Goal: Task Accomplishment & Management: Complete application form

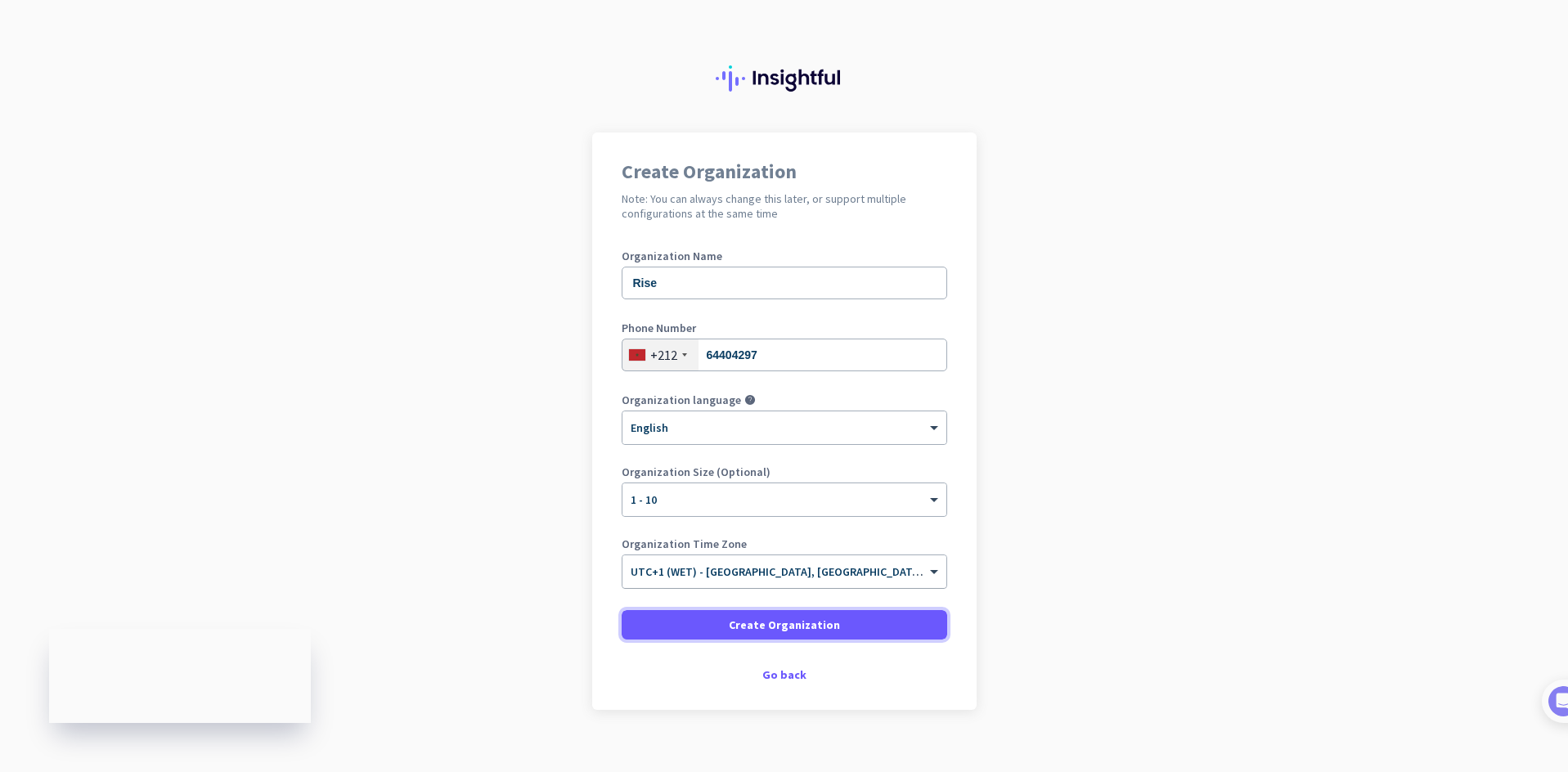
drag, startPoint x: 709, startPoint y: 613, endPoint x: 714, endPoint y: 561, distance: 52.2
click at [714, 561] on form "Organization Name Rise Phone Number [PHONE_NUMBER] Organization language help ×…" at bounding box center [784, 444] width 326 height 389
click at [719, 584] on div "× UTC+1 (WET) - [GEOGRAPHIC_DATA], [GEOGRAPHIC_DATA], Fes, [GEOGRAPHIC_DATA]" at bounding box center [784, 571] width 324 height 32
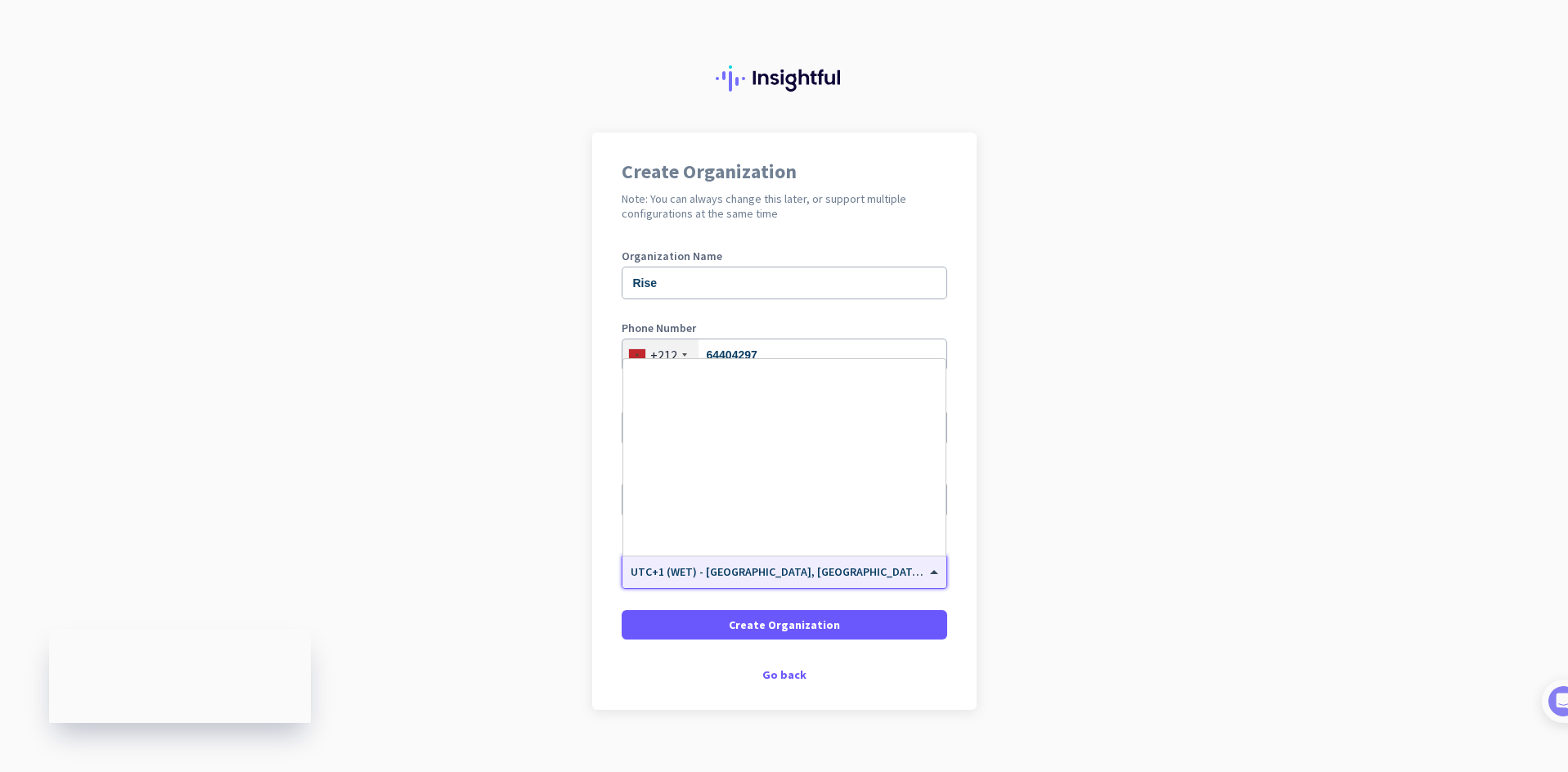
scroll to position [3509, 0]
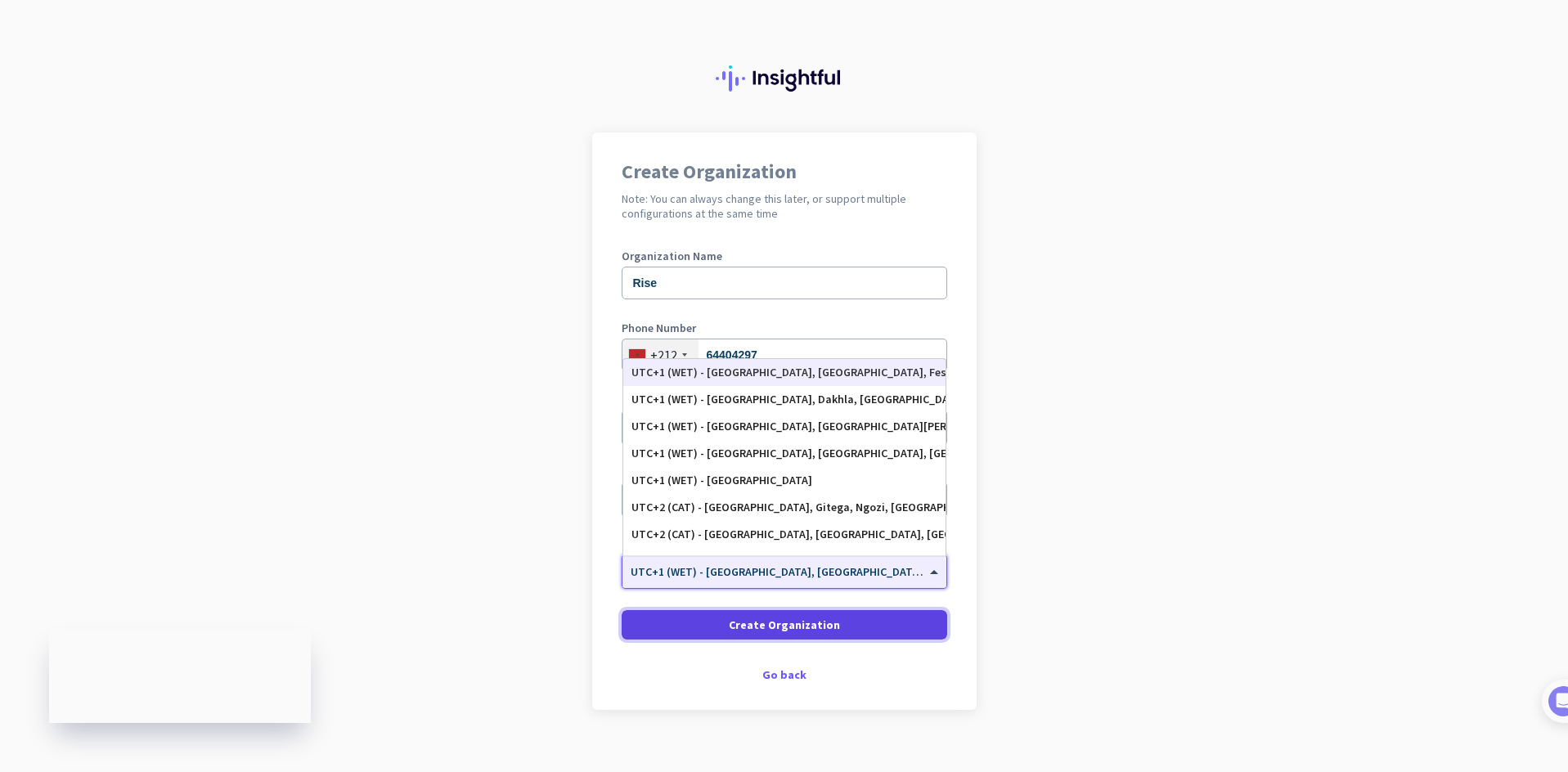
click at [731, 620] on span "Create Organization" at bounding box center [784, 625] width 111 height 17
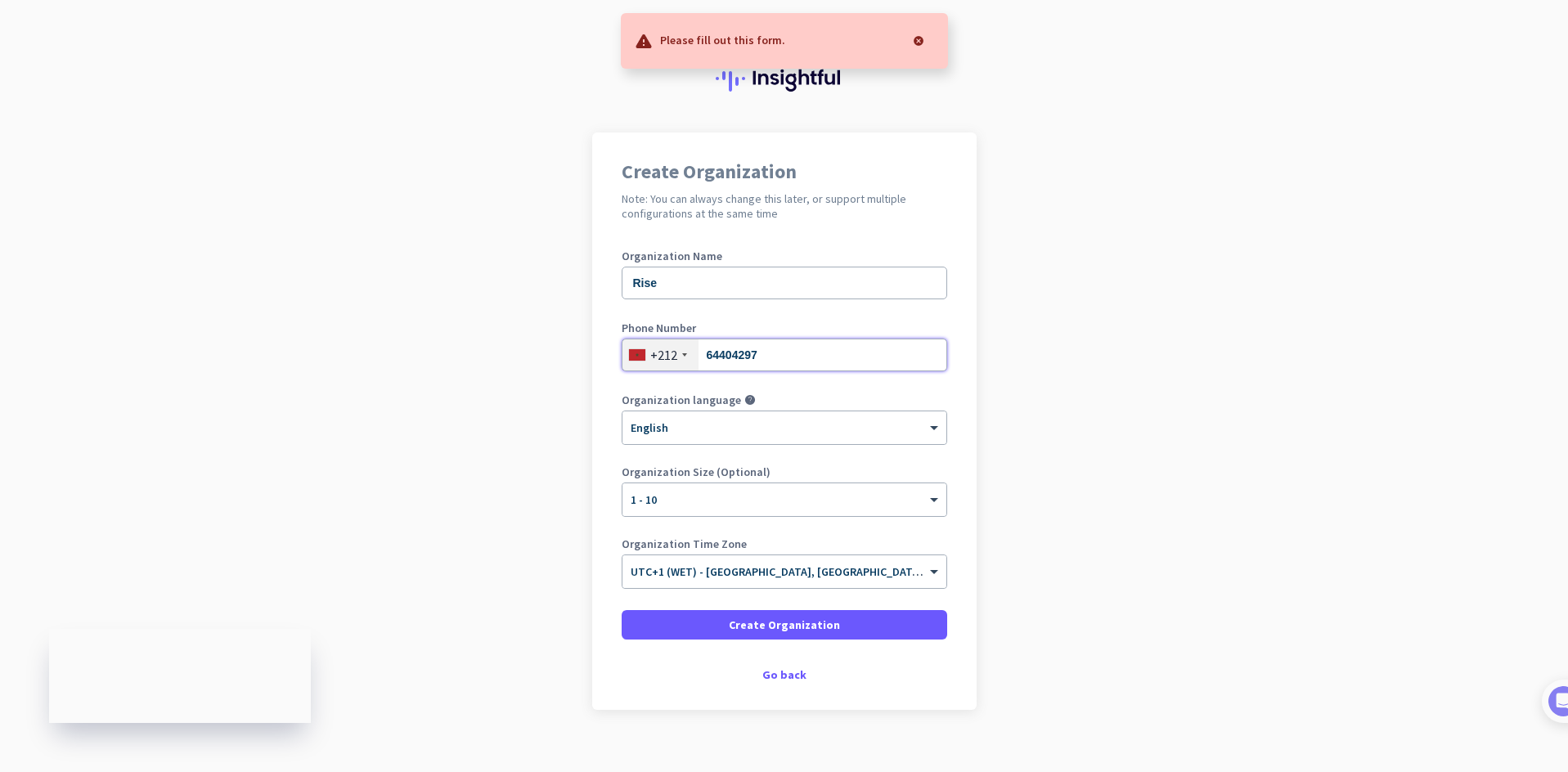
click at [755, 359] on input "64404297" at bounding box center [784, 354] width 326 height 32
click at [708, 355] on input "64404297" at bounding box center [784, 354] width 326 height 32
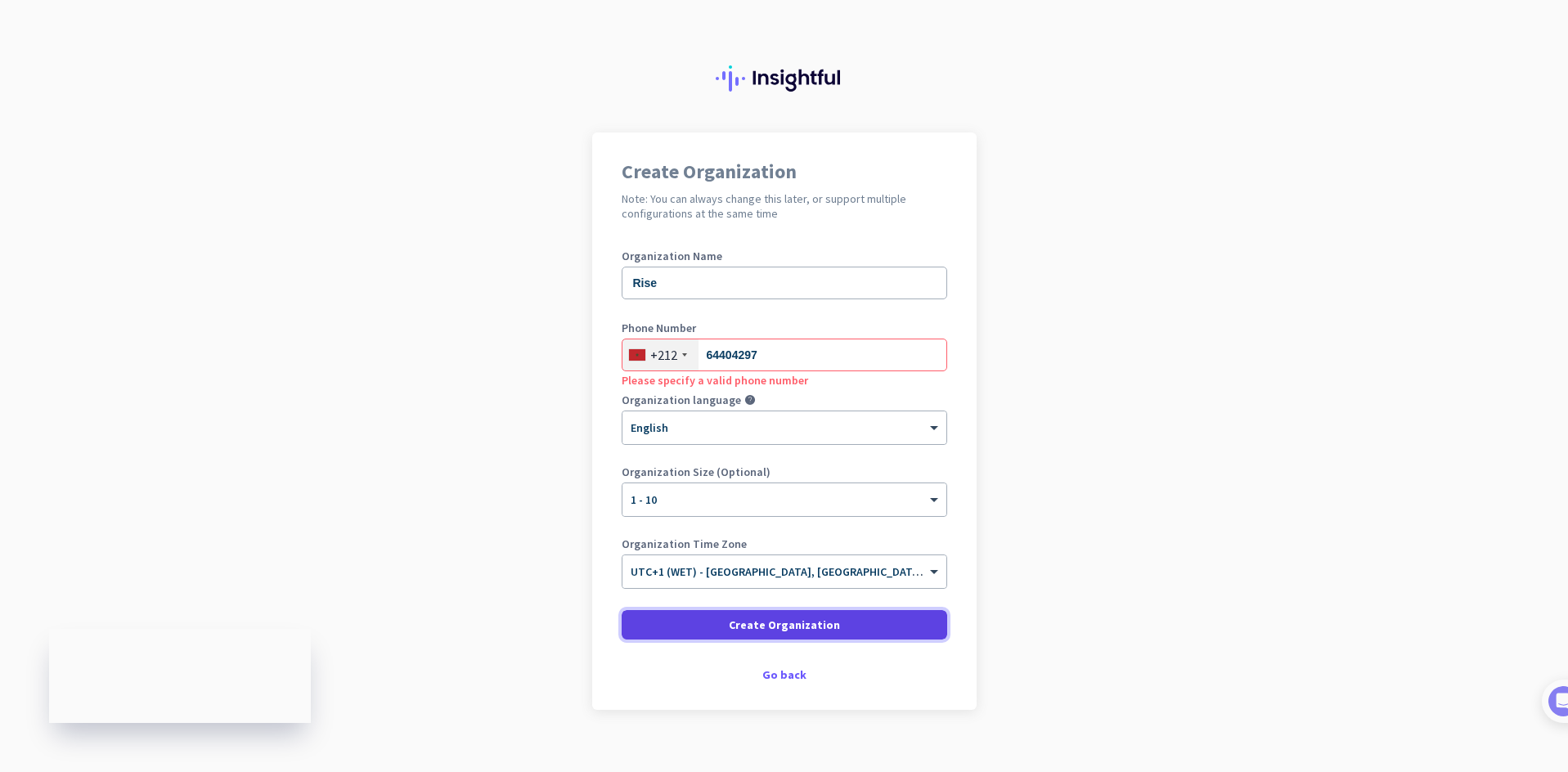
click at [776, 621] on span "Create Organization" at bounding box center [784, 625] width 111 height 17
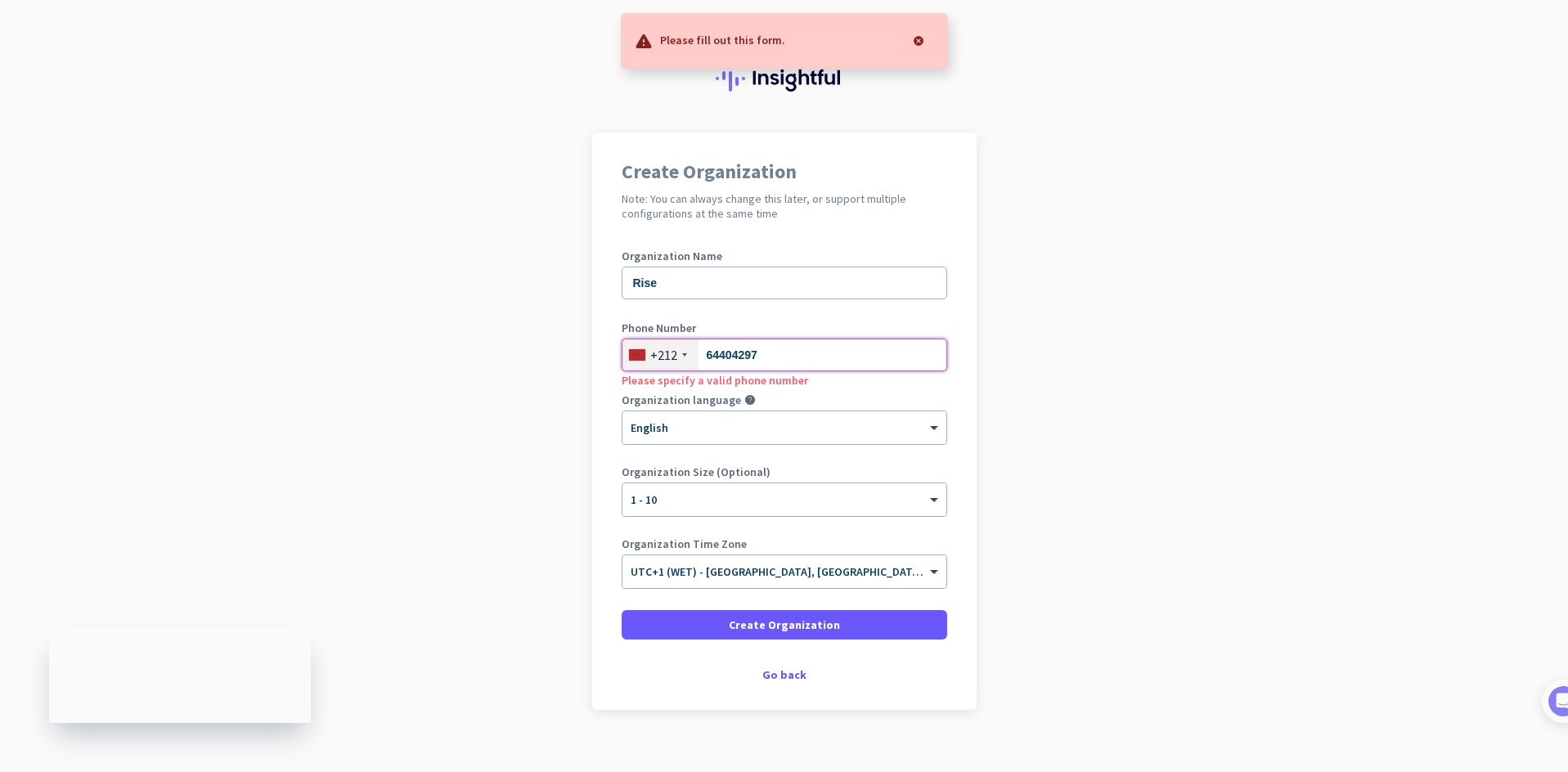
click at [755, 342] on input "64404297" at bounding box center [784, 354] width 326 height 32
click at [750, 620] on span "Create Organization" at bounding box center [784, 625] width 111 height 17
click at [742, 354] on input "064404297" at bounding box center [784, 354] width 326 height 32
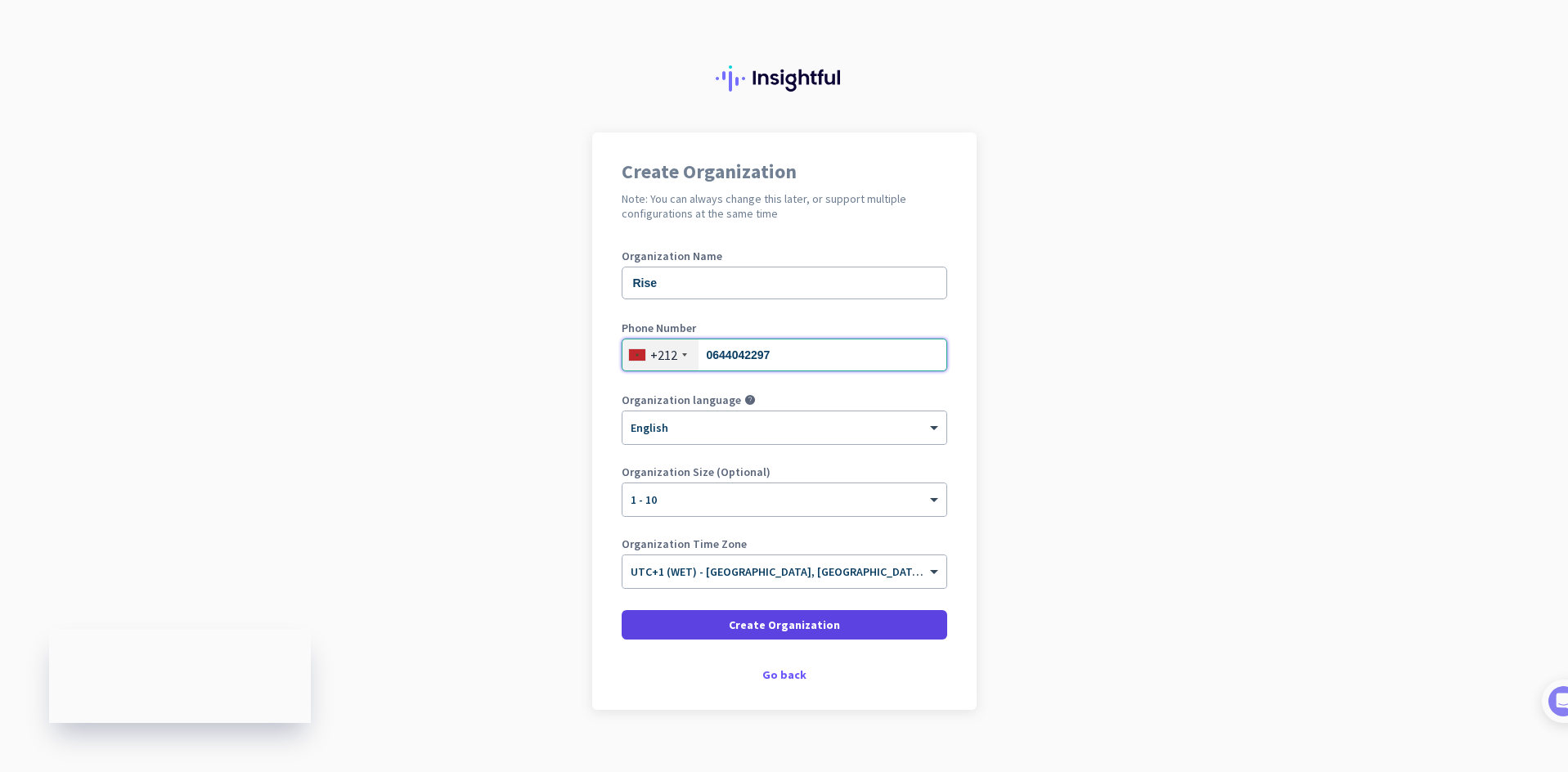
type input "0644042297"
click at [726, 617] on span at bounding box center [784, 625] width 326 height 39
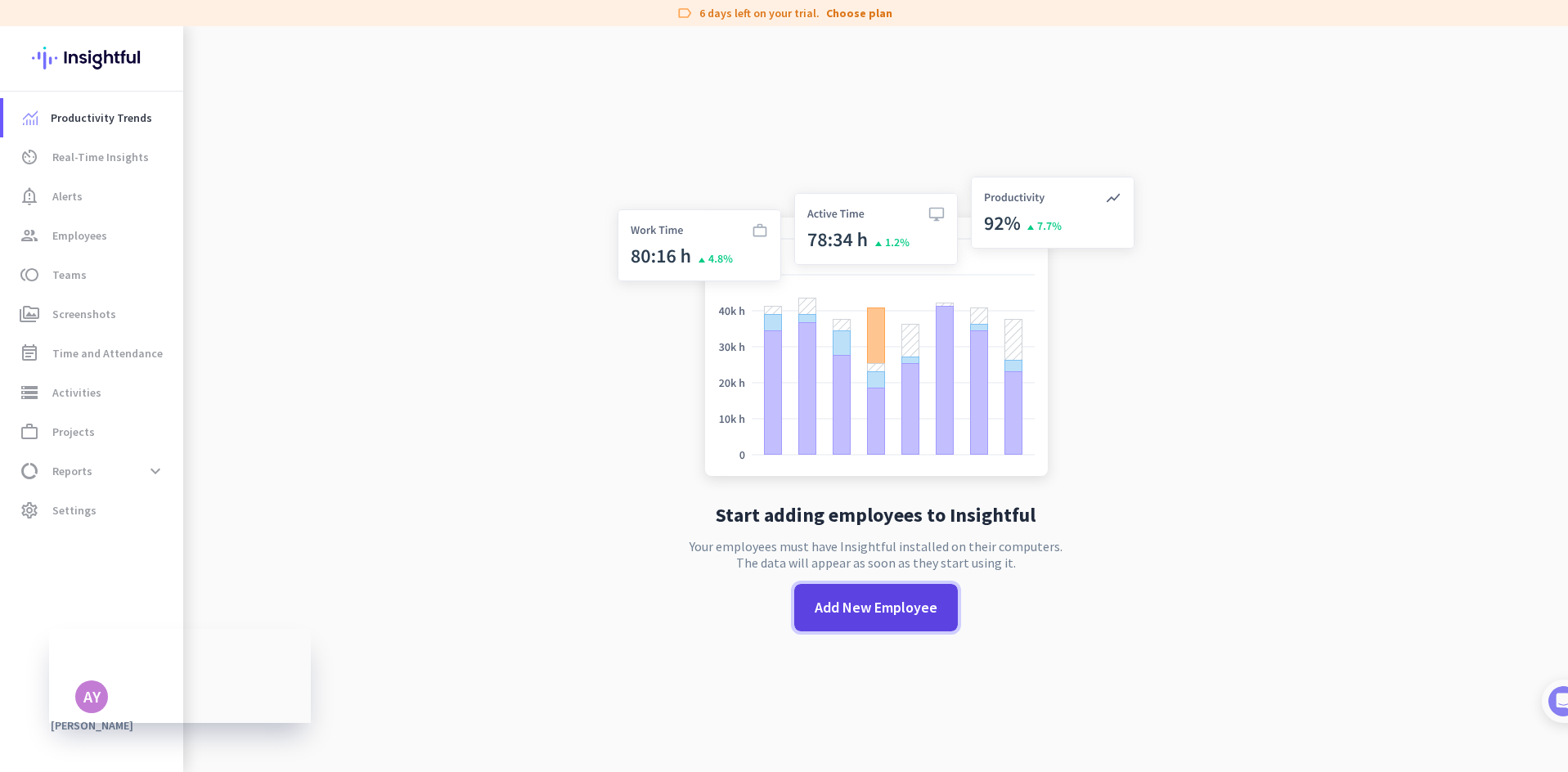
click at [884, 603] on span "Add New Employee" at bounding box center [876, 608] width 123 height 22
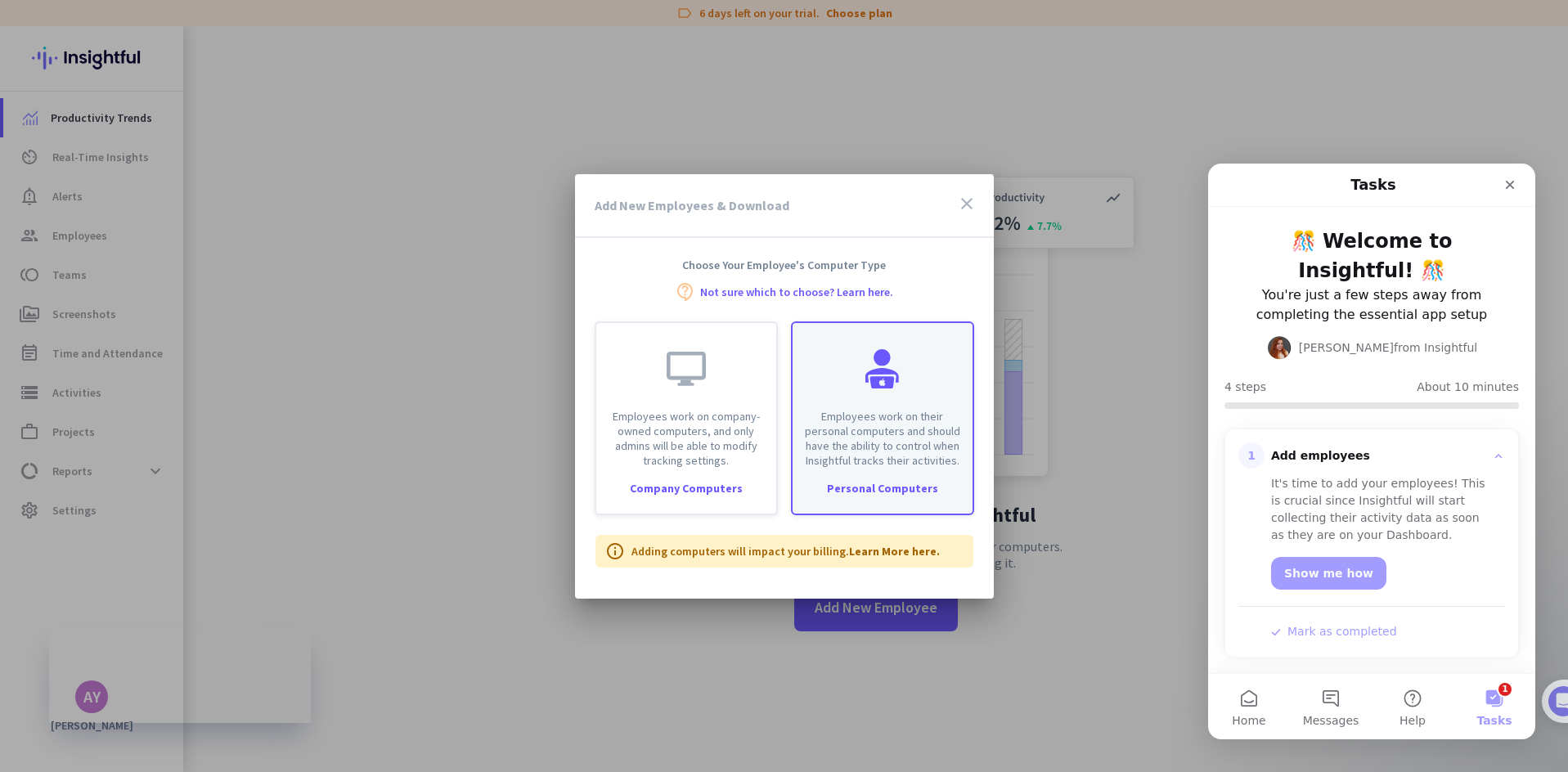
click at [922, 384] on div "Employees work on their personal computers and should have the ability to contr…" at bounding box center [882, 395] width 179 height 145
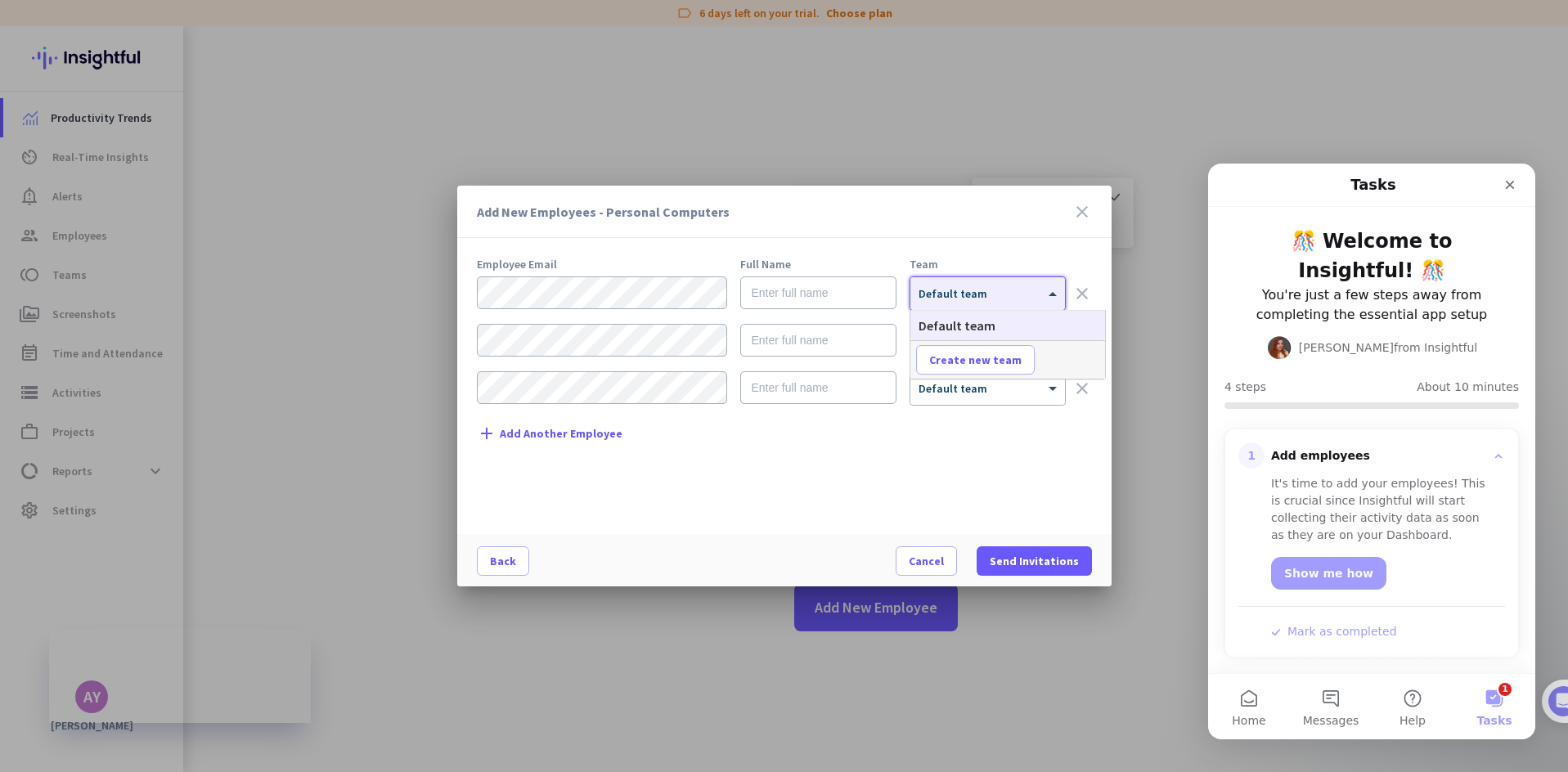
click at [966, 290] on div at bounding box center [987, 288] width 155 height 14
click at [954, 352] on span "Create new team" at bounding box center [975, 360] width 92 height 17
click at [954, 361] on input "text" at bounding box center [976, 360] width 121 height 29
type input "Forest"
click at [1072, 352] on span "Save" at bounding box center [1073, 360] width 25 height 17
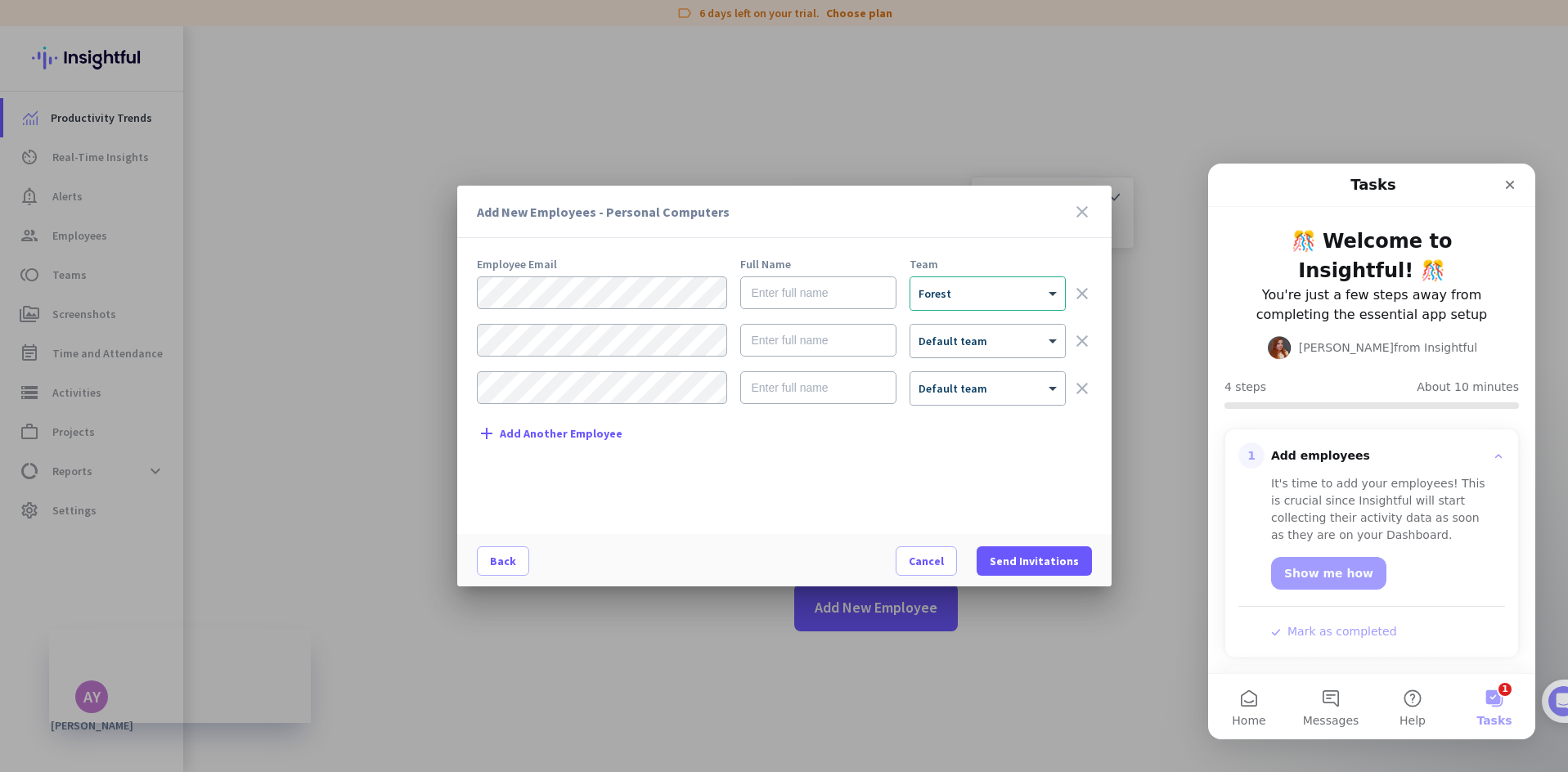
click at [980, 343] on span "Default team" at bounding box center [952, 340] width 69 height 15
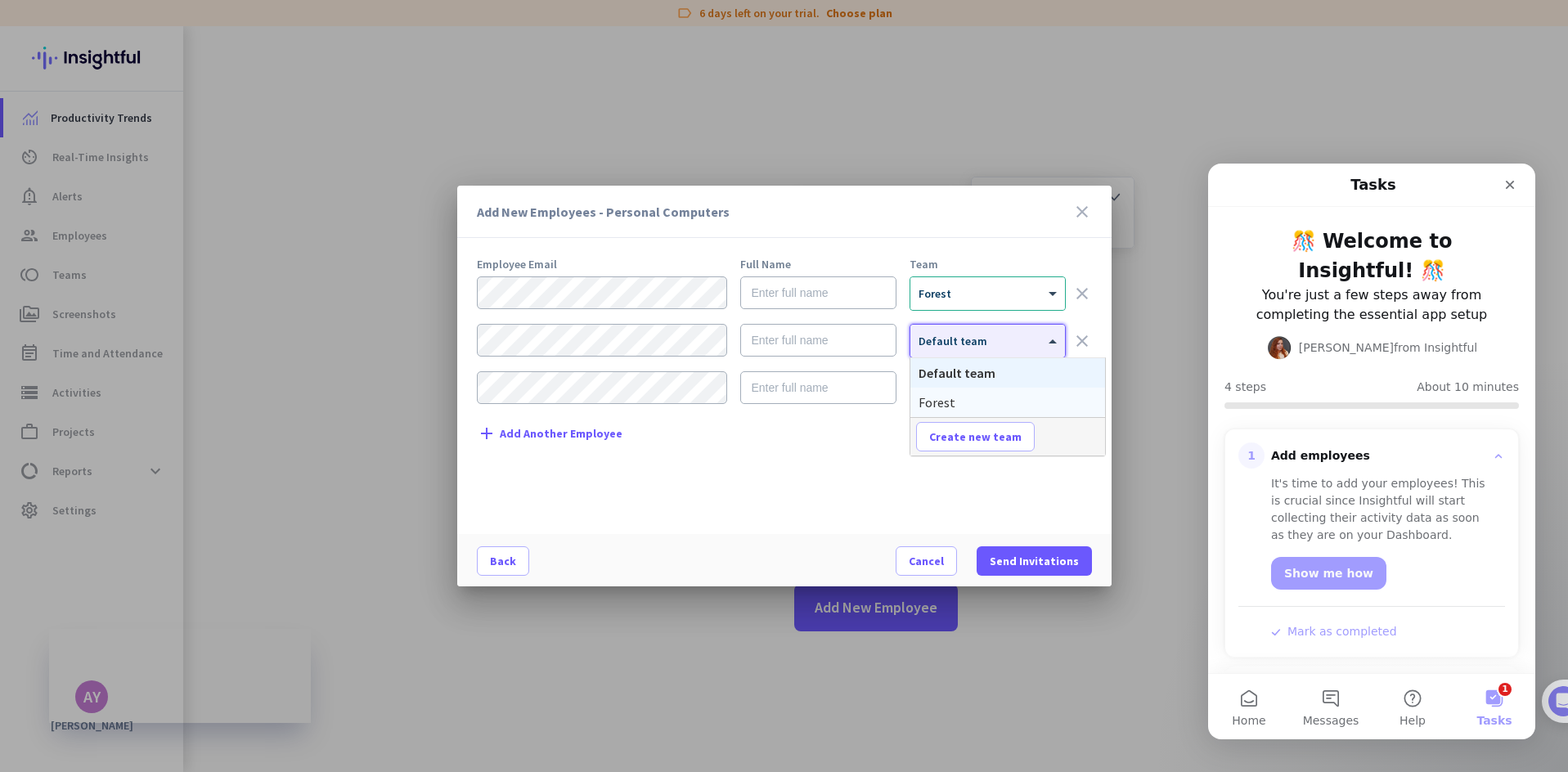
click at [960, 402] on div "Forest" at bounding box center [1007, 402] width 194 height 29
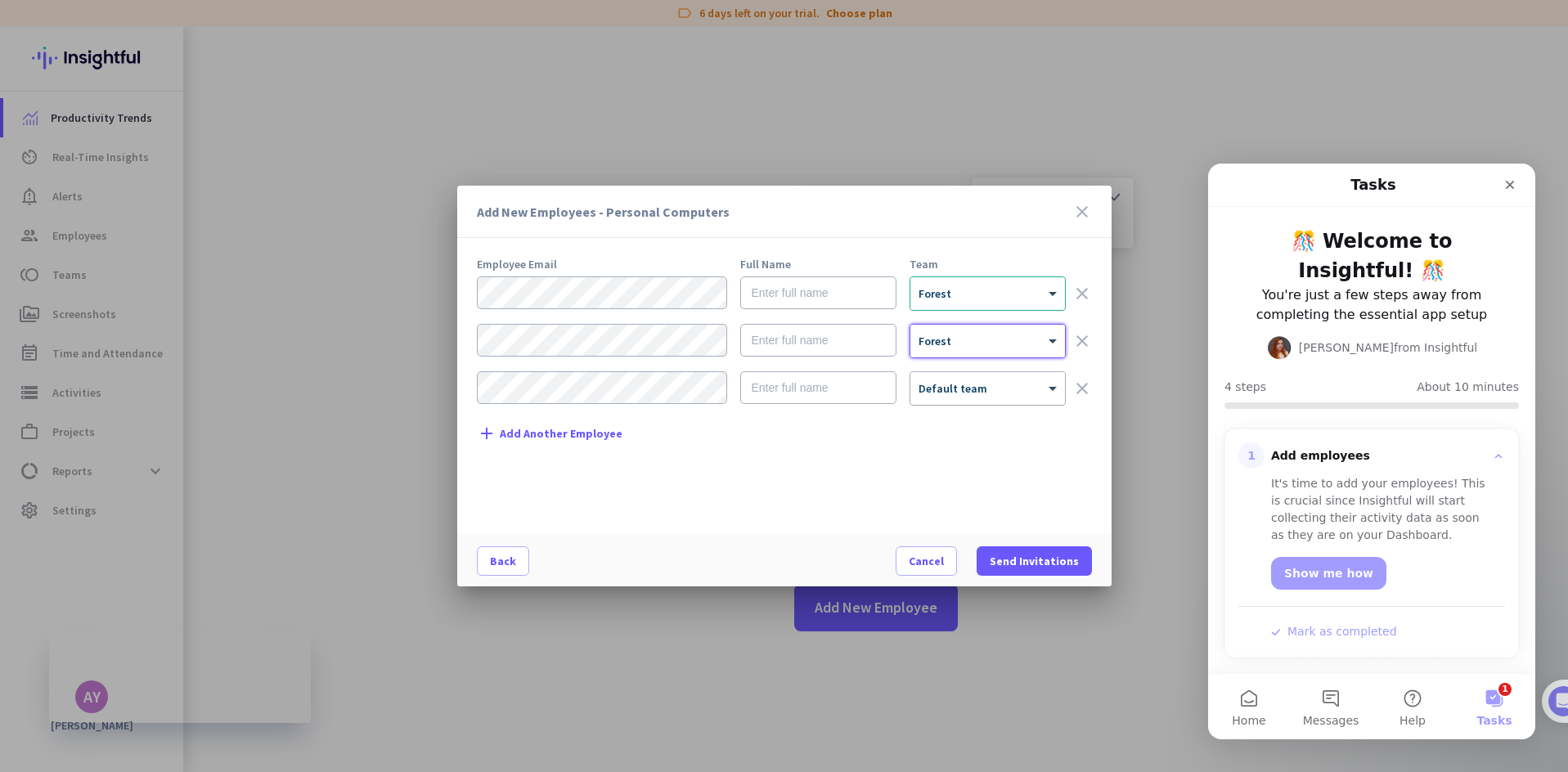
click at [957, 384] on div at bounding box center [987, 384] width 155 height 14
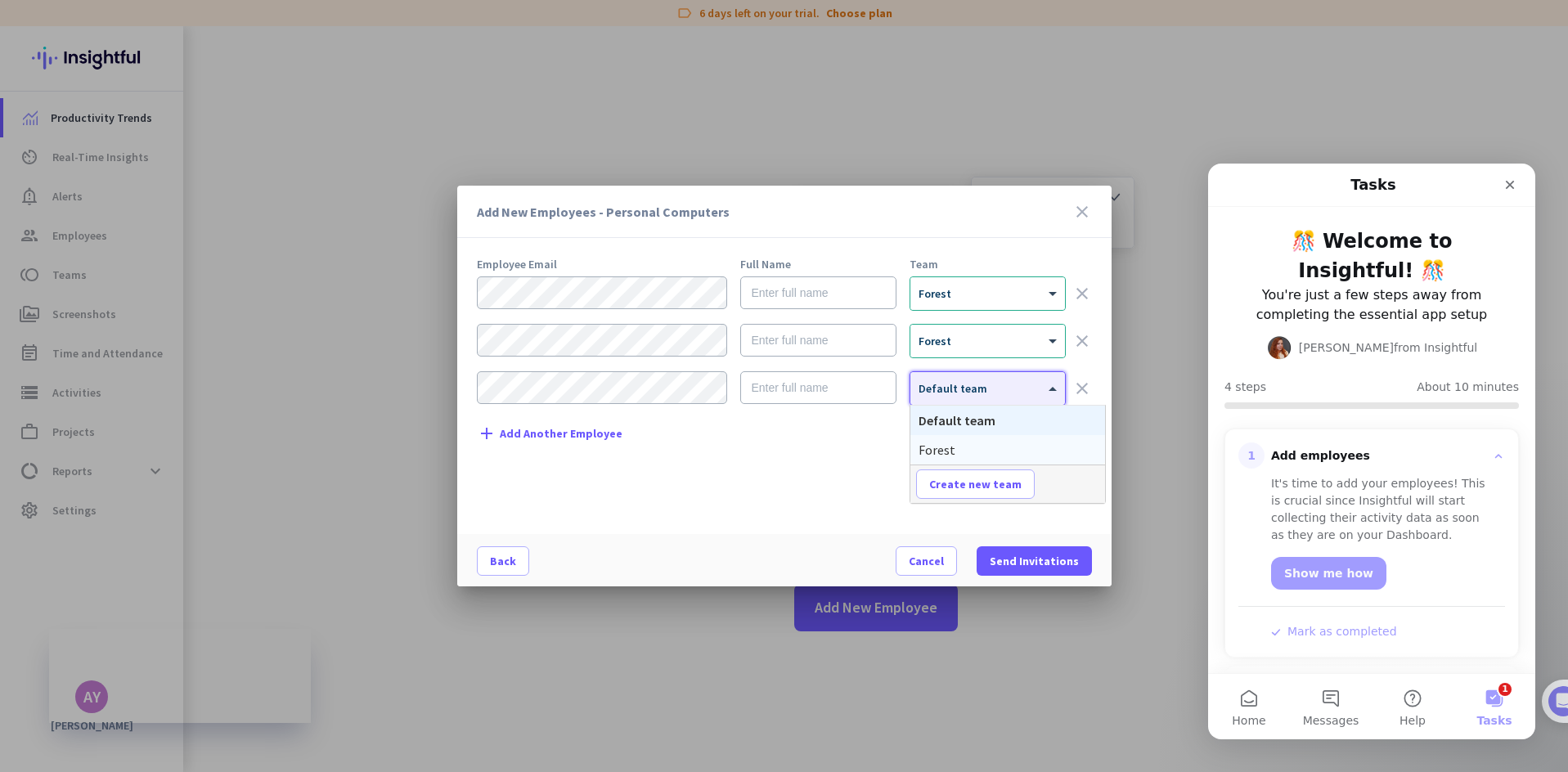
click at [949, 442] on span "Forest" at bounding box center [936, 449] width 37 height 17
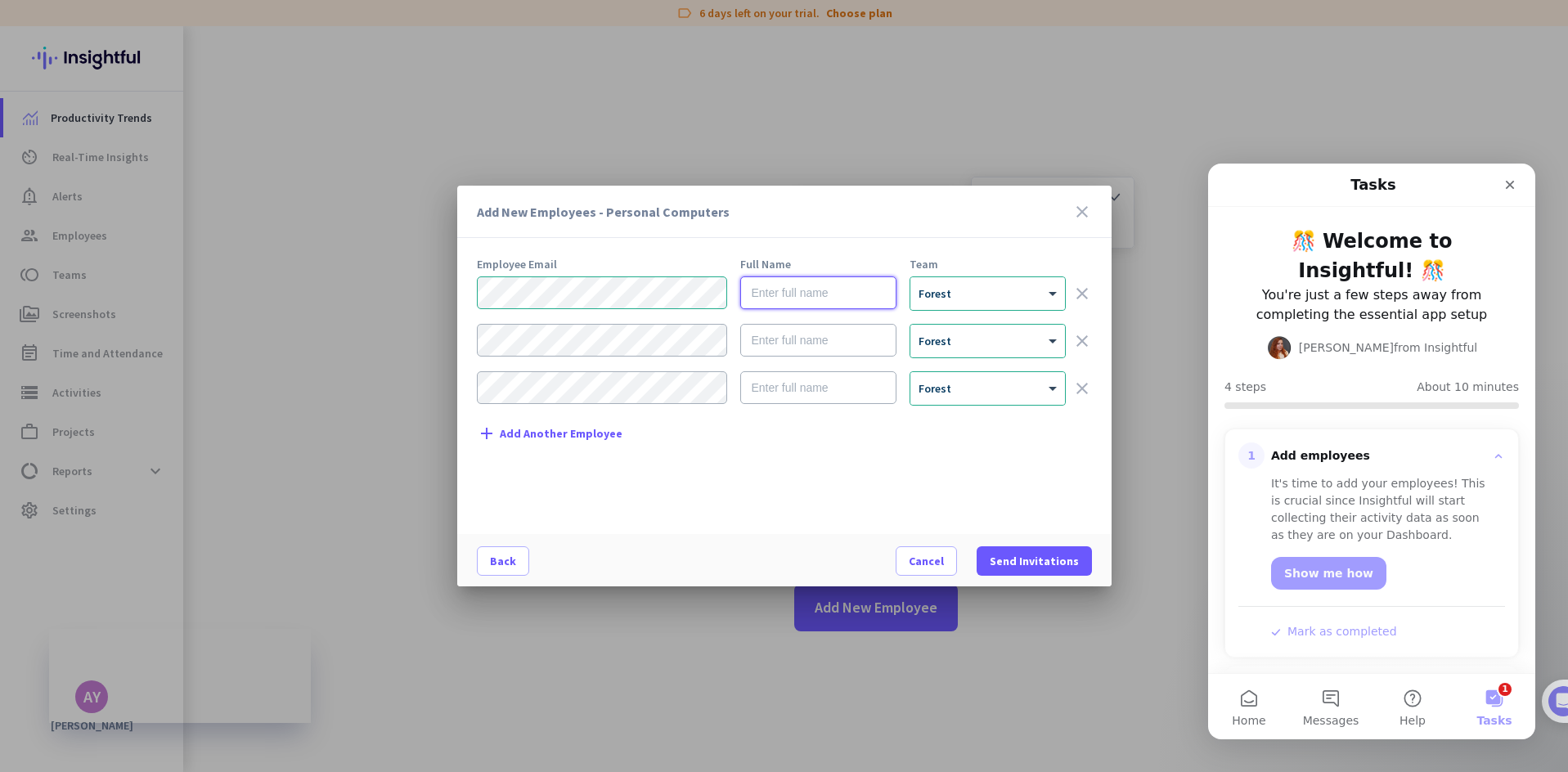
click at [792, 289] on input "text" at bounding box center [818, 292] width 156 height 32
type input "[PERSON_NAME]"
click at [820, 341] on input "text" at bounding box center [818, 339] width 156 height 32
type input "[PERSON_NAME]"
click at [825, 389] on input "text" at bounding box center [818, 387] width 156 height 32
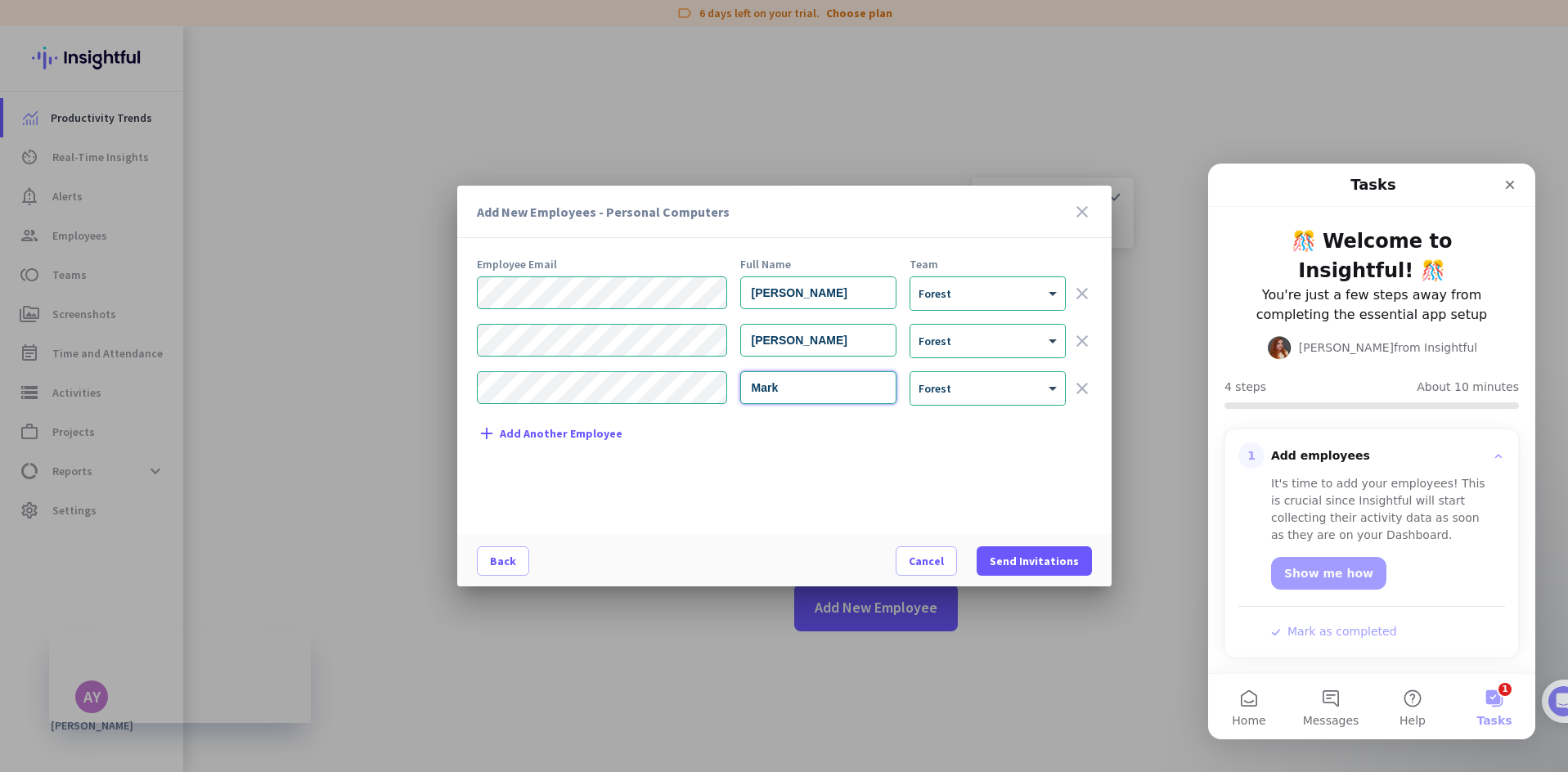
type input "Mark"
click at [548, 440] on span "Add Another Employee" at bounding box center [560, 434] width 123 height 13
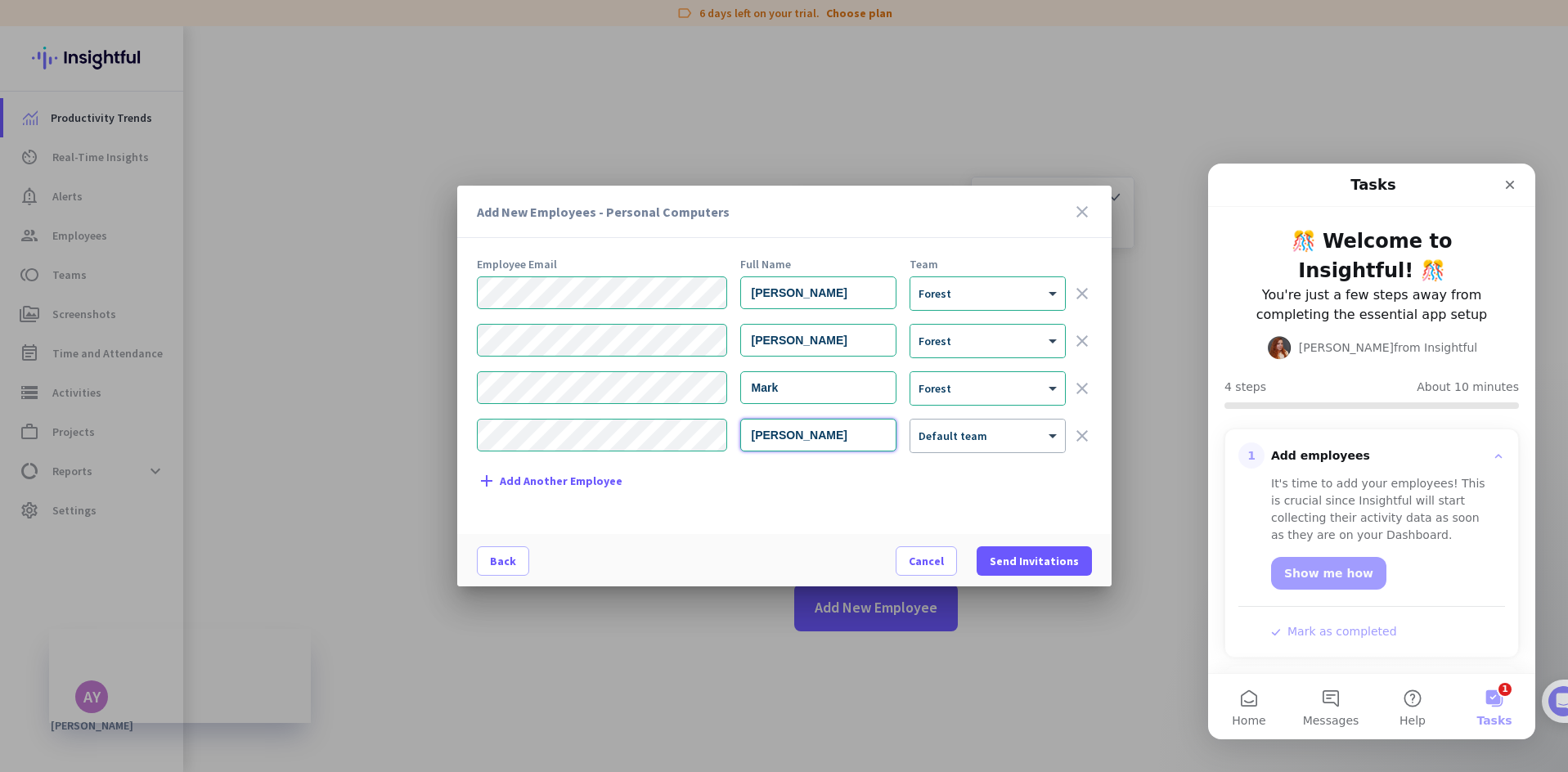
type input "[PERSON_NAME]"
click at [982, 452] on ng-select "× Default team" at bounding box center [986, 436] width 156 height 34
click at [982, 449] on div "× Default team" at bounding box center [987, 436] width 155 height 32
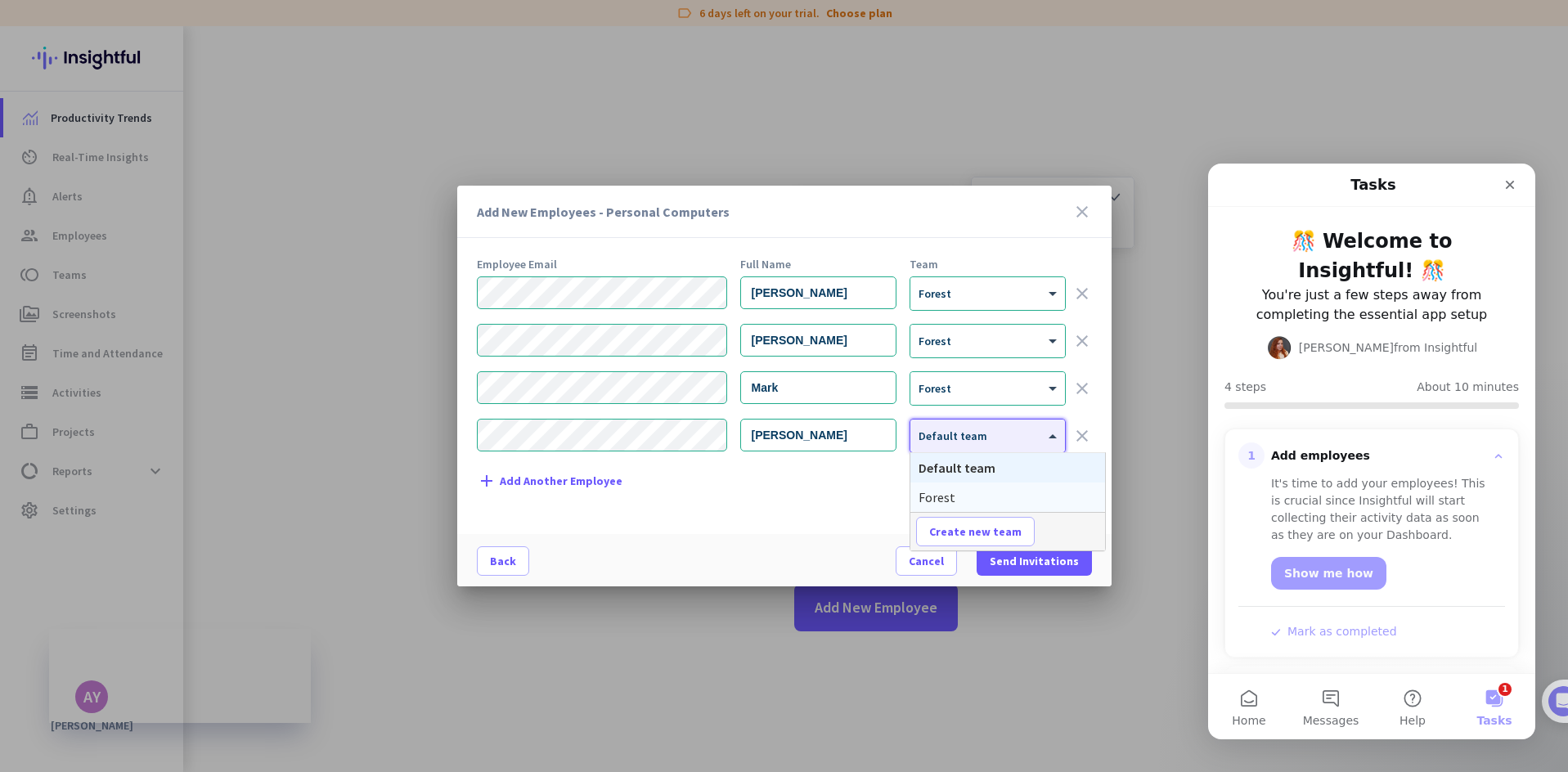
click at [973, 490] on div "Forest" at bounding box center [1007, 497] width 194 height 29
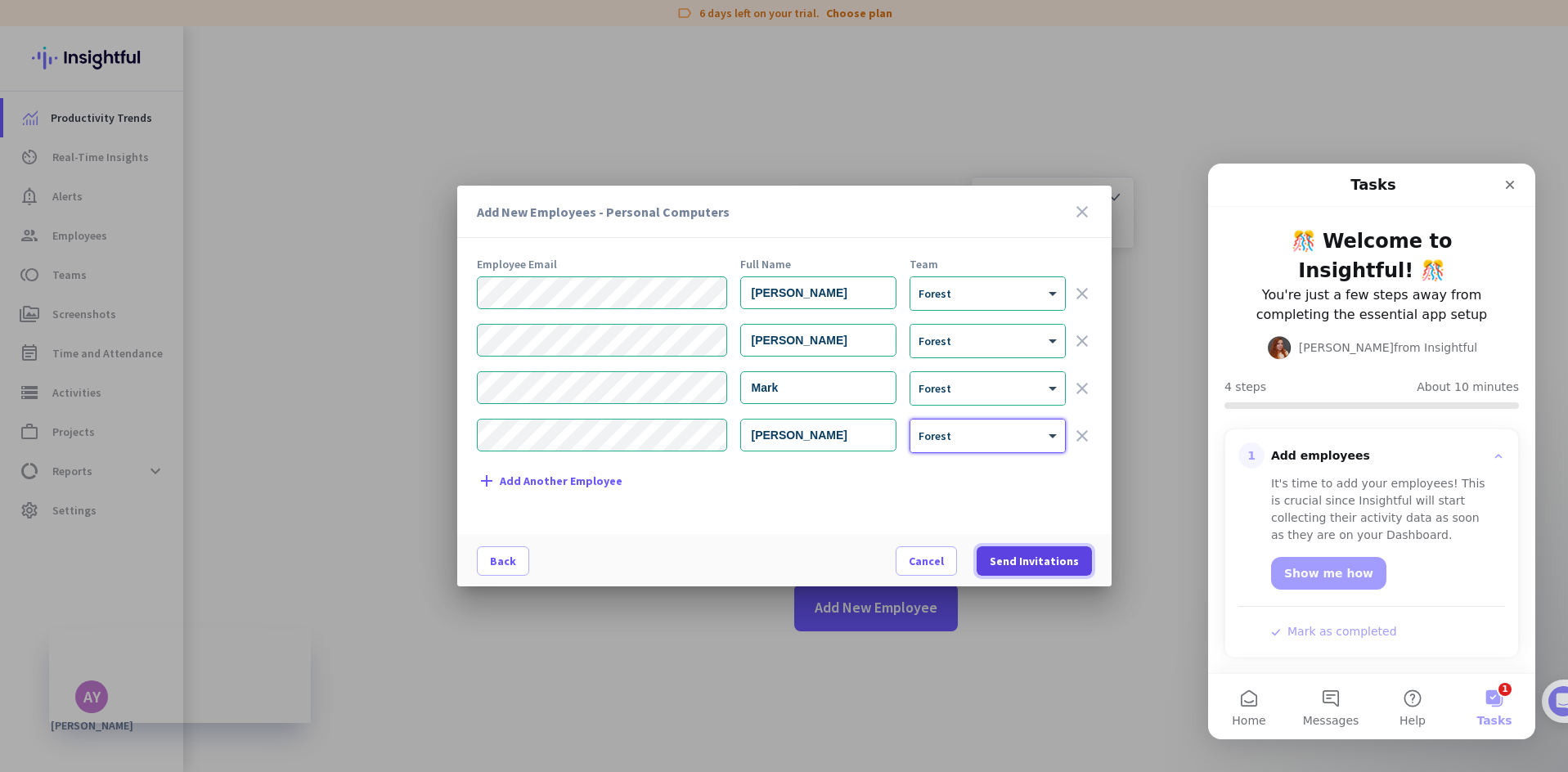
click at [1018, 554] on span "Send Invitations" at bounding box center [1034, 561] width 89 height 17
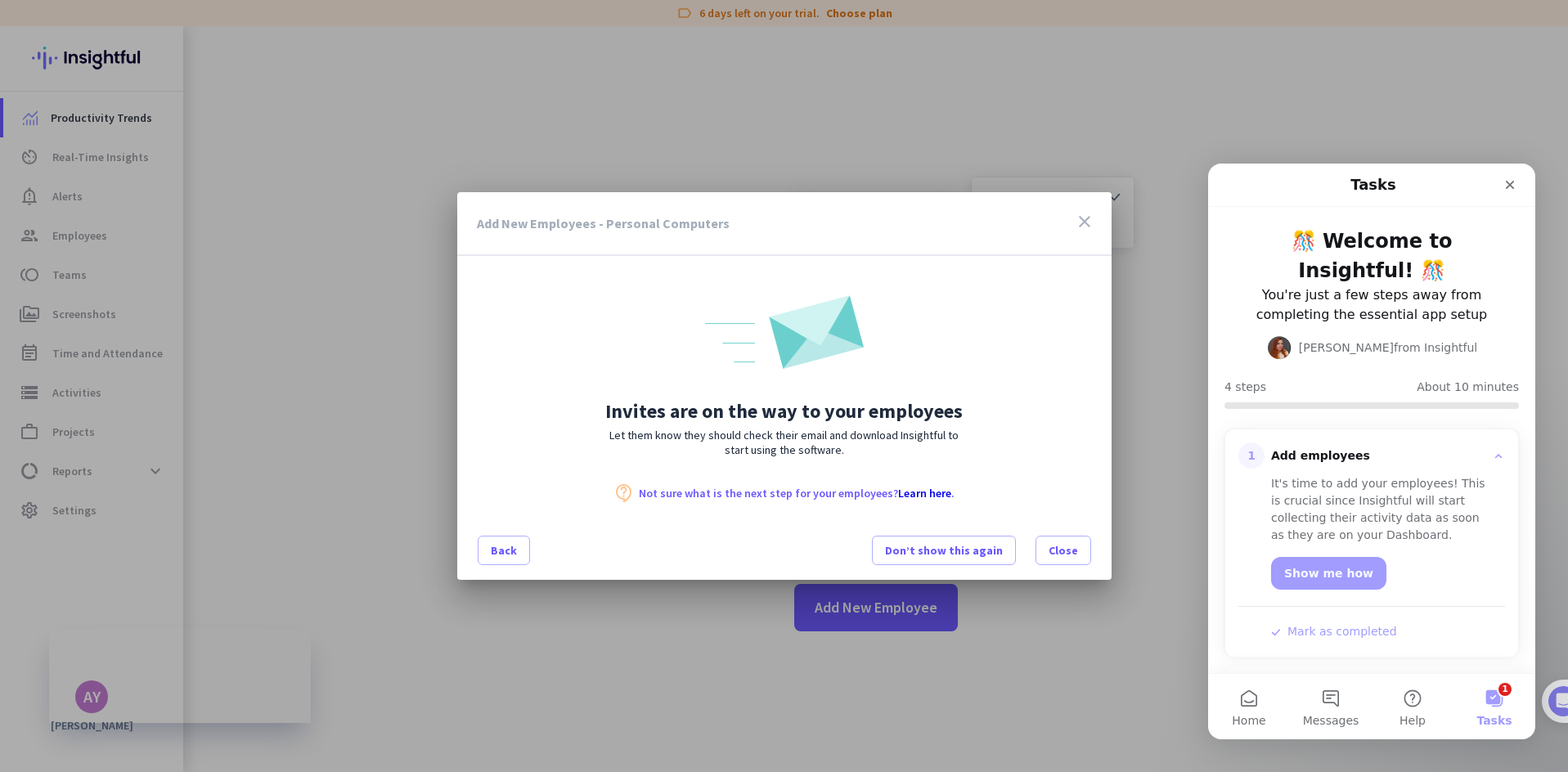
click at [908, 494] on link "Learn here" at bounding box center [925, 492] width 53 height 15
click at [1084, 220] on icon "close" at bounding box center [1085, 222] width 20 height 20
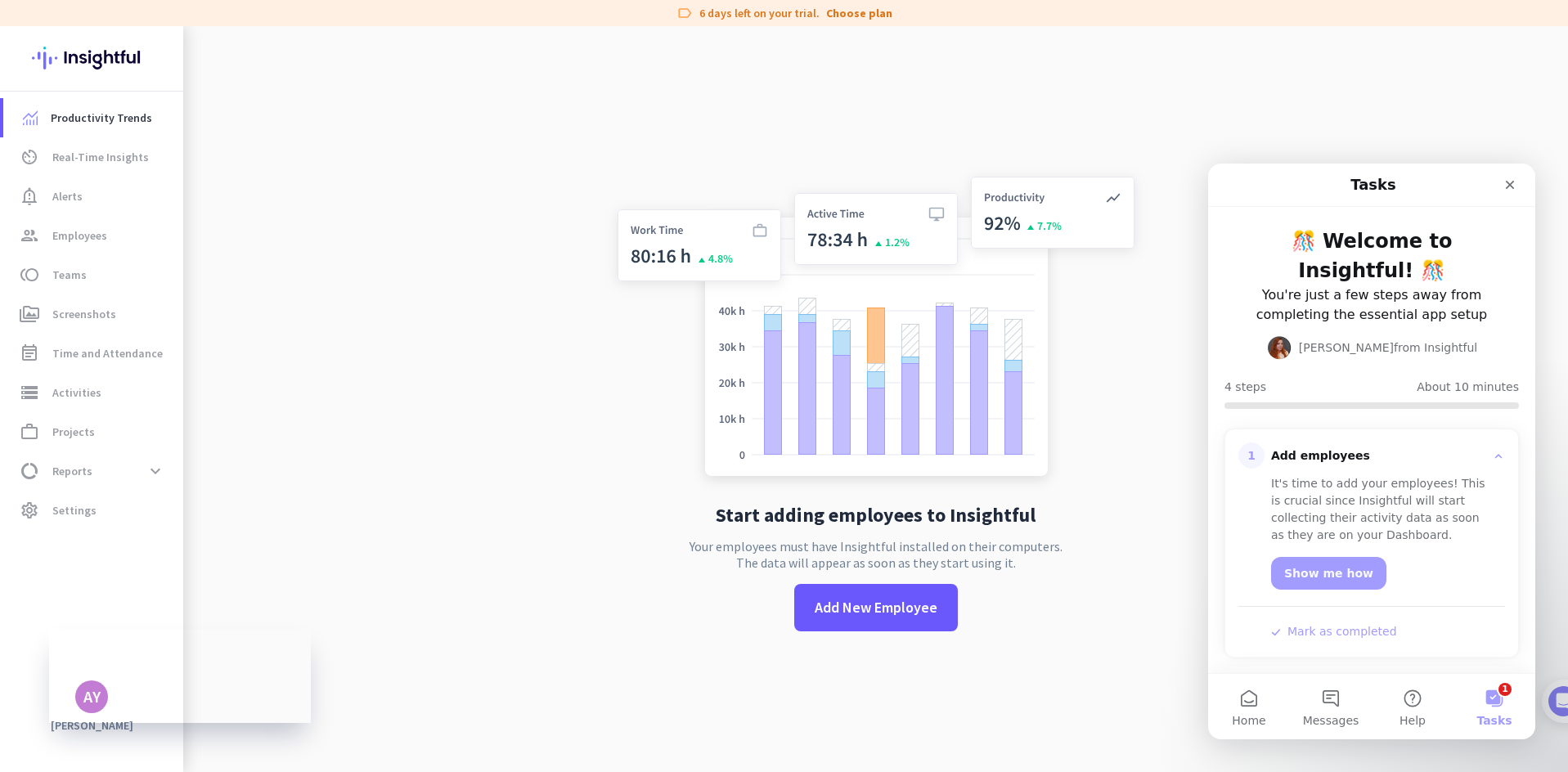
click at [1297, 637] on button "Mark as completed" at bounding box center [1334, 632] width 126 height 18
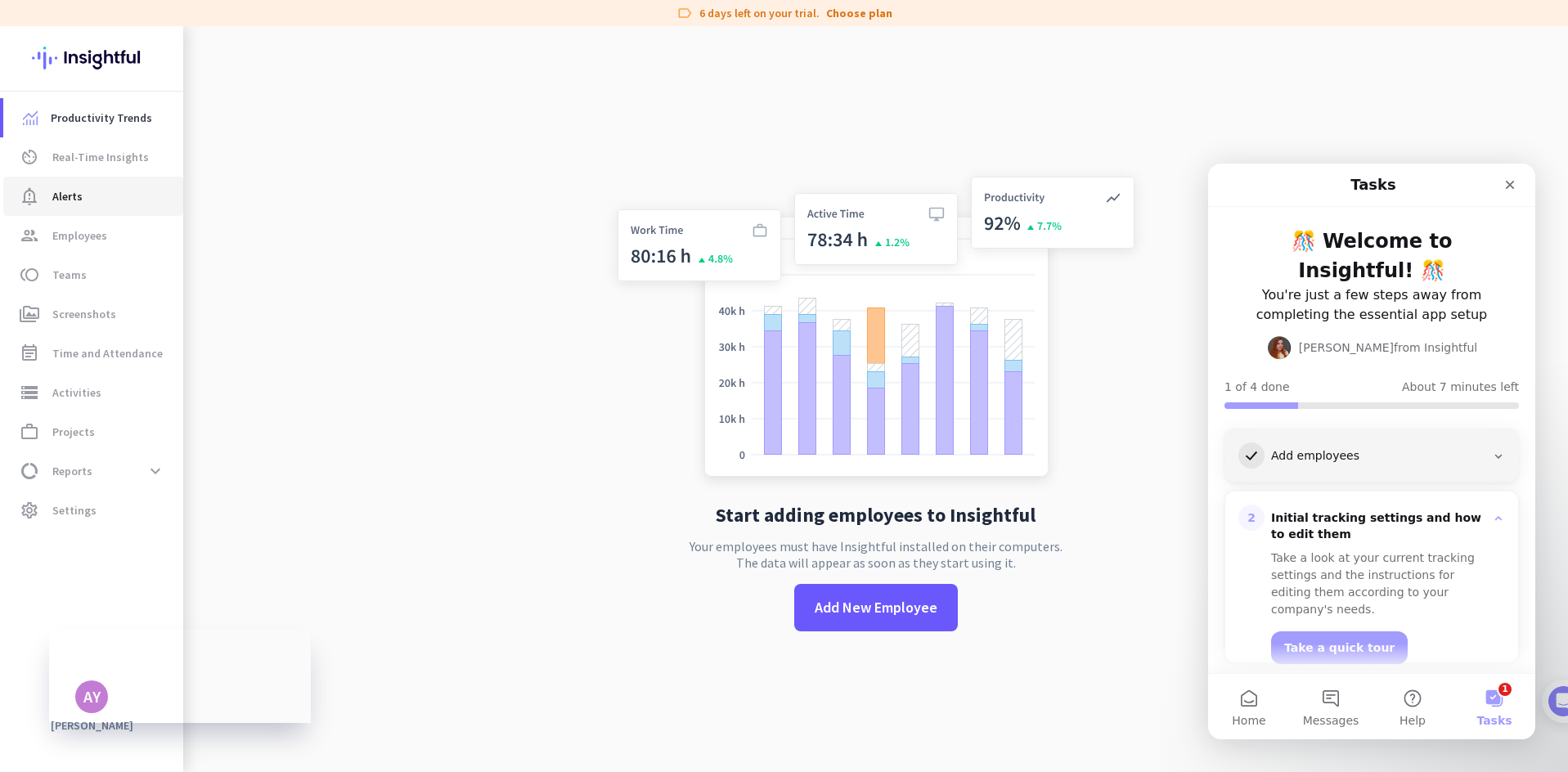
click at [117, 179] on link "notification_important Alerts" at bounding box center [92, 196] width 179 height 39
click at [115, 153] on span "Real-Time Insights" at bounding box center [100, 157] width 96 height 20
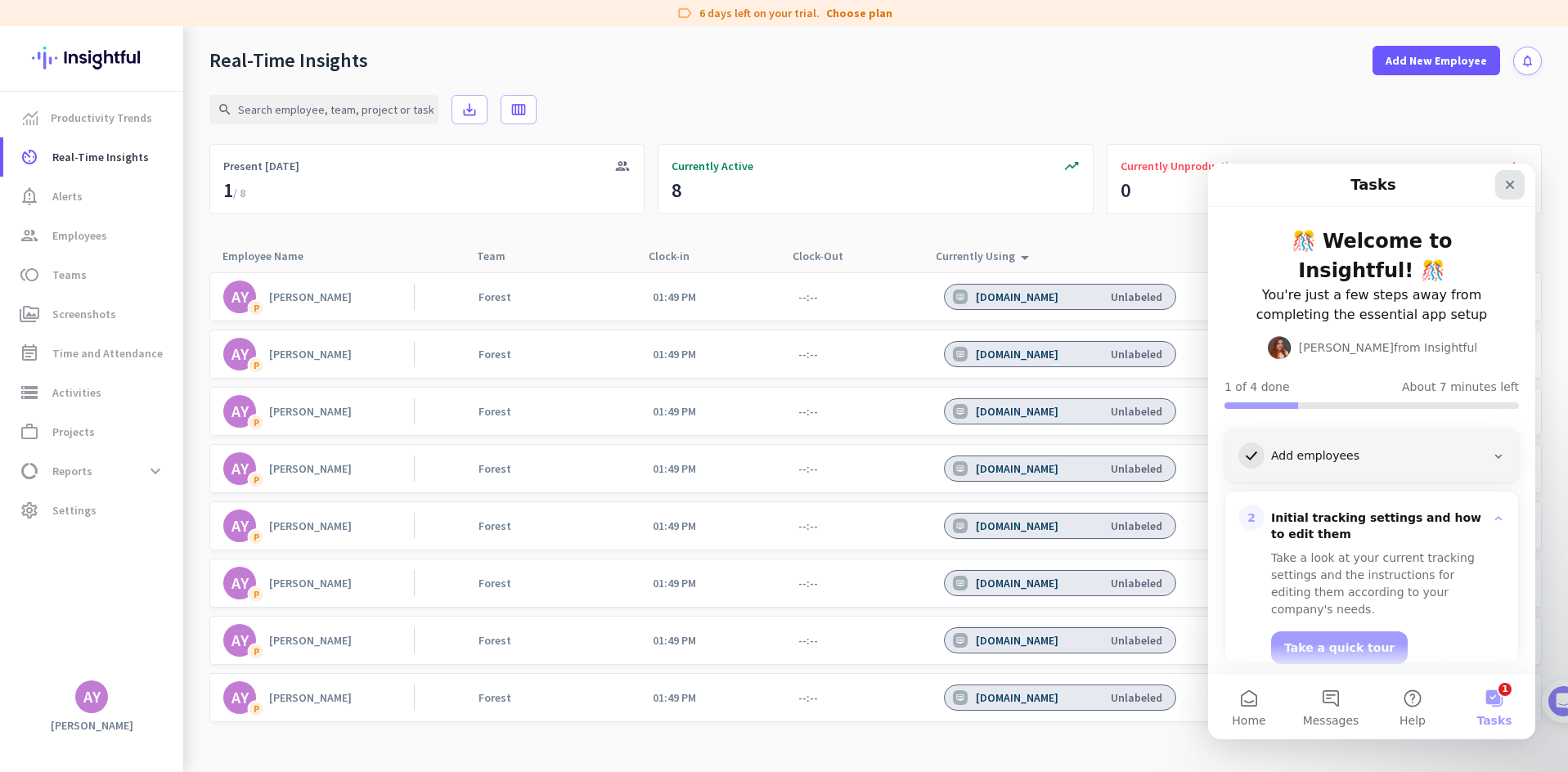
click at [1508, 185] on icon "Close" at bounding box center [1509, 184] width 9 height 9
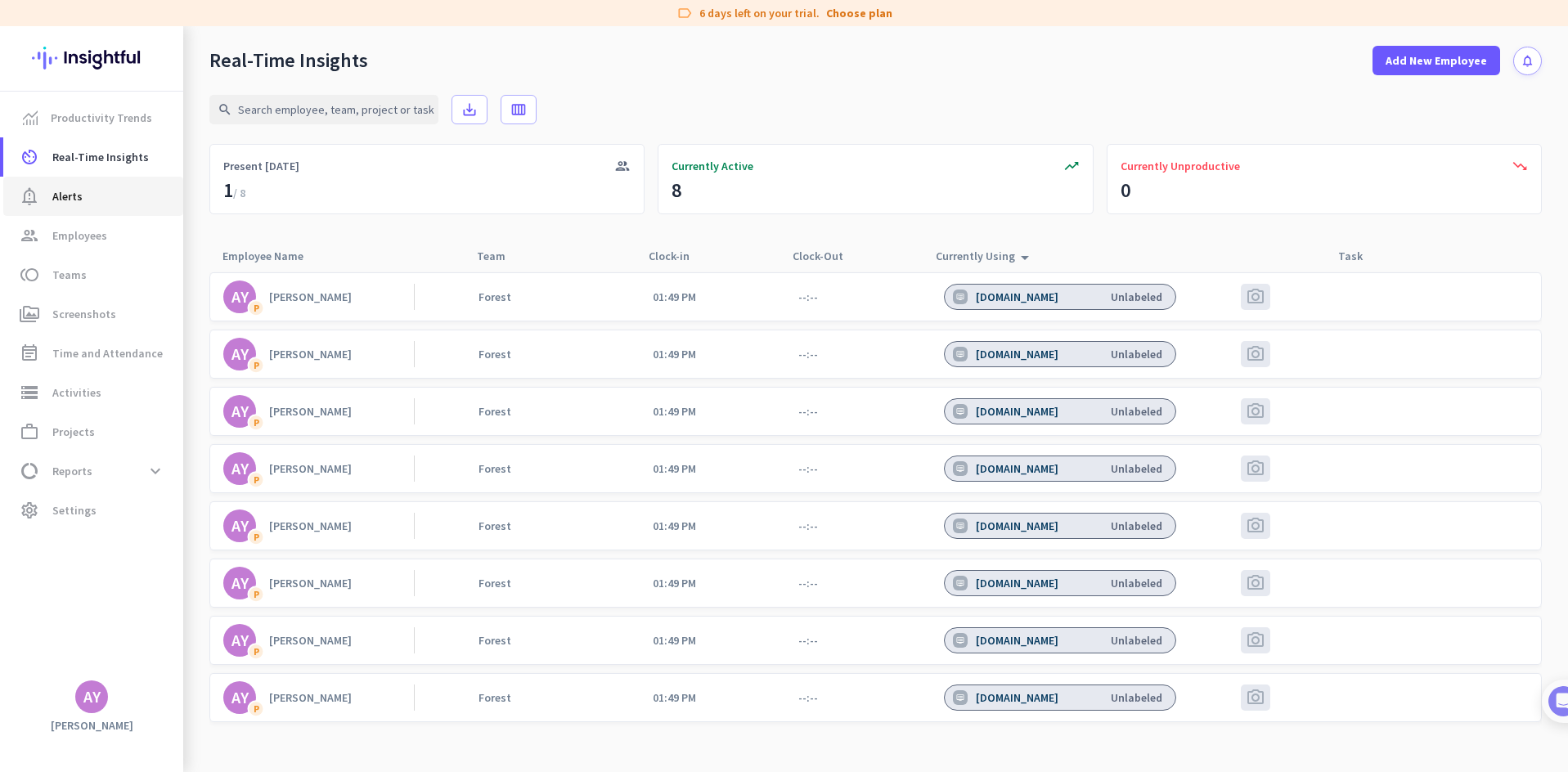
click at [52, 198] on span "Alerts" at bounding box center [67, 196] width 30 height 20
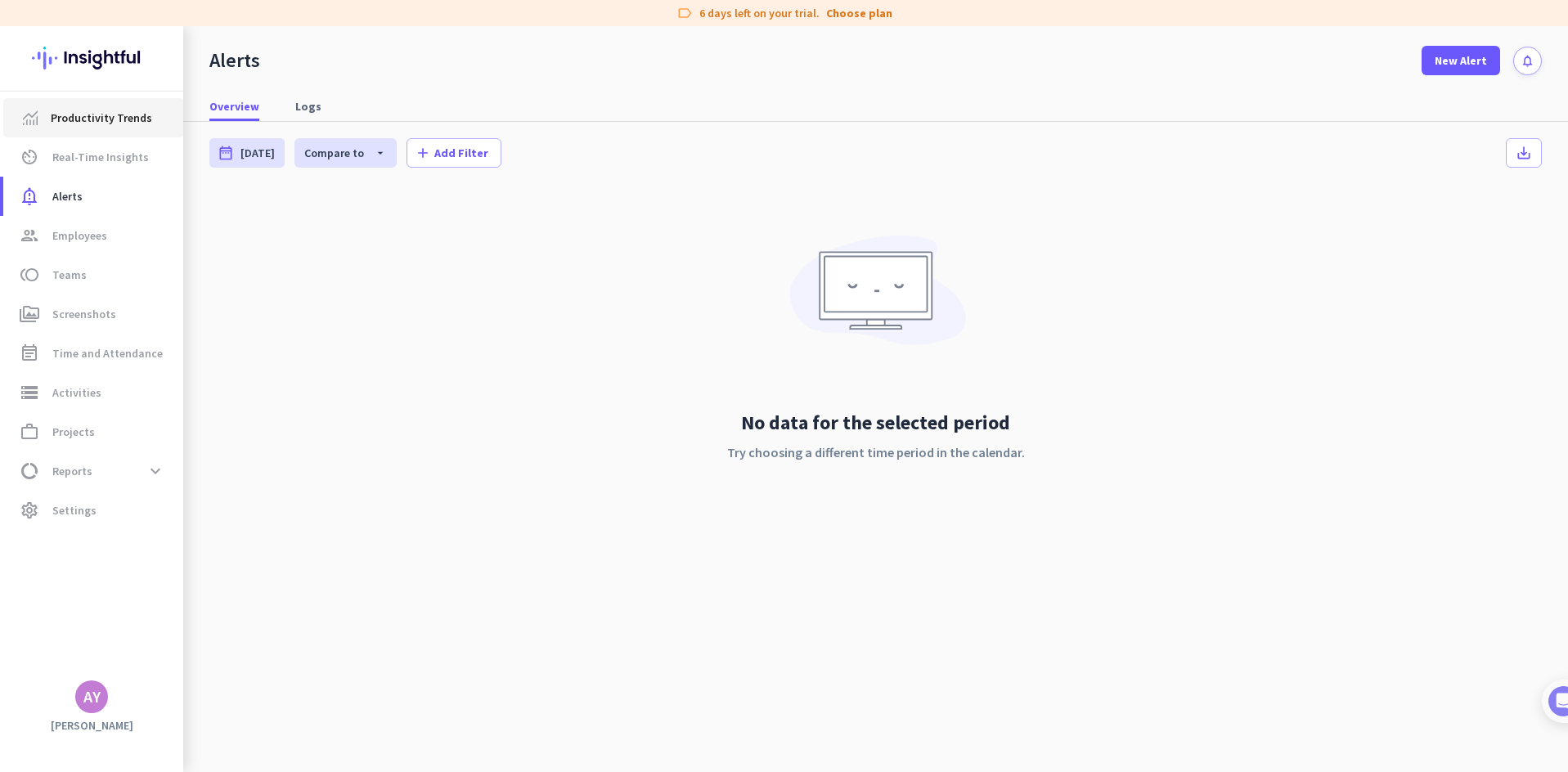
click at [100, 128] on link "Productivity Trends" at bounding box center [92, 118] width 179 height 39
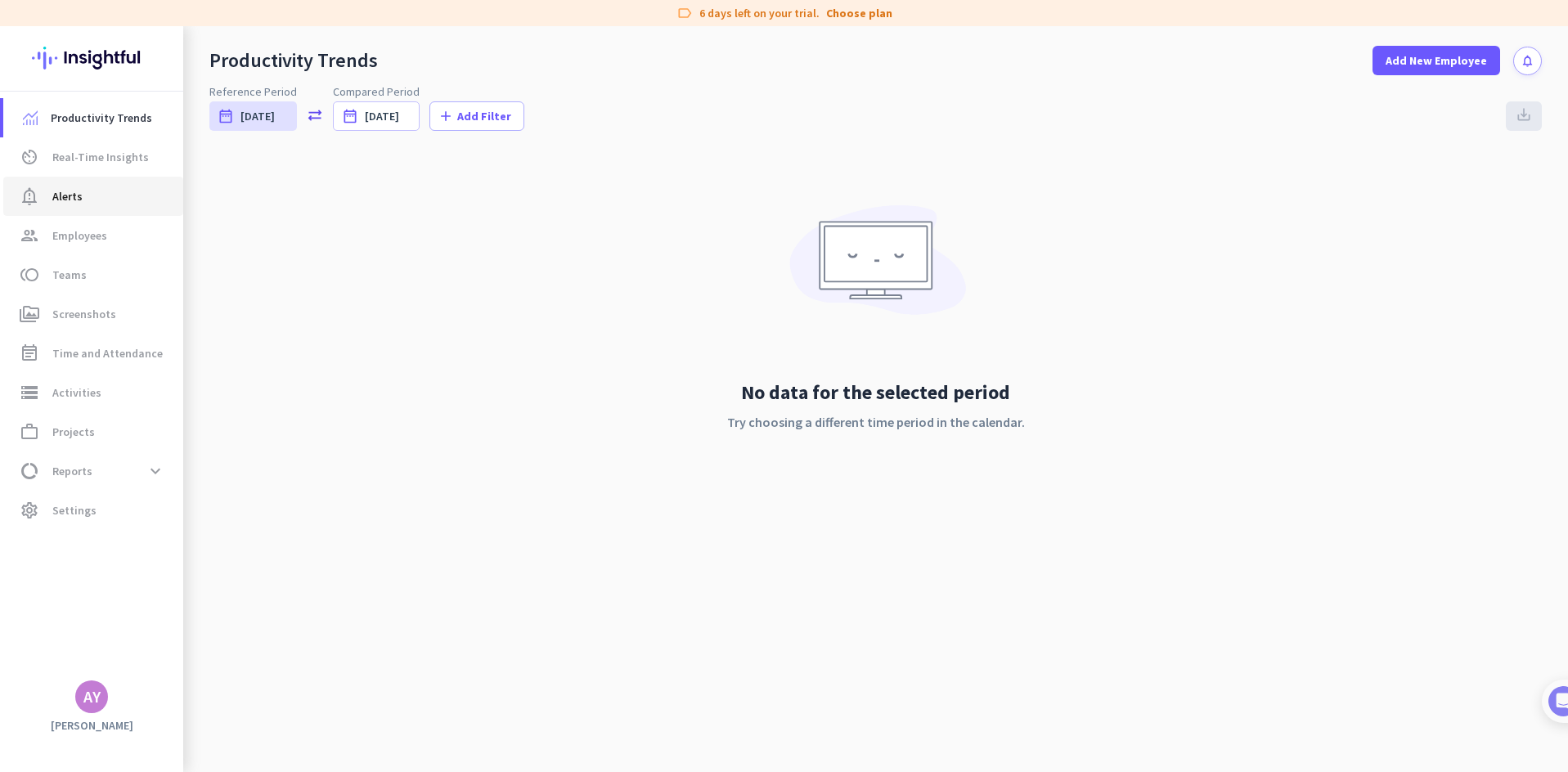
click at [126, 180] on link "notification_important Alerts" at bounding box center [92, 196] width 179 height 39
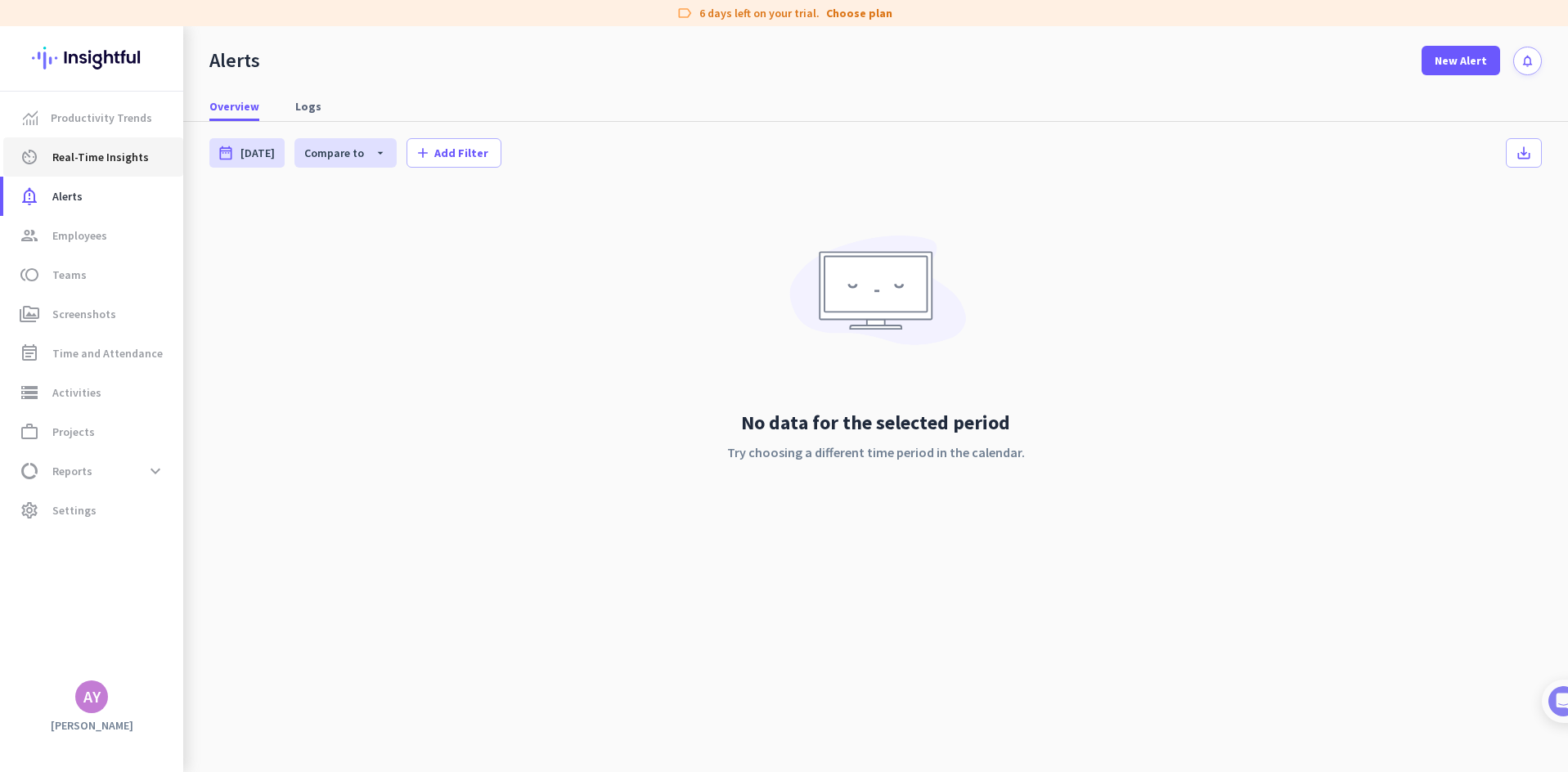
click at [126, 175] on link "av_timer Real-Time Insights" at bounding box center [92, 157] width 179 height 39
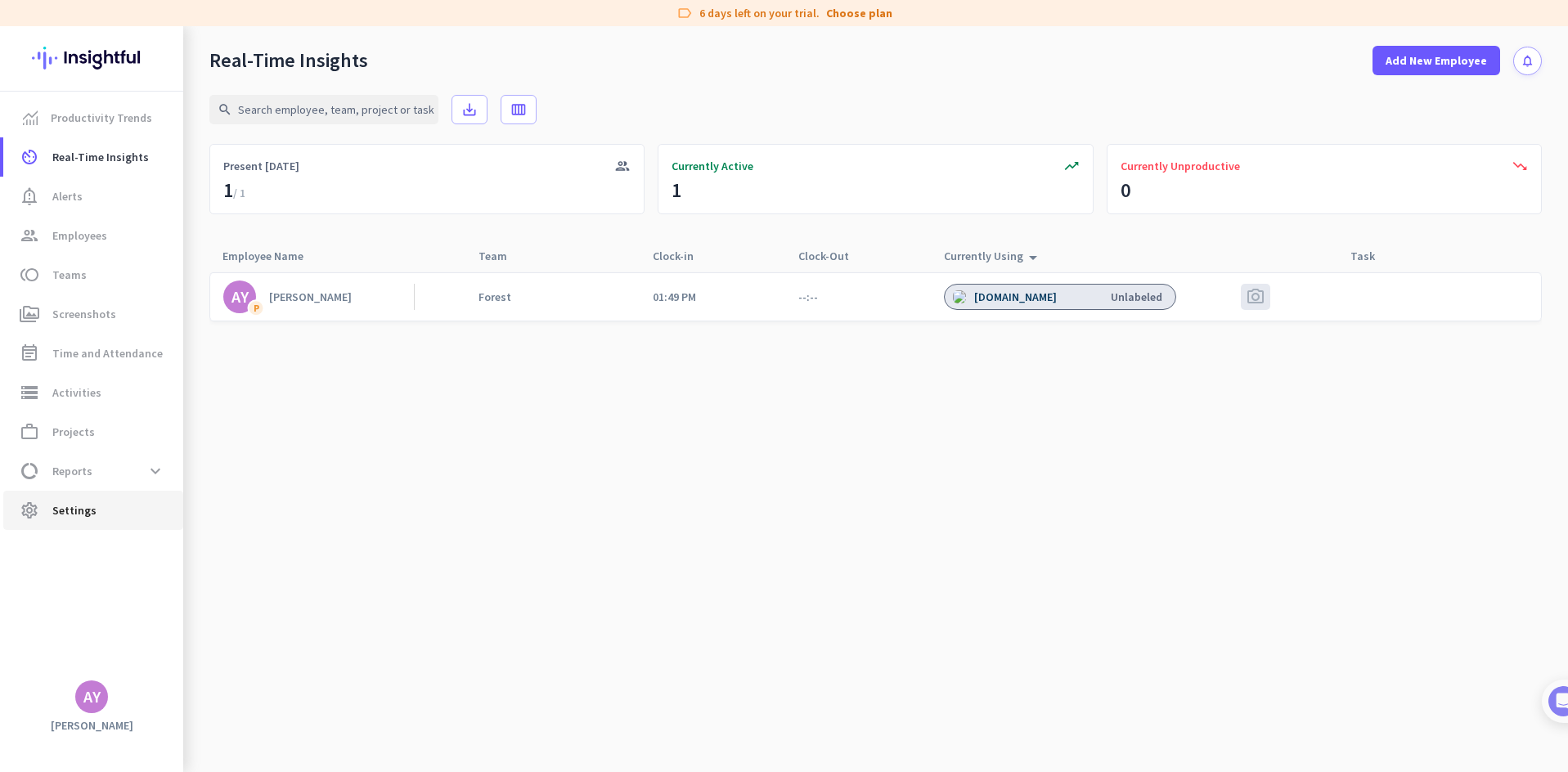
click at [101, 504] on span "settings Settings" at bounding box center [93, 510] width 154 height 20
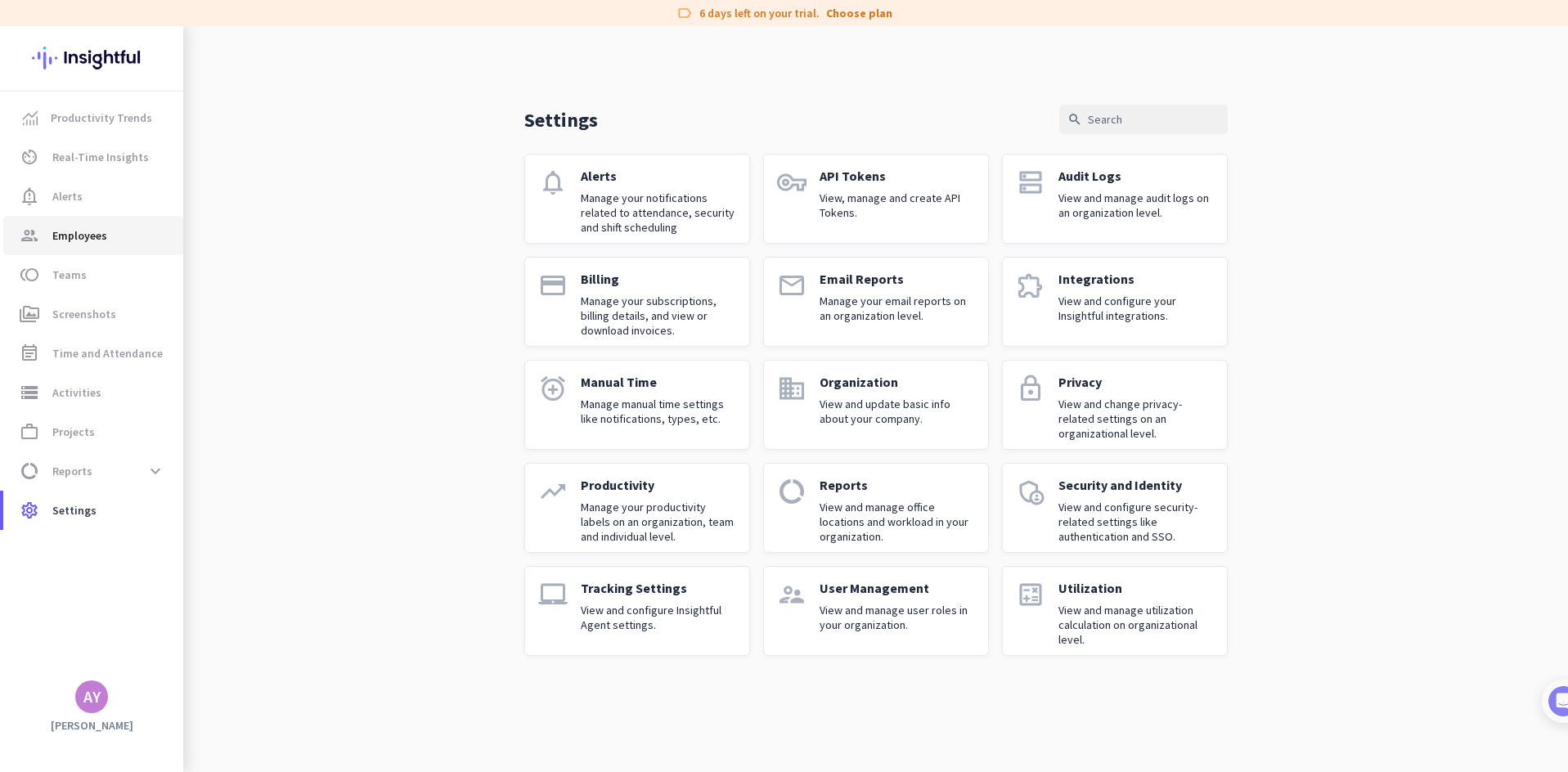
click at [135, 238] on span "group Employees" at bounding box center [93, 235] width 154 height 20
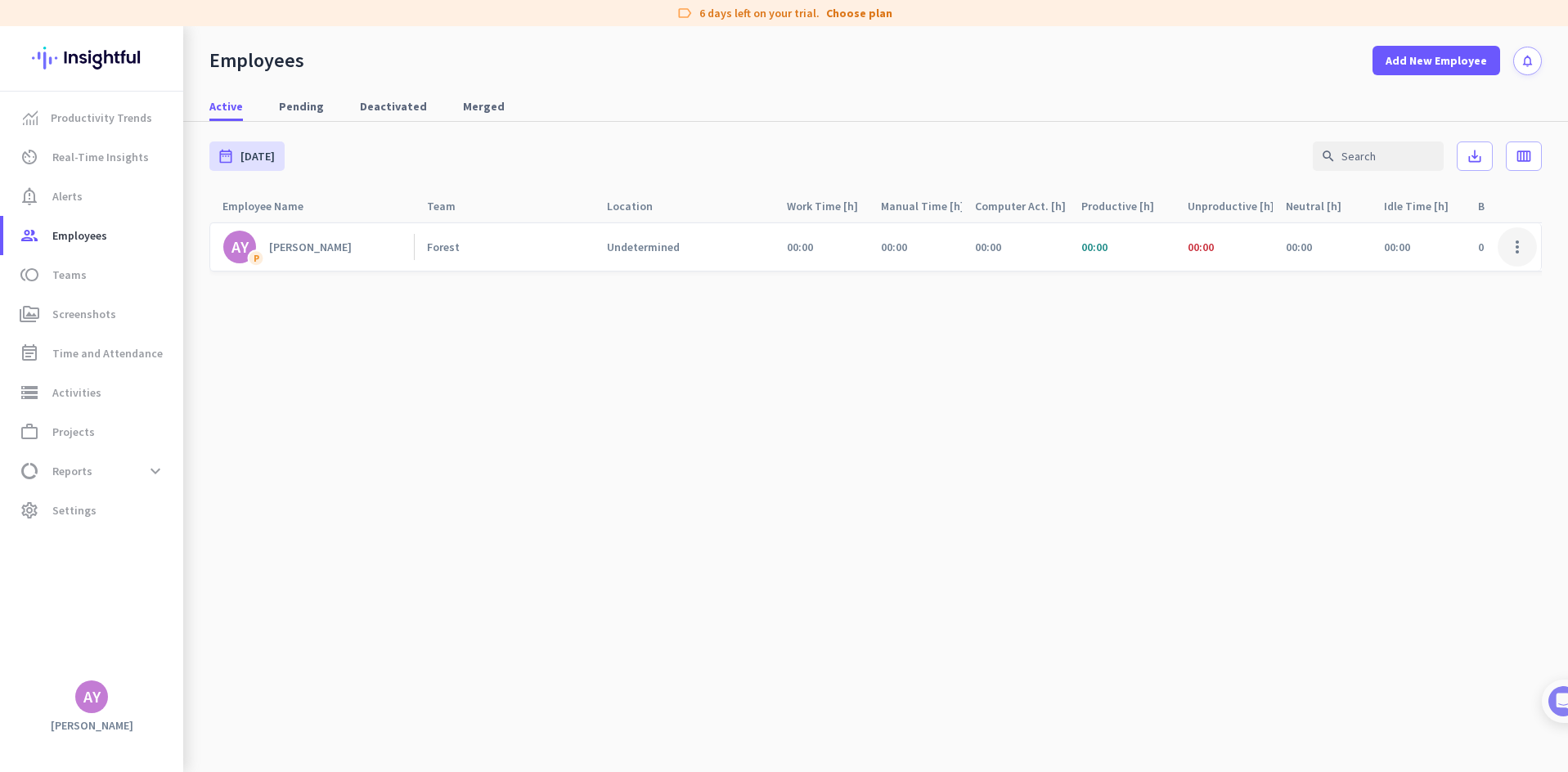
click at [1506, 249] on span at bounding box center [1517, 247] width 39 height 39
click at [1464, 274] on span "Edit" at bounding box center [1469, 282] width 108 height 17
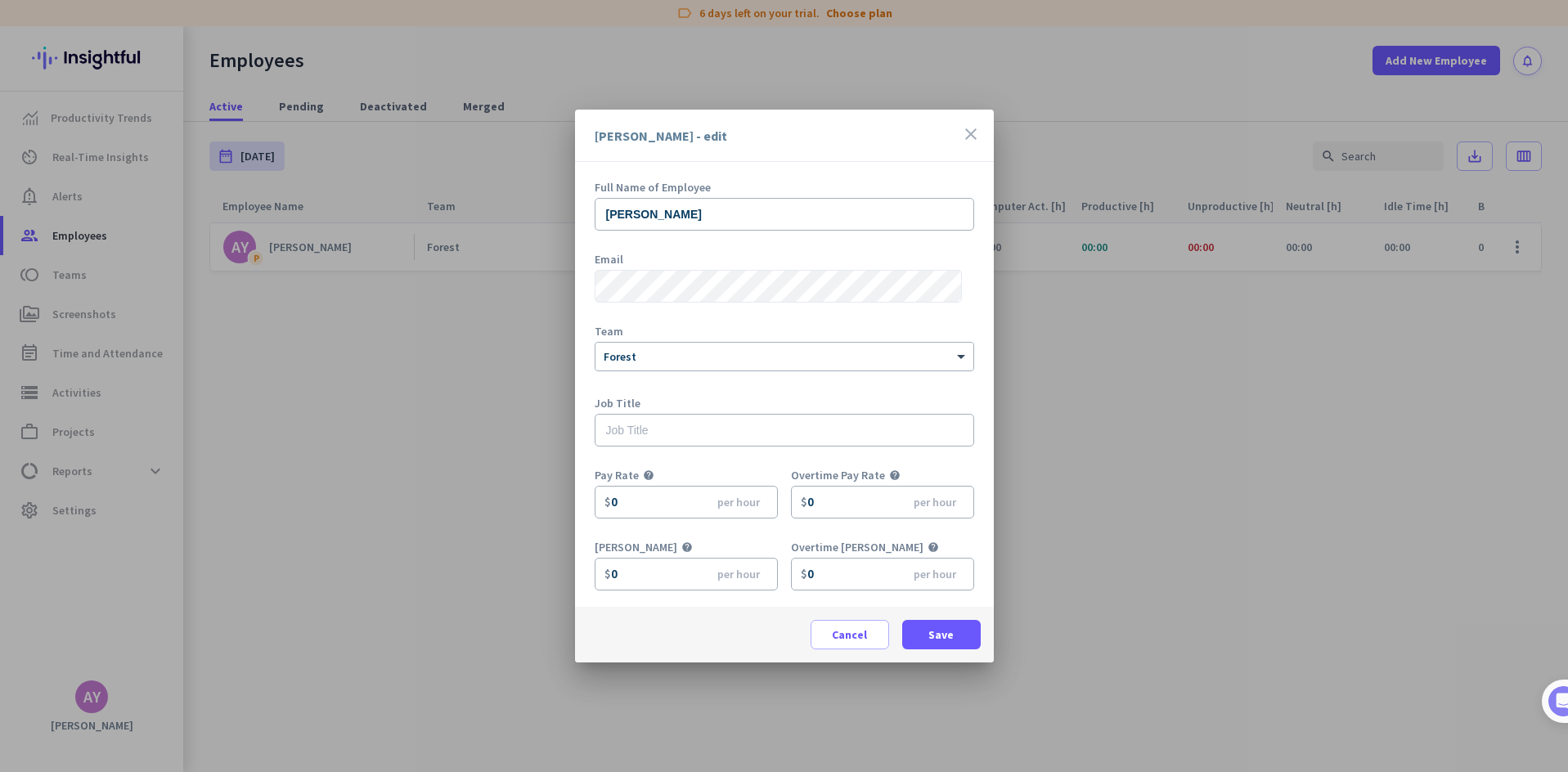
scroll to position [72, 0]
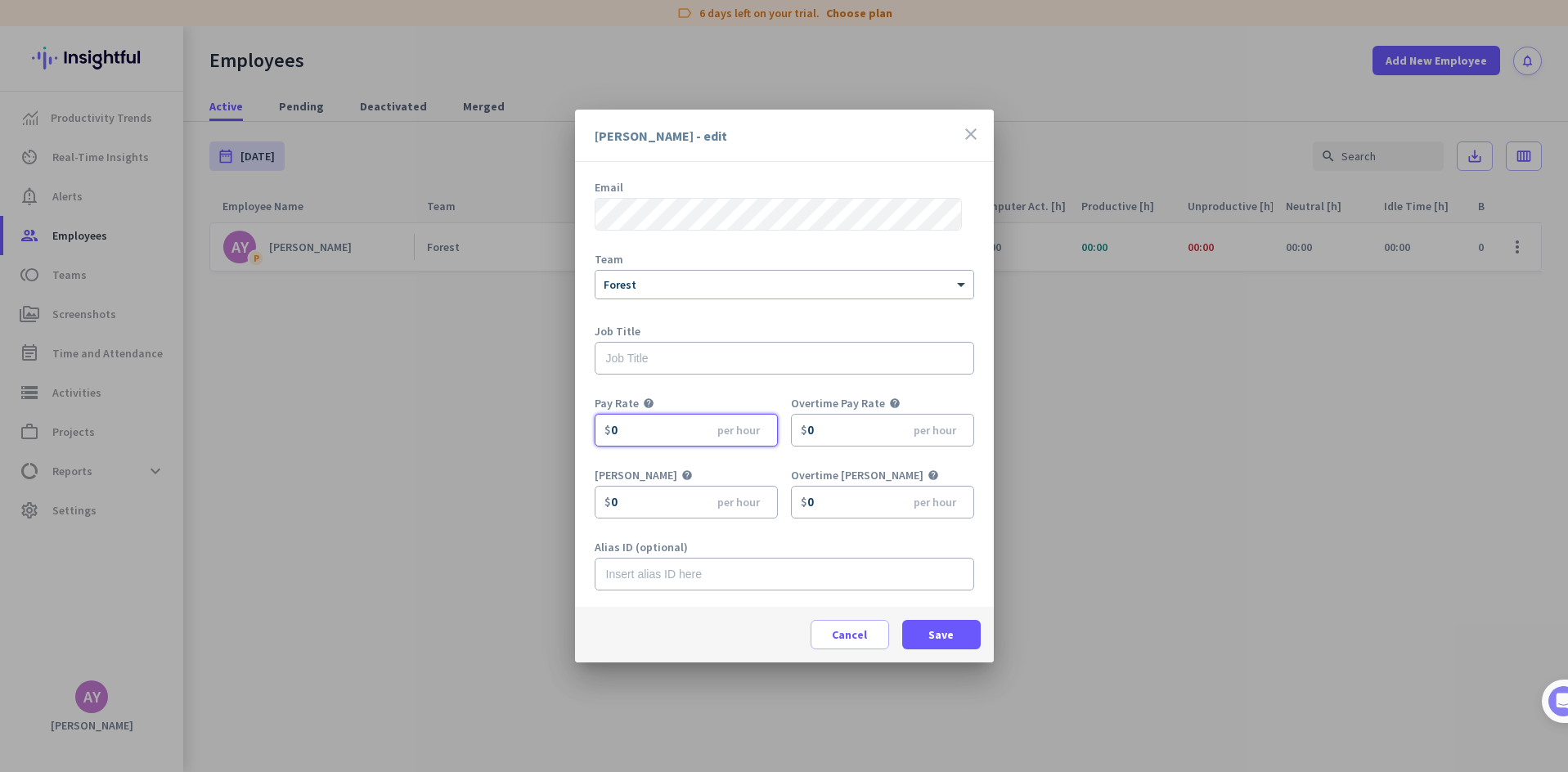
click at [704, 437] on input "0" at bounding box center [685, 430] width 183 height 32
click at [682, 421] on input "0" at bounding box center [685, 430] width 183 height 32
type input "10"
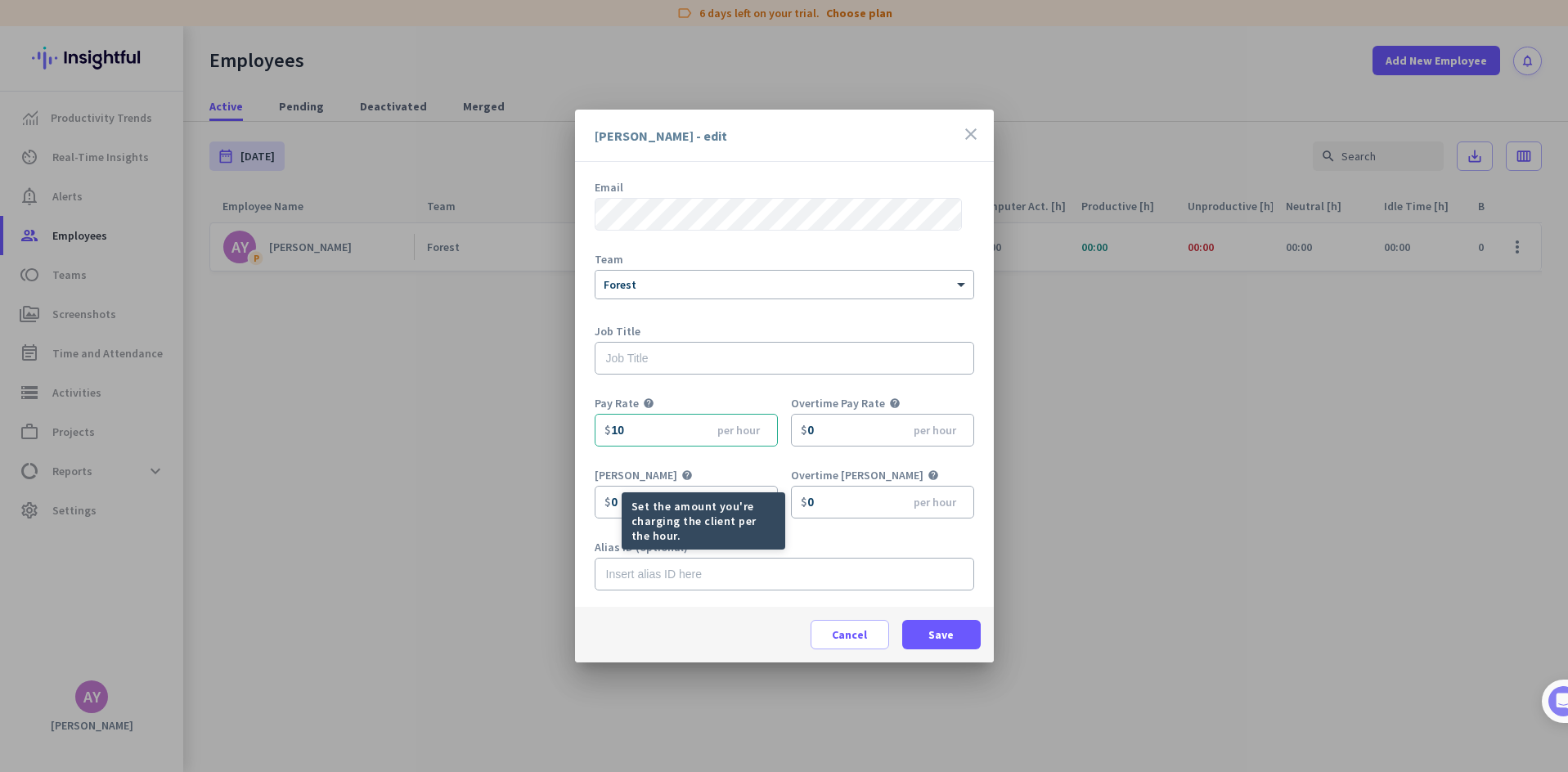
drag, startPoint x: 607, startPoint y: 510, endPoint x: 632, endPoint y: 501, distance: 26.6
click at [632, 501] on mat-tooltip-component "Set the amount you're charging the client per the hour." at bounding box center [644, 521] width 164 height 57
click at [601, 506] on mat-tooltip-component "Set the amount you're charging the client per the hour." at bounding box center [644, 521] width 164 height 57
click at [626, 546] on div "Set the amount you're charging the client per the hour." at bounding box center [703, 521] width 164 height 57
drag, startPoint x: 674, startPoint y: 602, endPoint x: 645, endPoint y: 502, distance: 104.1
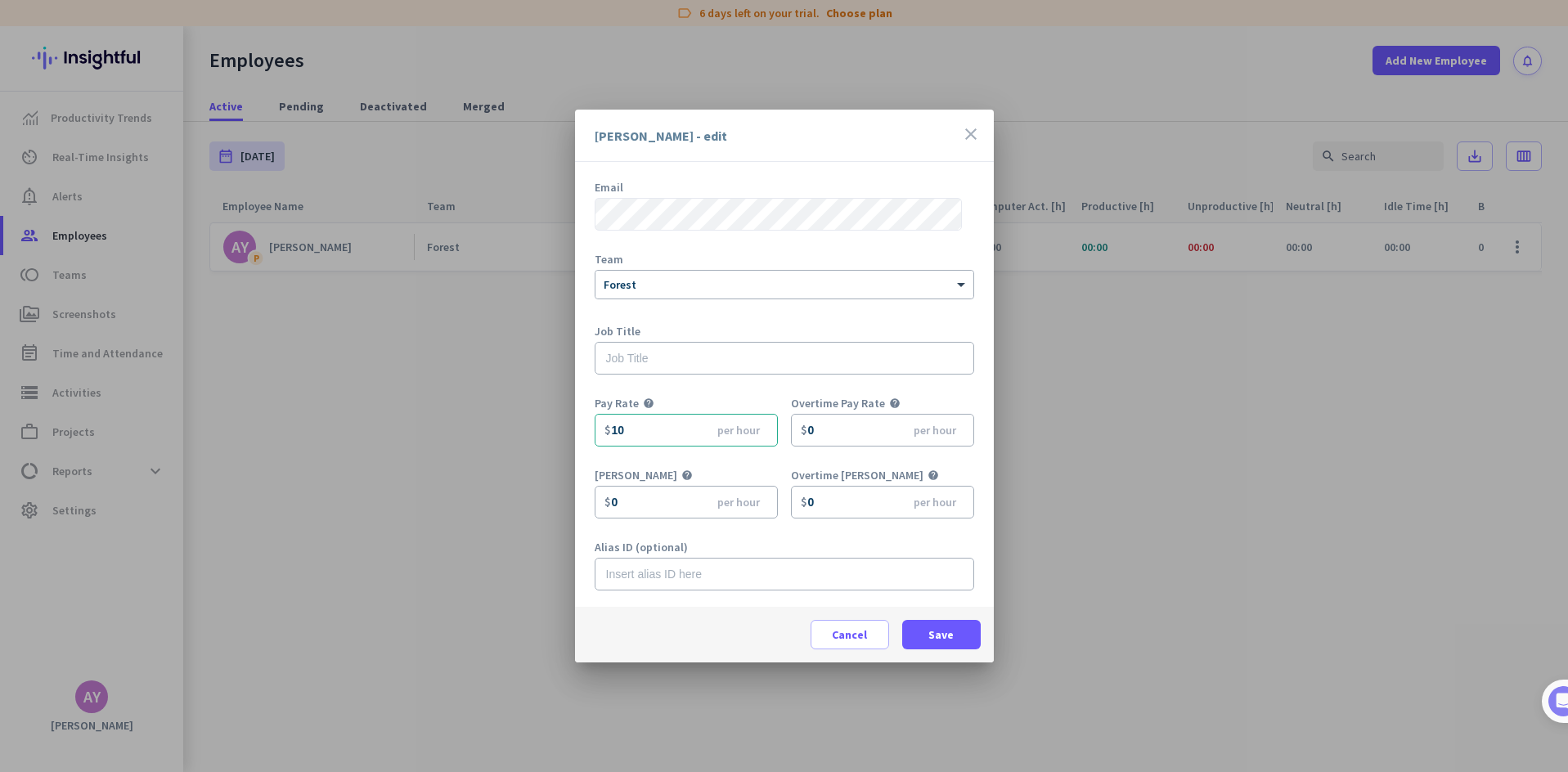
click at [645, 502] on form "Full Name of Employee [PERSON_NAME] Email Team × Forest Job Title Pay Rate help…" at bounding box center [784, 323] width 379 height 426
click at [645, 502] on input "0" at bounding box center [685, 501] width 183 height 32
type input "10"
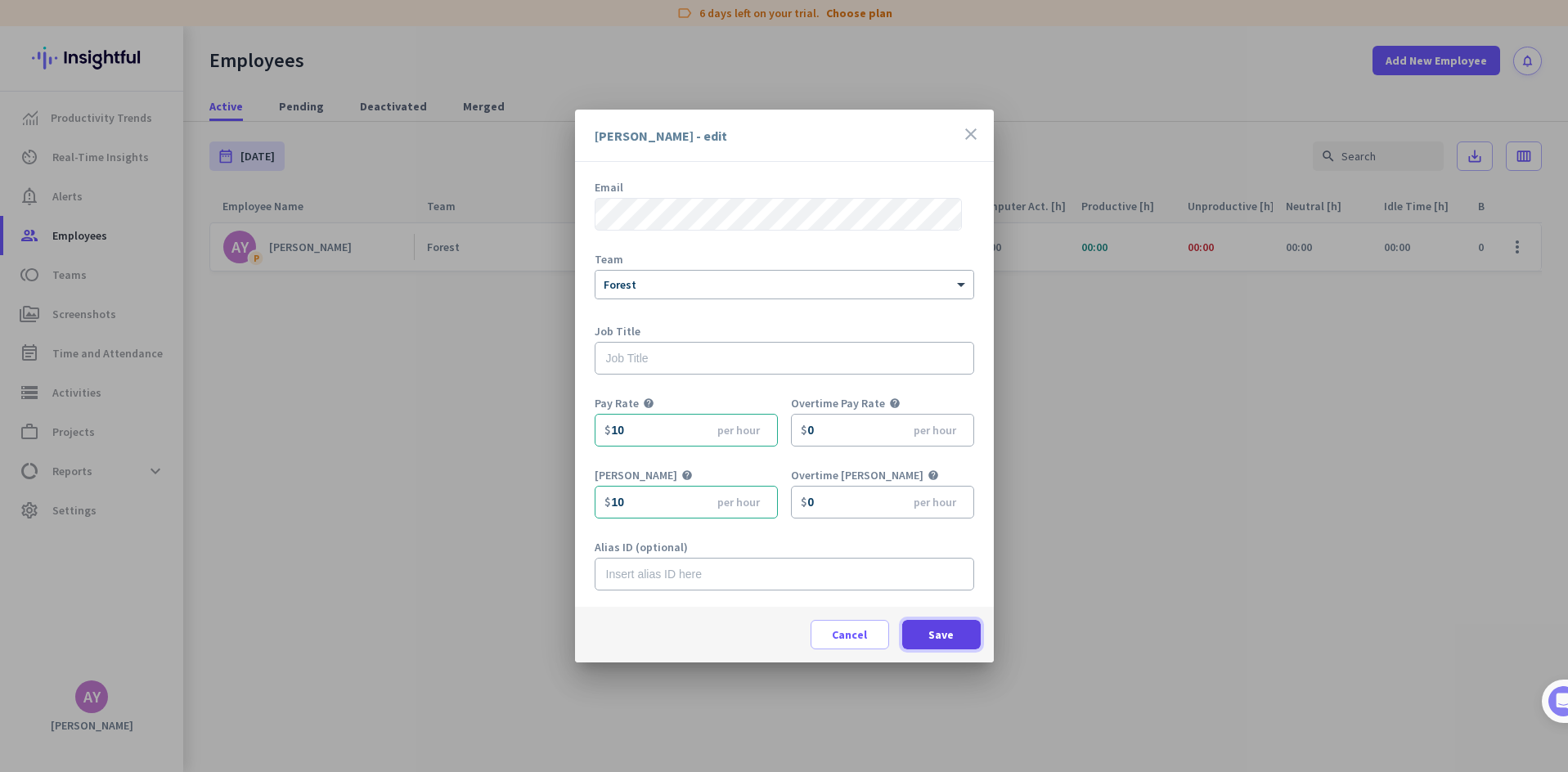
click at [933, 636] on span "Save" at bounding box center [940, 635] width 25 height 17
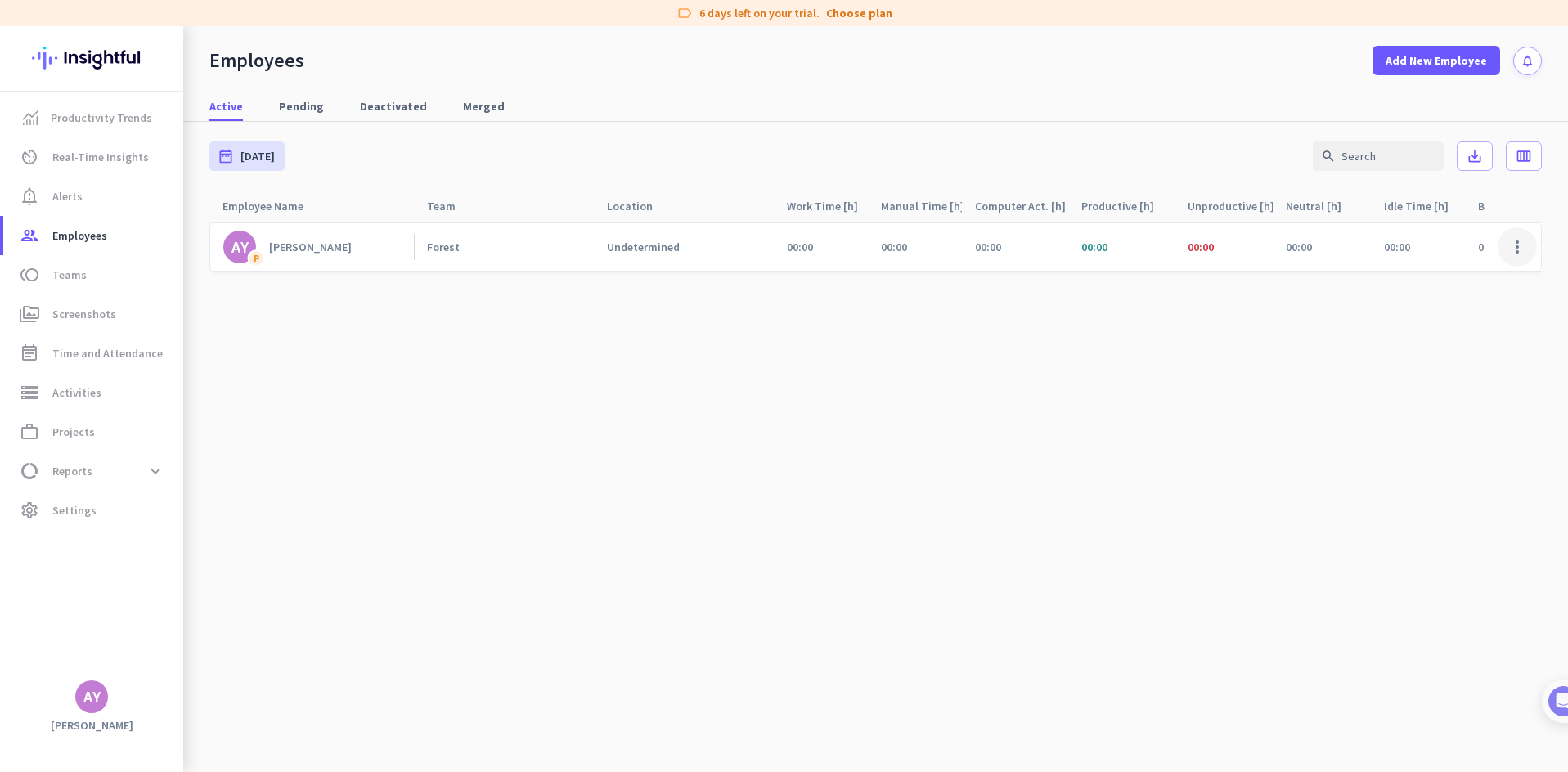
click at [1510, 251] on span at bounding box center [1517, 247] width 39 height 39
click at [1458, 286] on span "Edit" at bounding box center [1469, 282] width 108 height 17
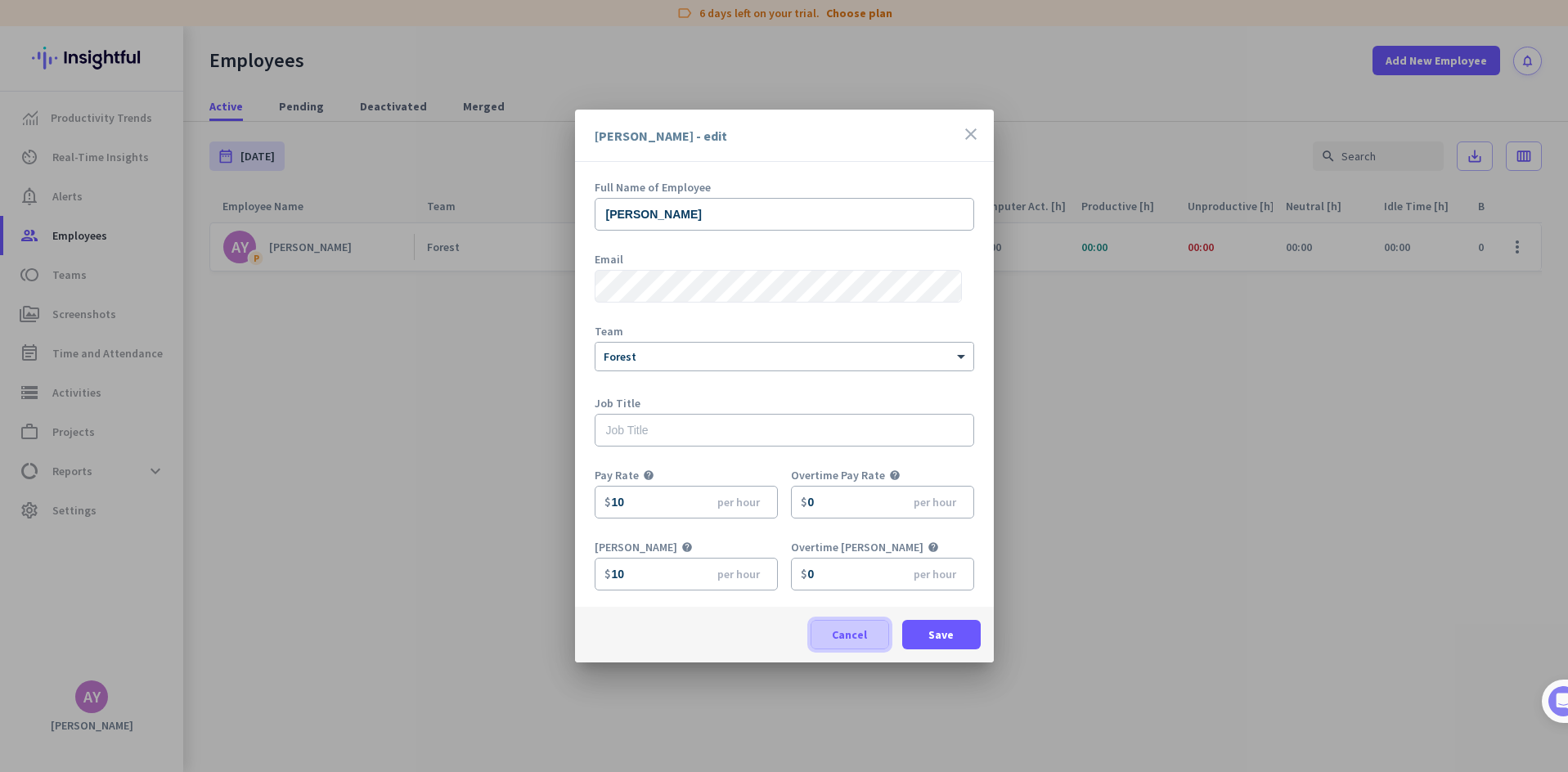
click at [841, 635] on span "Cancel" at bounding box center [849, 635] width 35 height 17
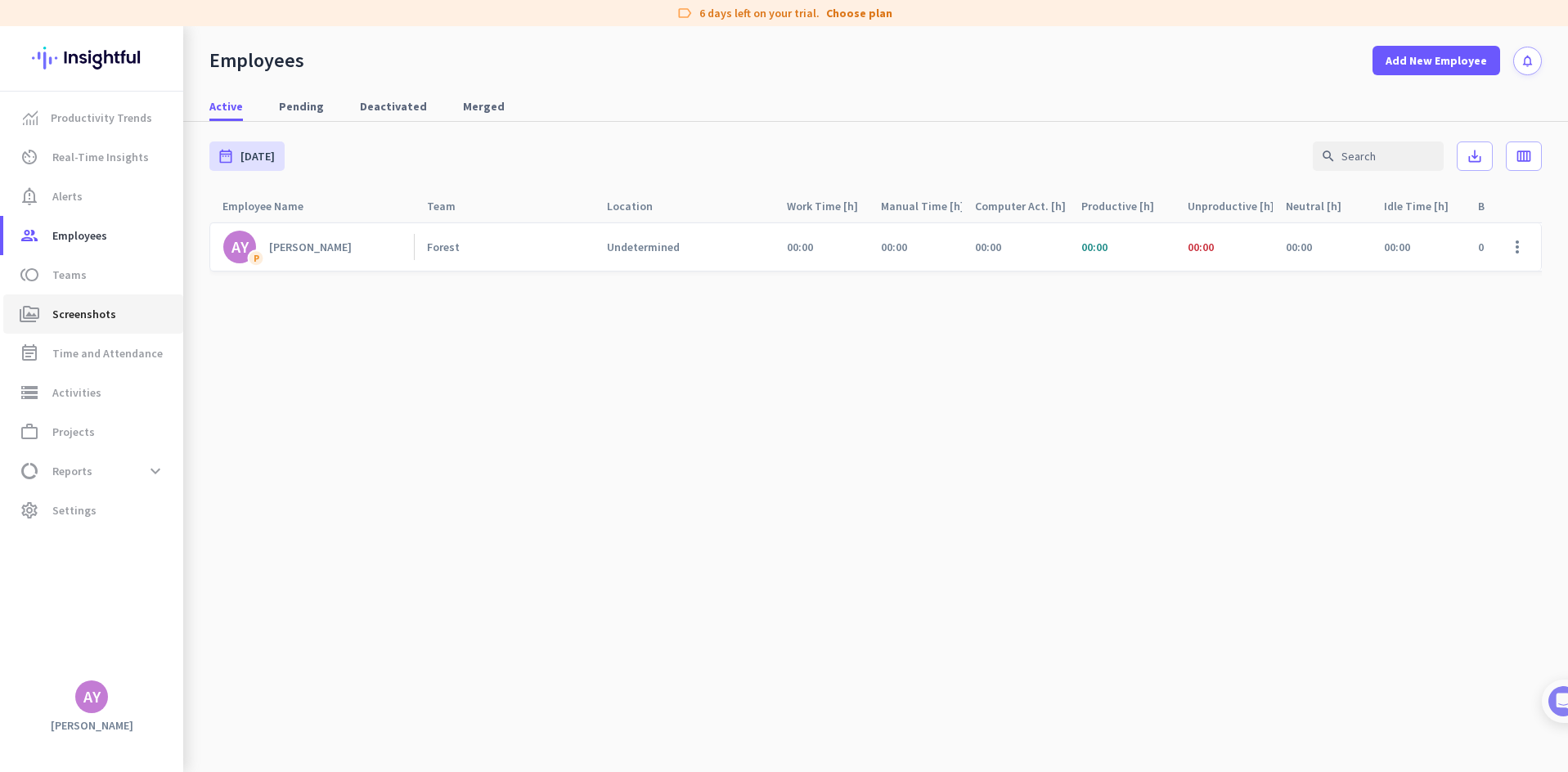
click at [125, 318] on span "perm_media Screenshots" at bounding box center [93, 314] width 154 height 20
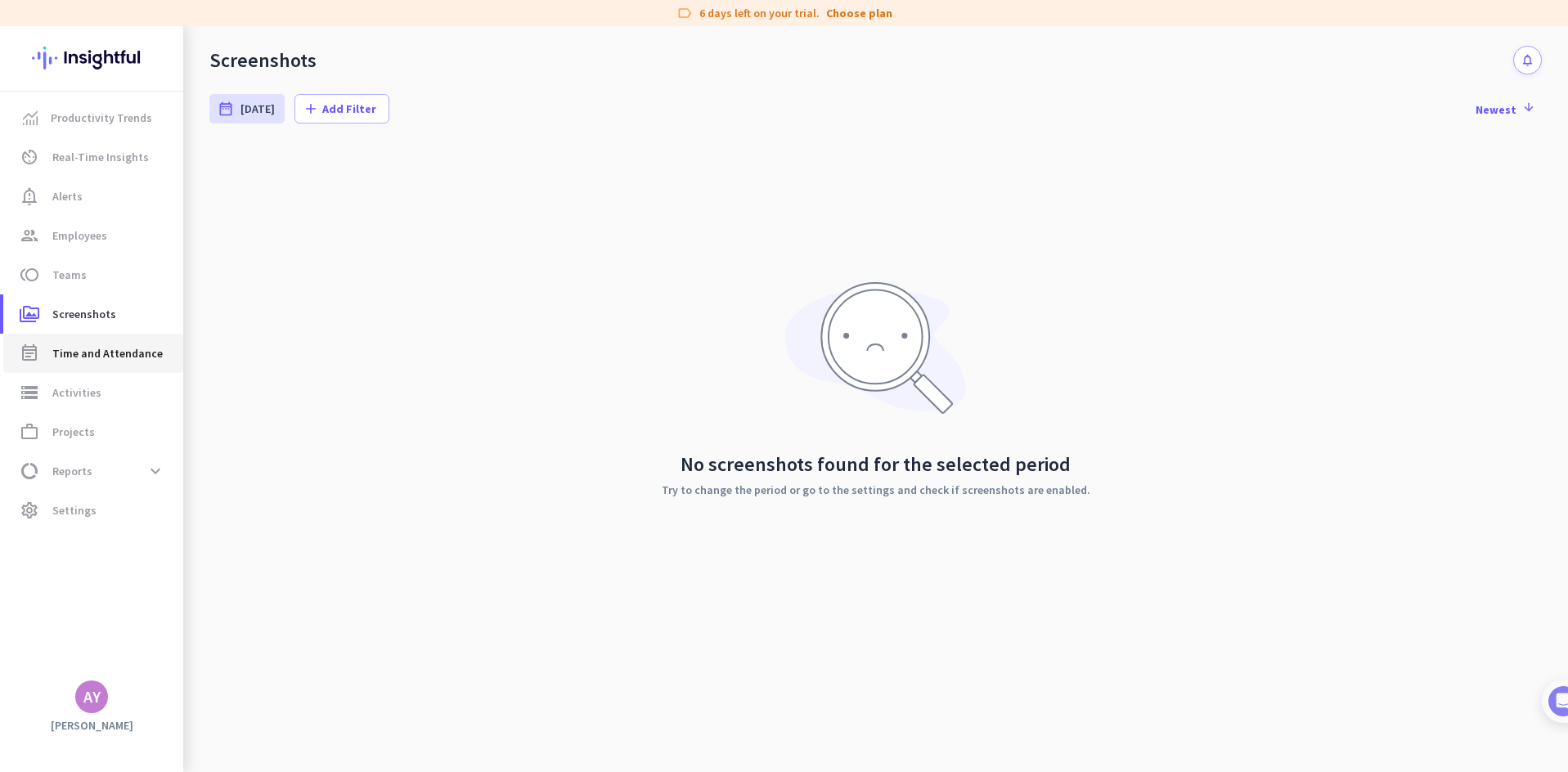
click at [121, 349] on span "Time and Attendance" at bounding box center [107, 353] width 111 height 20
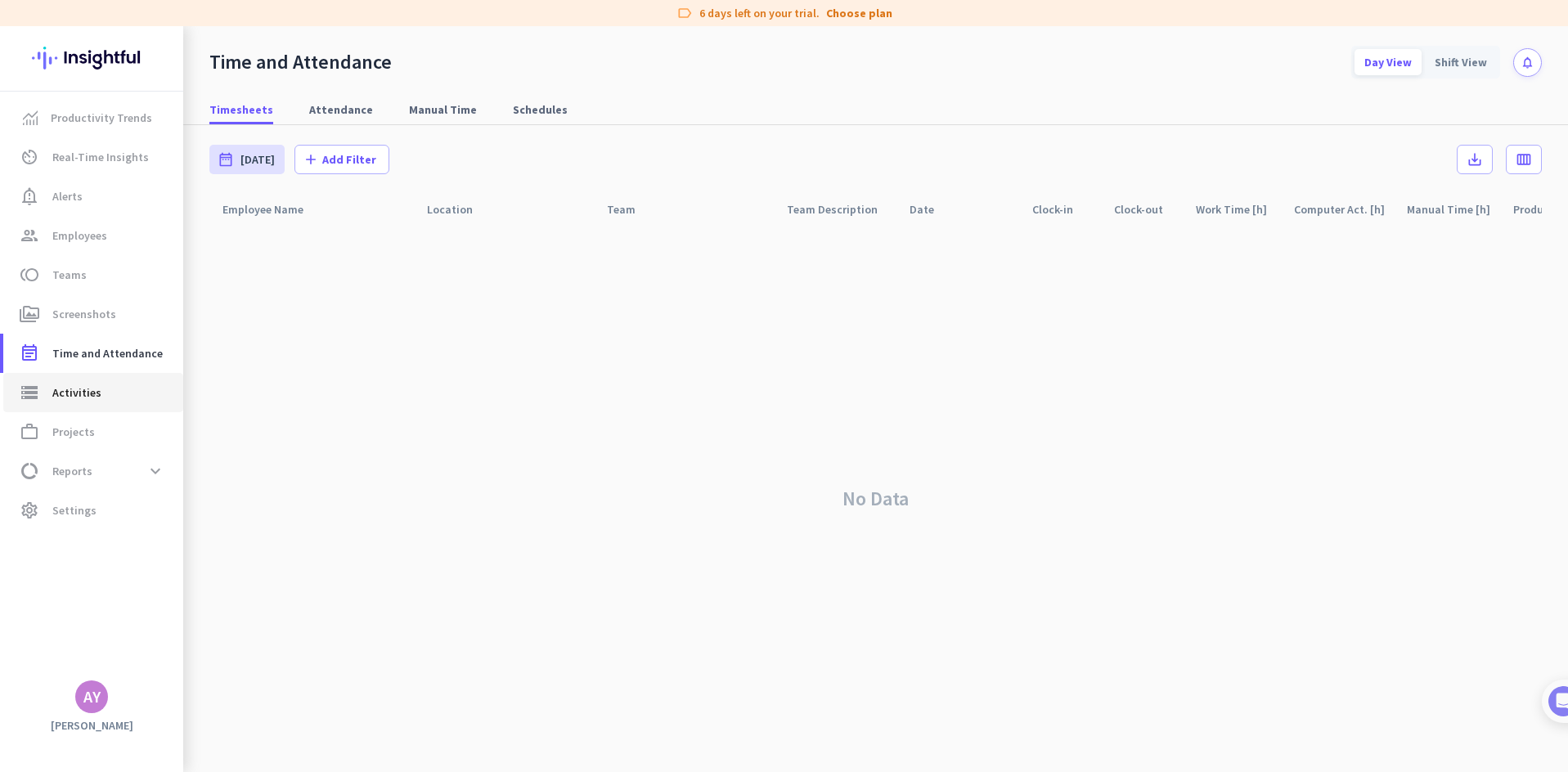
click at [113, 387] on span "storage Activities" at bounding box center [93, 392] width 154 height 20
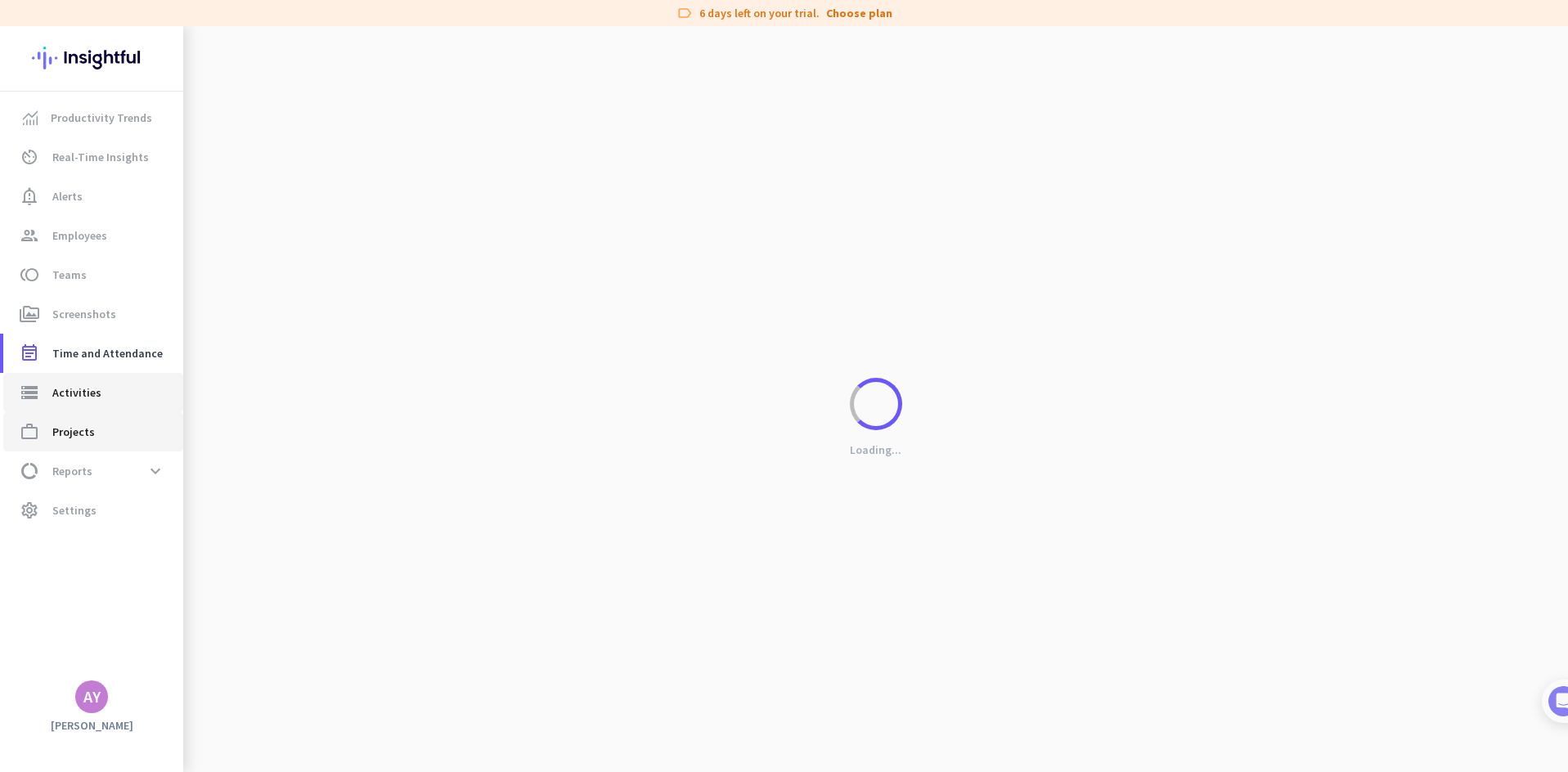
type input "[DATE]"
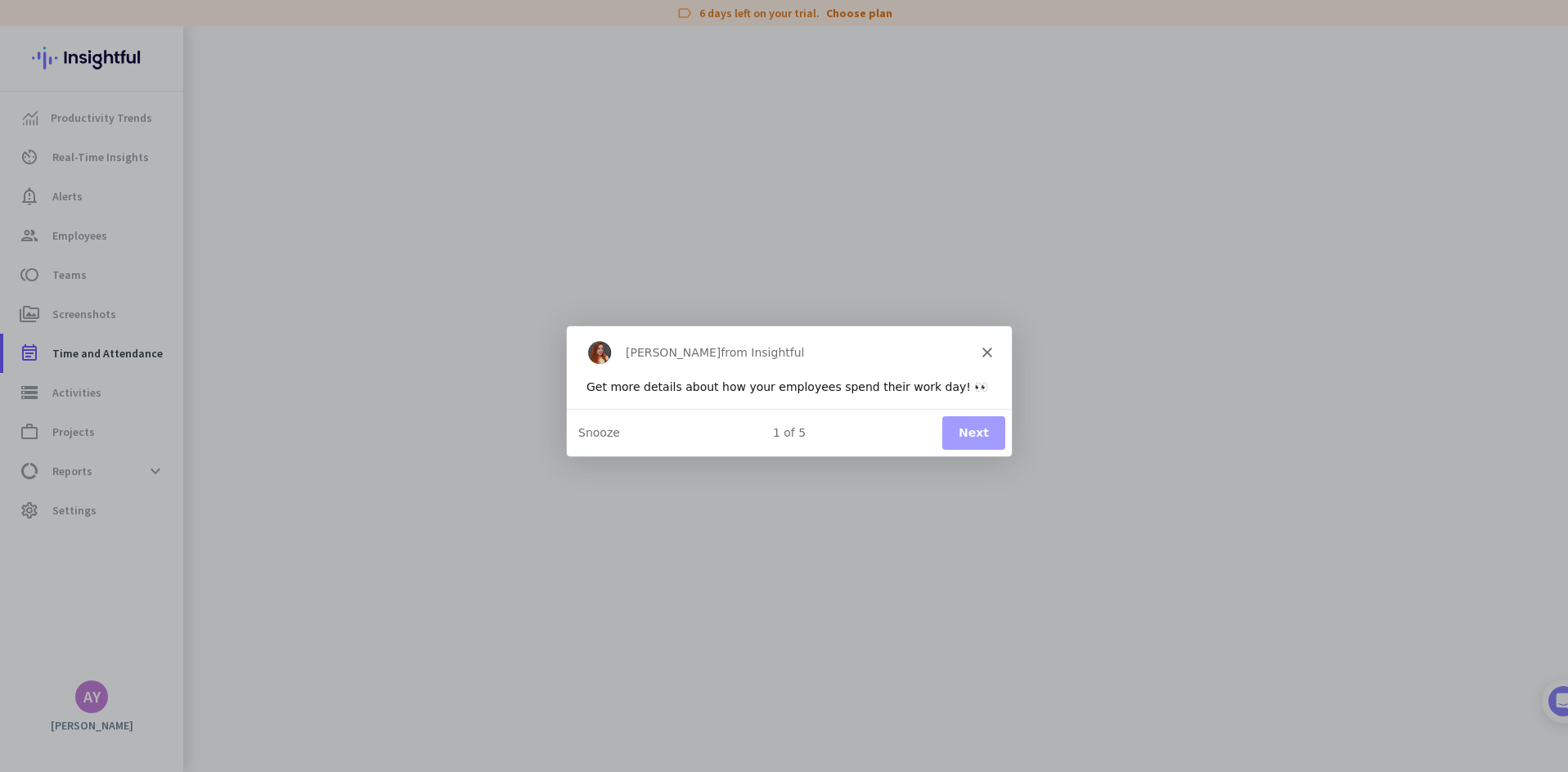
click at [969, 428] on button "Next" at bounding box center [972, 432] width 63 height 33
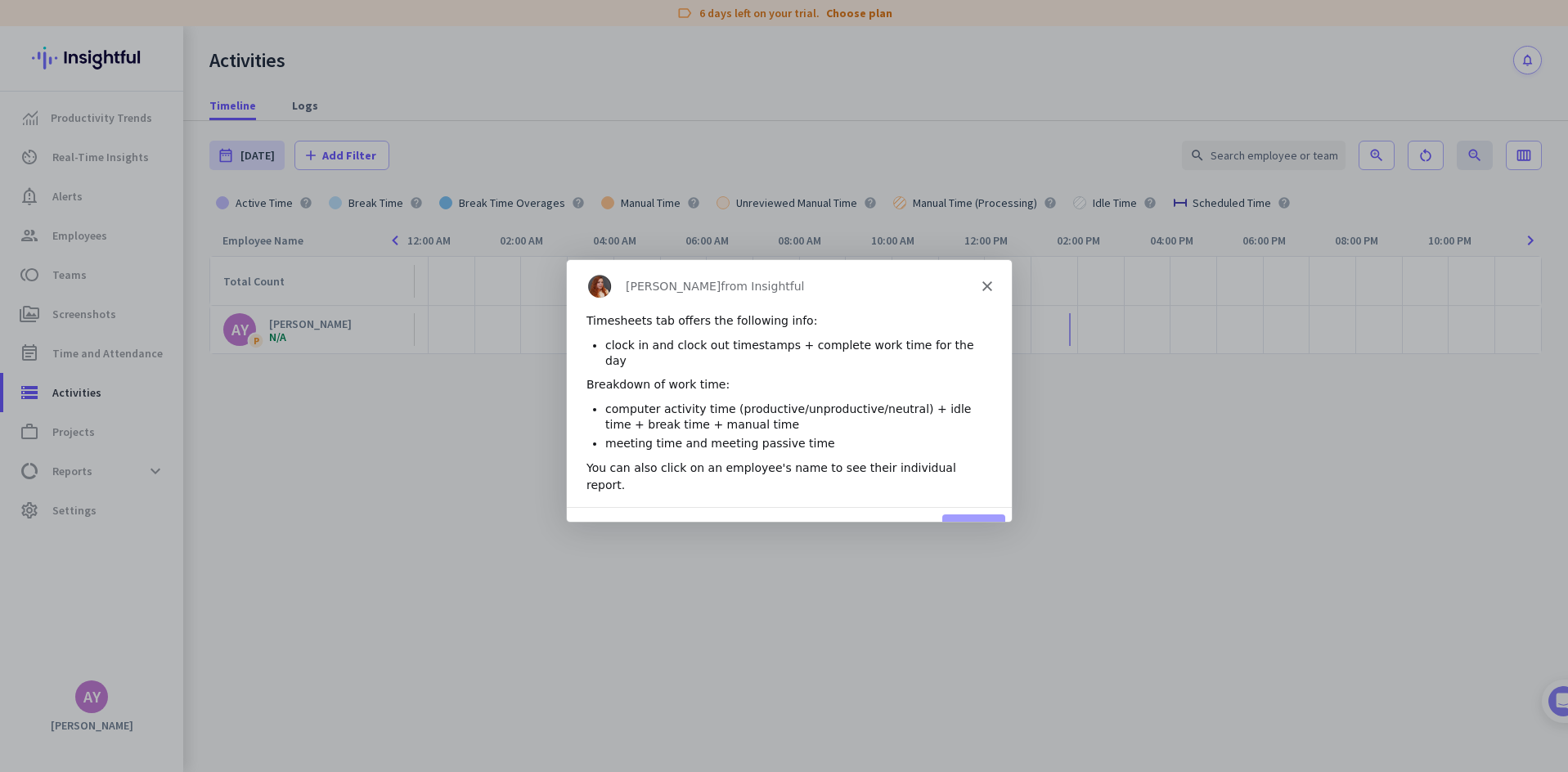
click at [957, 513] on button "Next" at bounding box center [972, 530] width 63 height 33
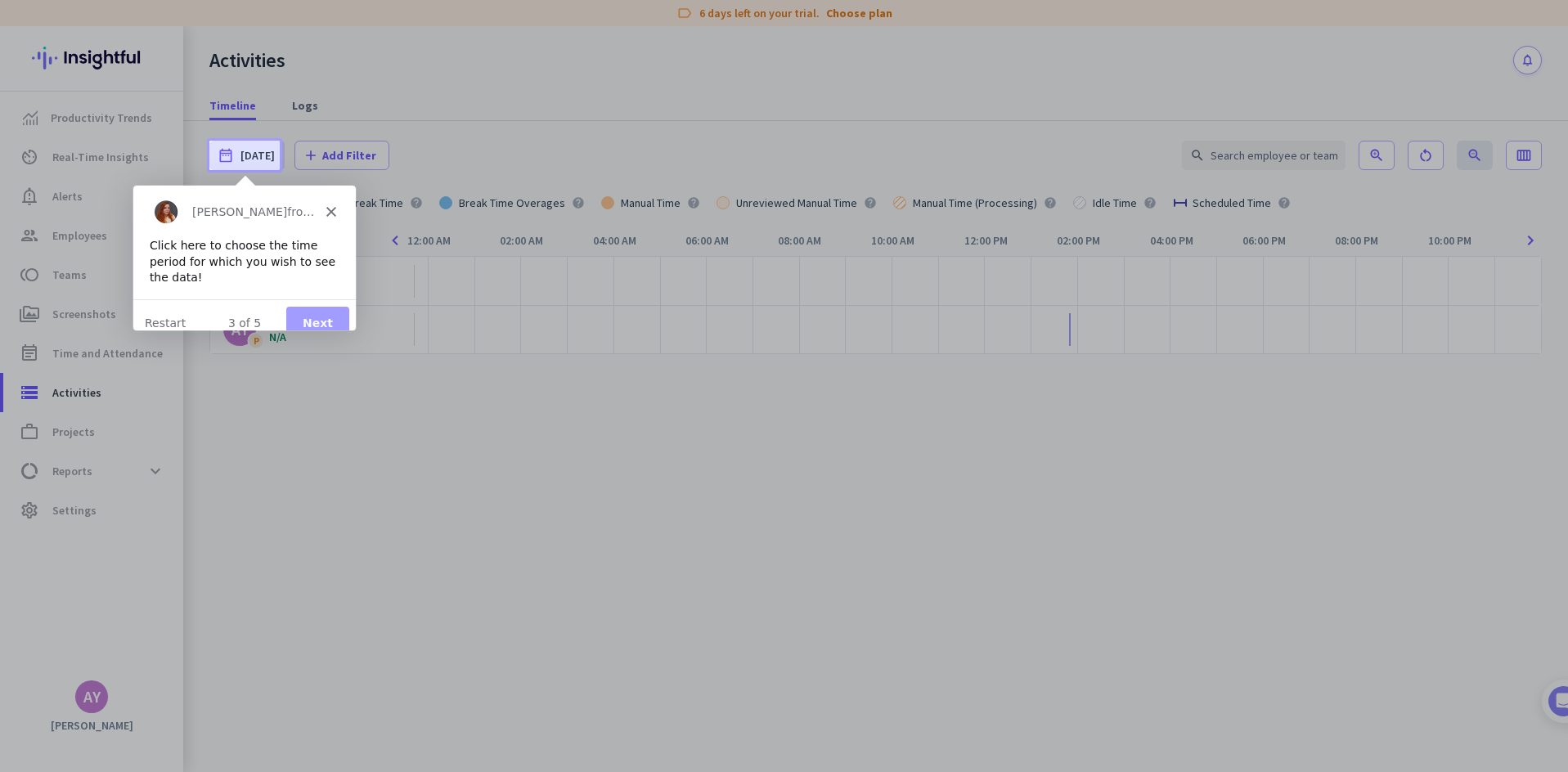
click at [326, 306] on button "Next" at bounding box center [317, 323] width 63 height 33
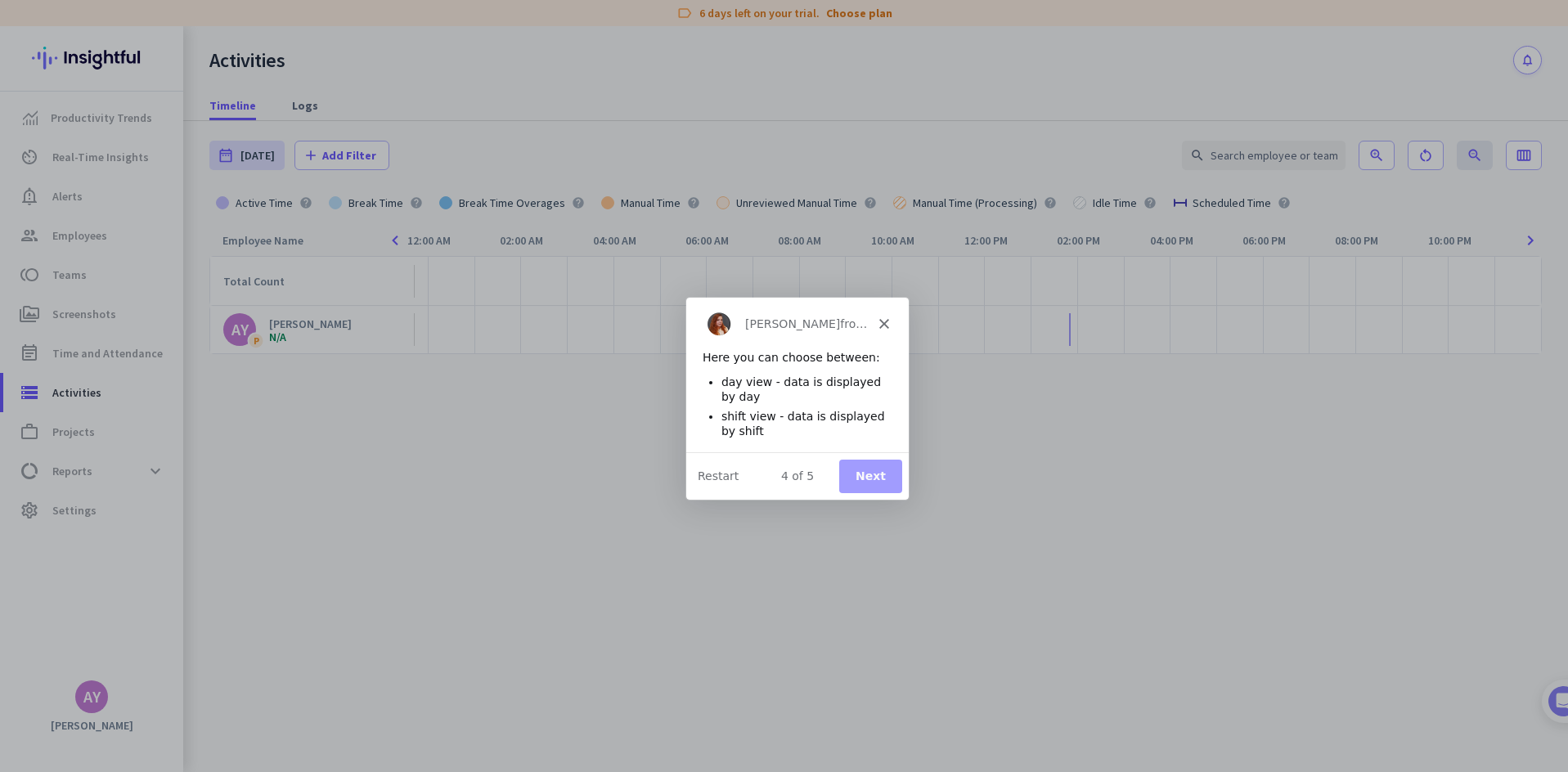
click at [874, 480] on button "Next" at bounding box center [869, 476] width 63 height 33
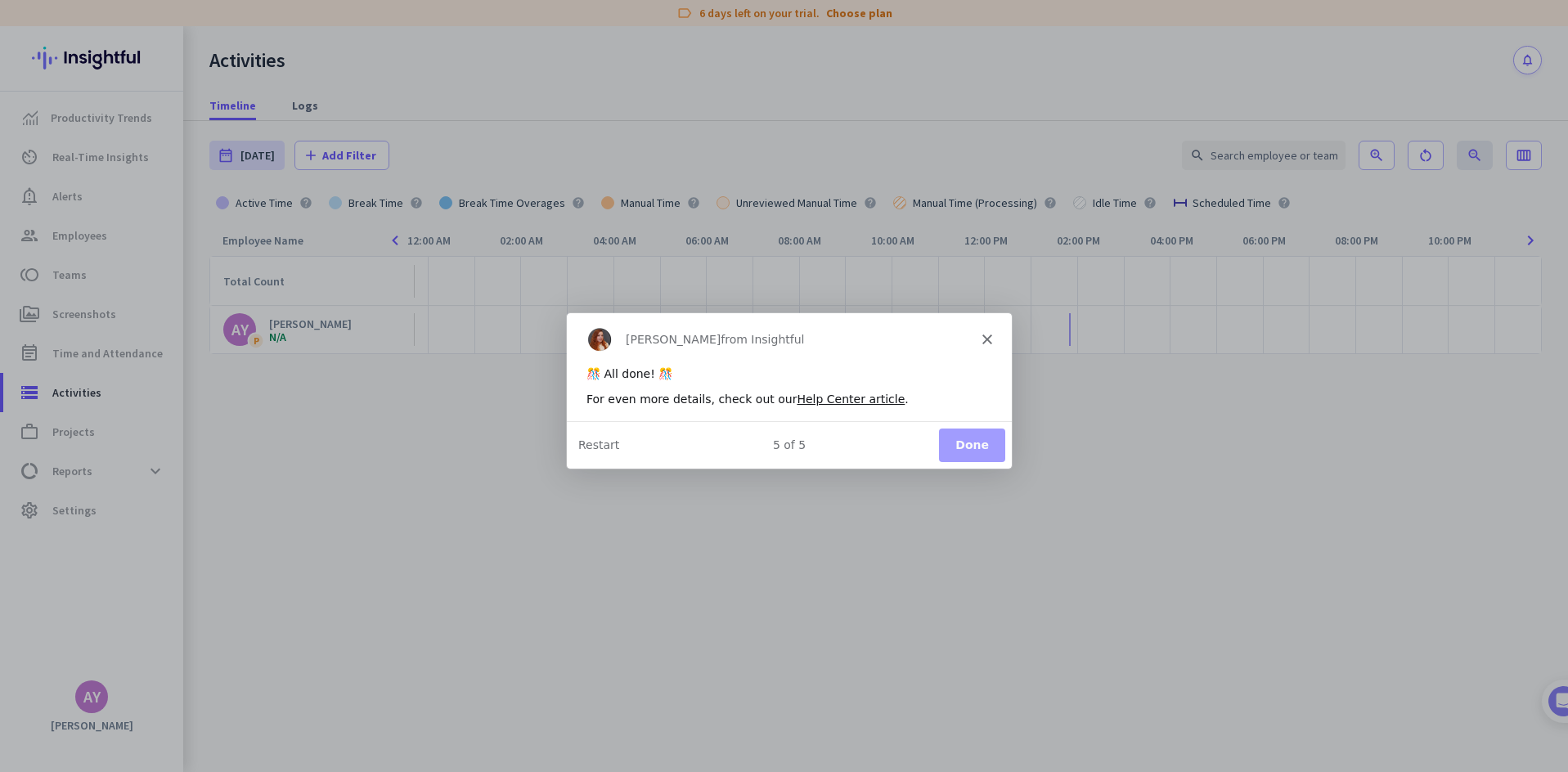
click at [956, 445] on button "Done" at bounding box center [971, 444] width 67 height 33
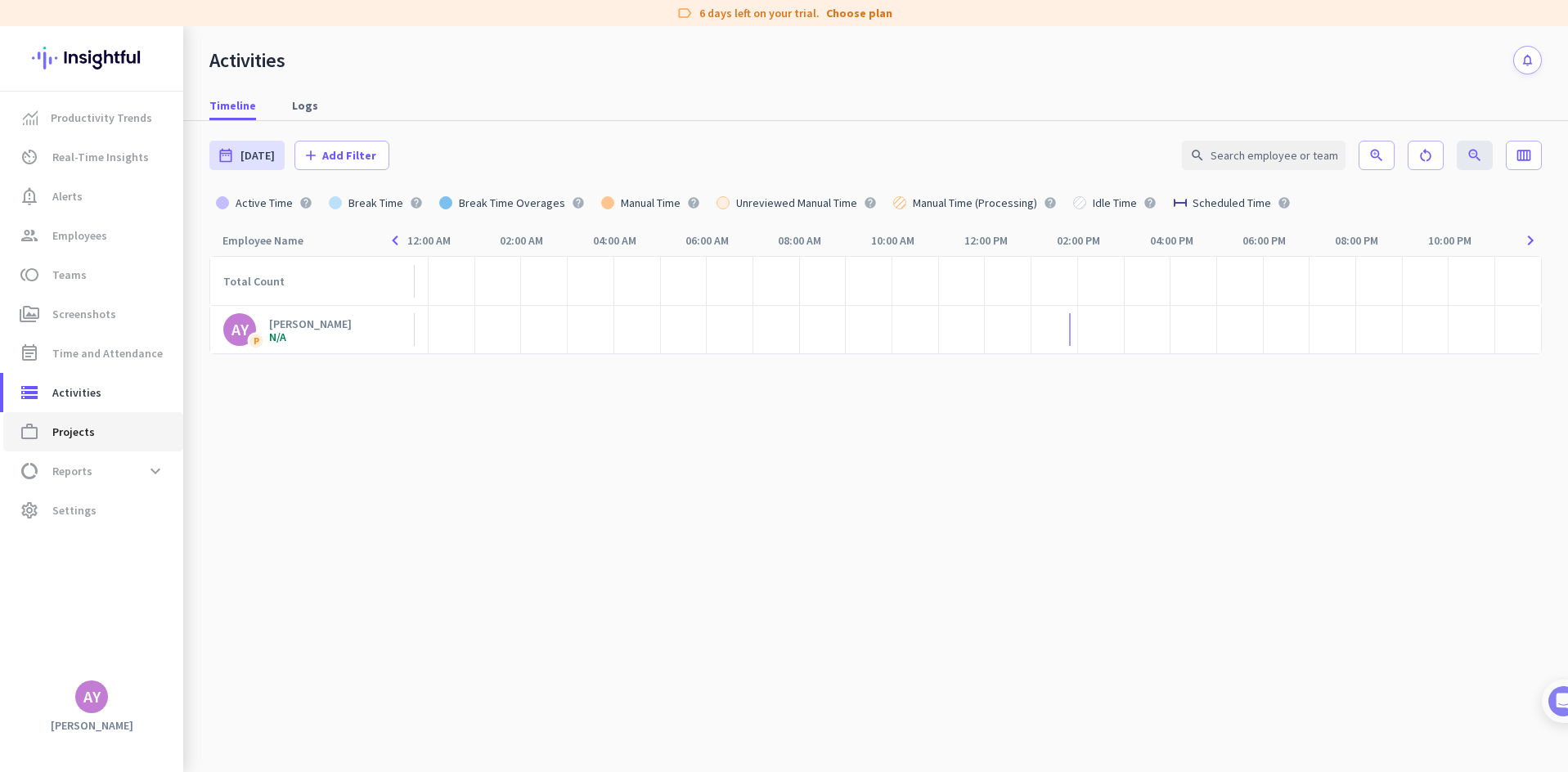
click at [18, 440] on span "work_outline Projects" at bounding box center [93, 432] width 154 height 20
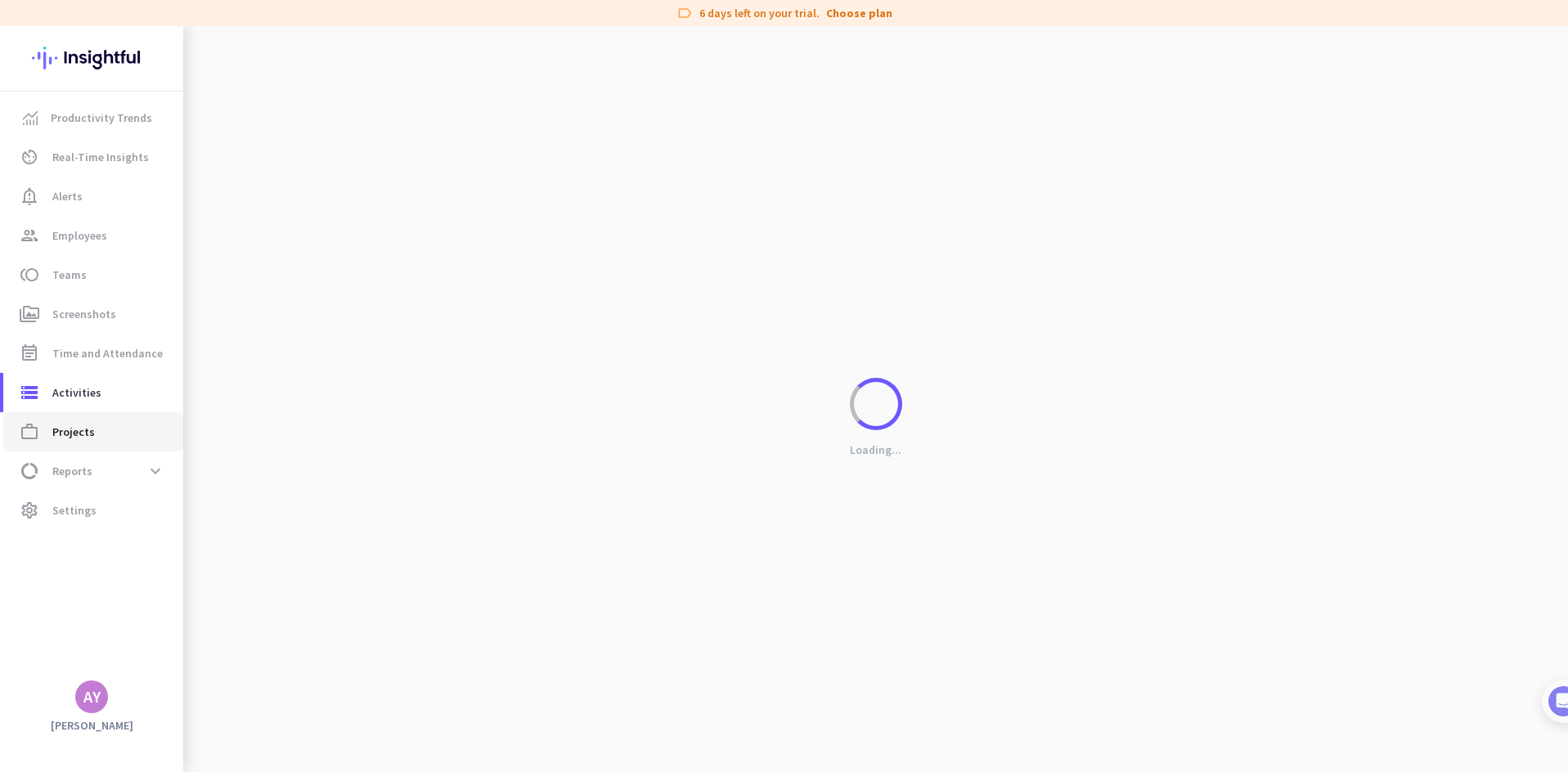
type input "[DATE] - [DATE]"
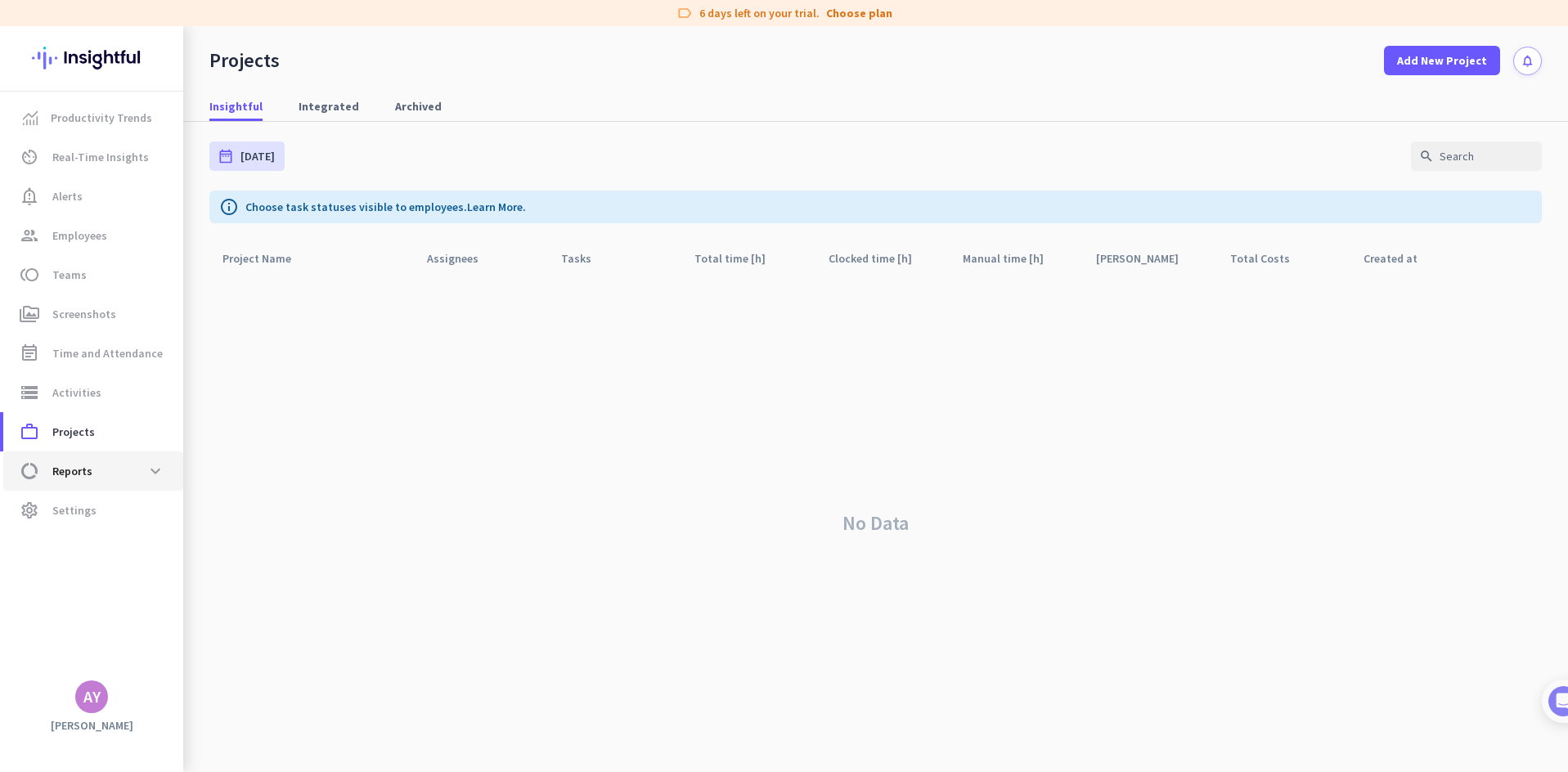
click at [123, 480] on span "data_usage Reports expand_more" at bounding box center [93, 471] width 154 height 29
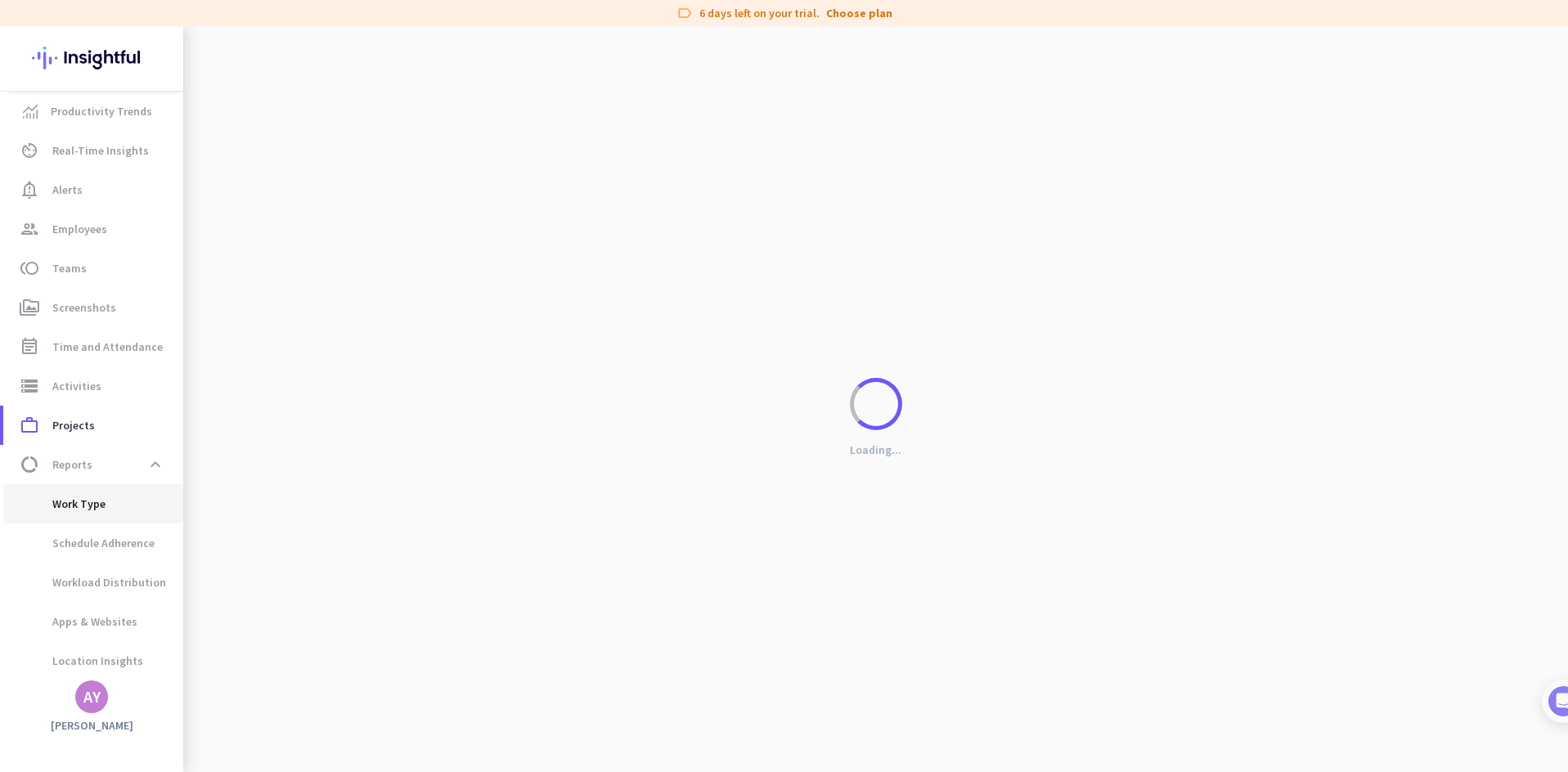
click at [115, 518] on span "Work Type" at bounding box center [93, 504] width 154 height 39
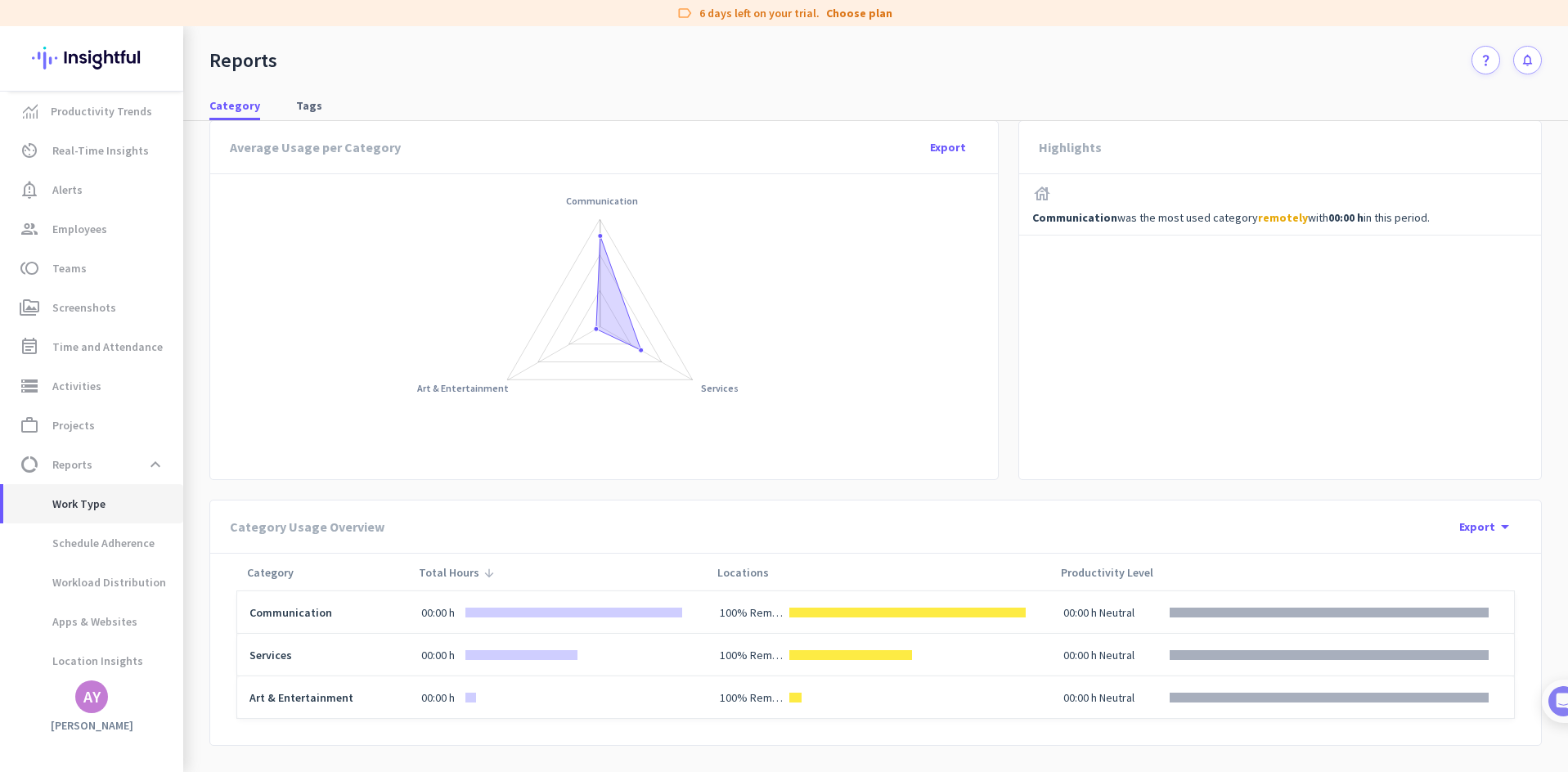
scroll to position [67, 0]
click at [129, 545] on span "Schedule Adherence" at bounding box center [85, 543] width 138 height 39
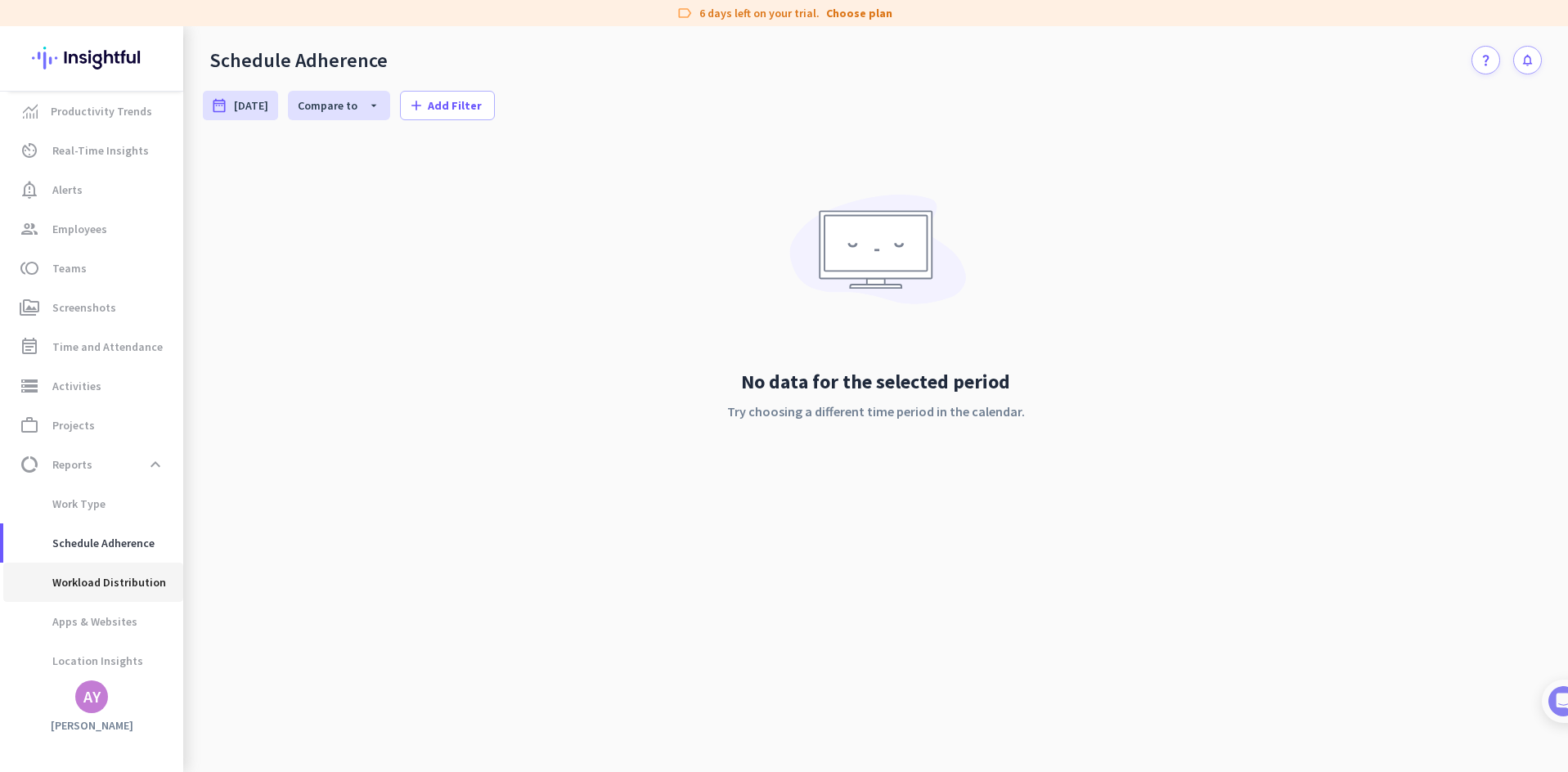
click at [137, 578] on span "Workload Distribution" at bounding box center [91, 583] width 150 height 39
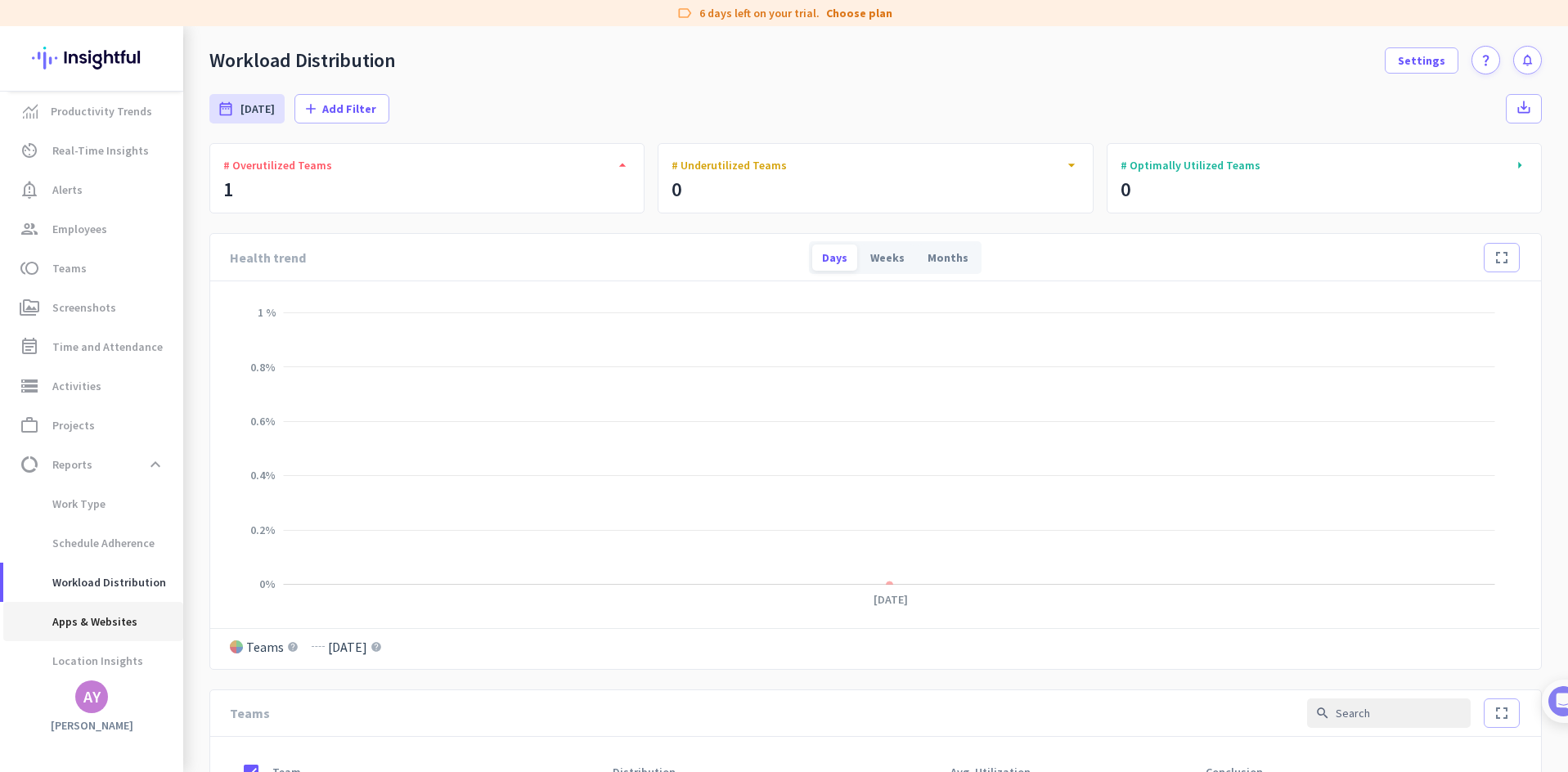
click at [127, 637] on span "Apps & Websites" at bounding box center [76, 622] width 121 height 39
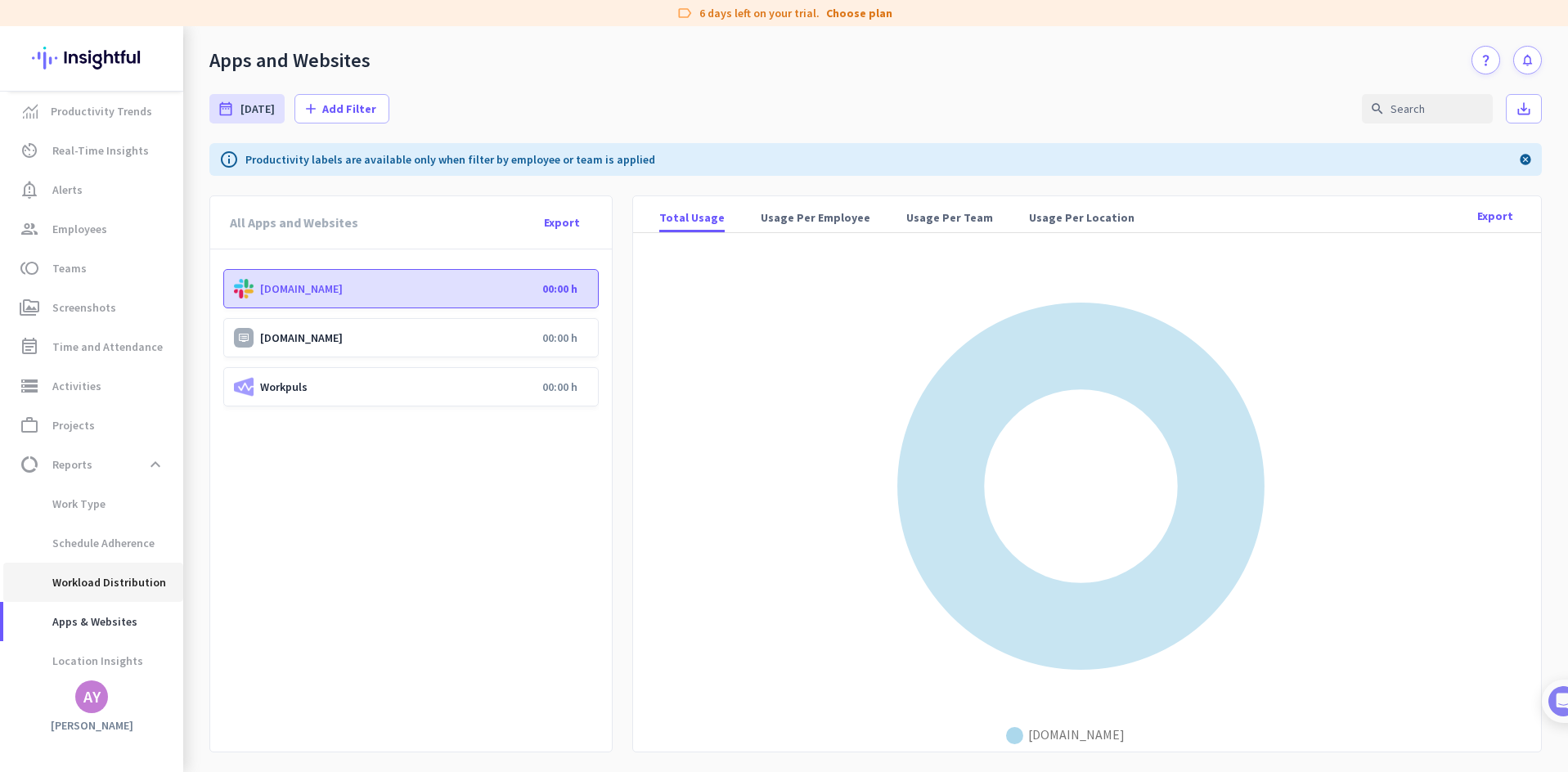
click at [126, 580] on span "Workload Distribution" at bounding box center [91, 583] width 150 height 39
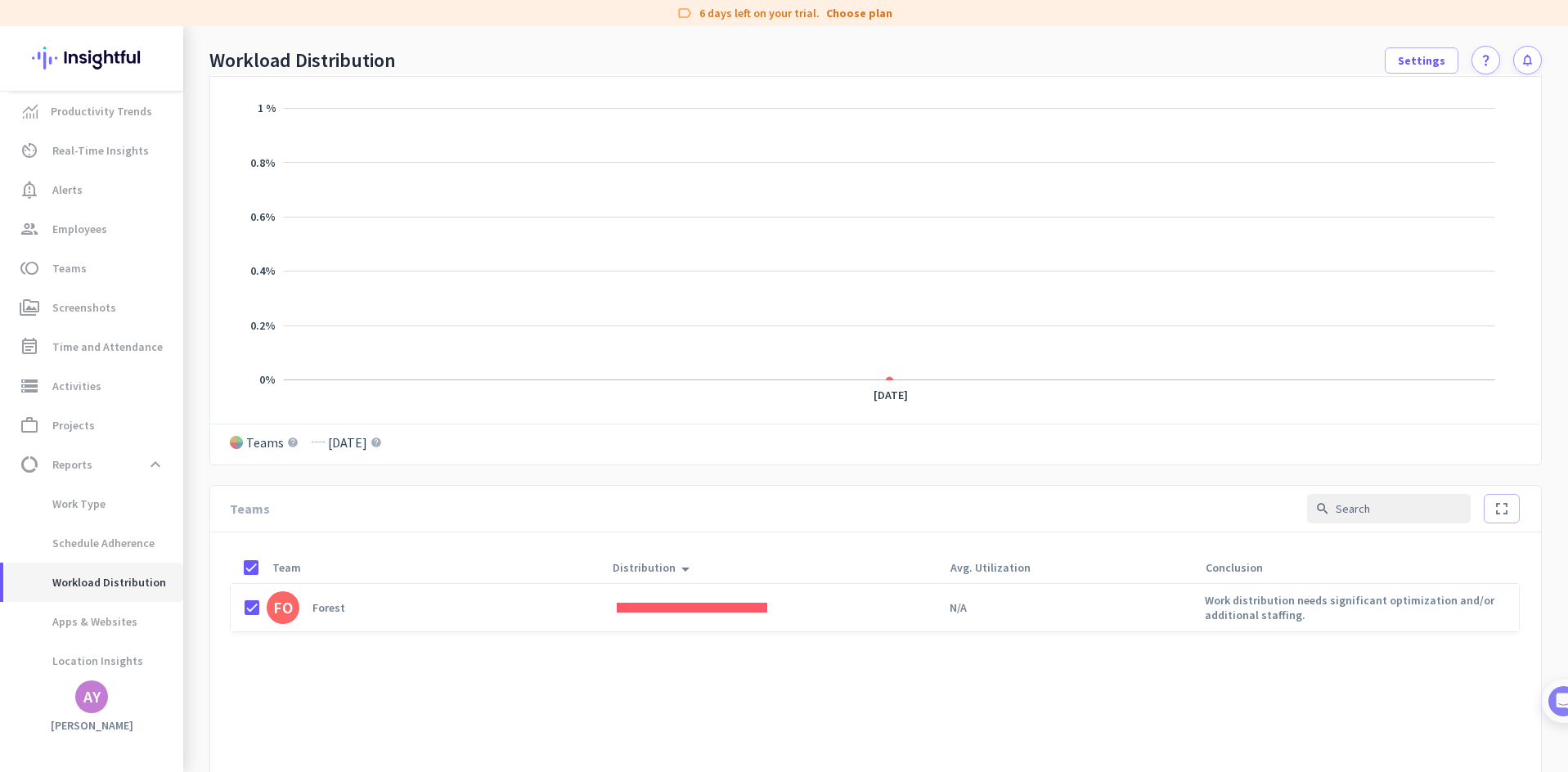
scroll to position [202, 0]
click at [126, 635] on span "Apps & Websites" at bounding box center [76, 622] width 121 height 39
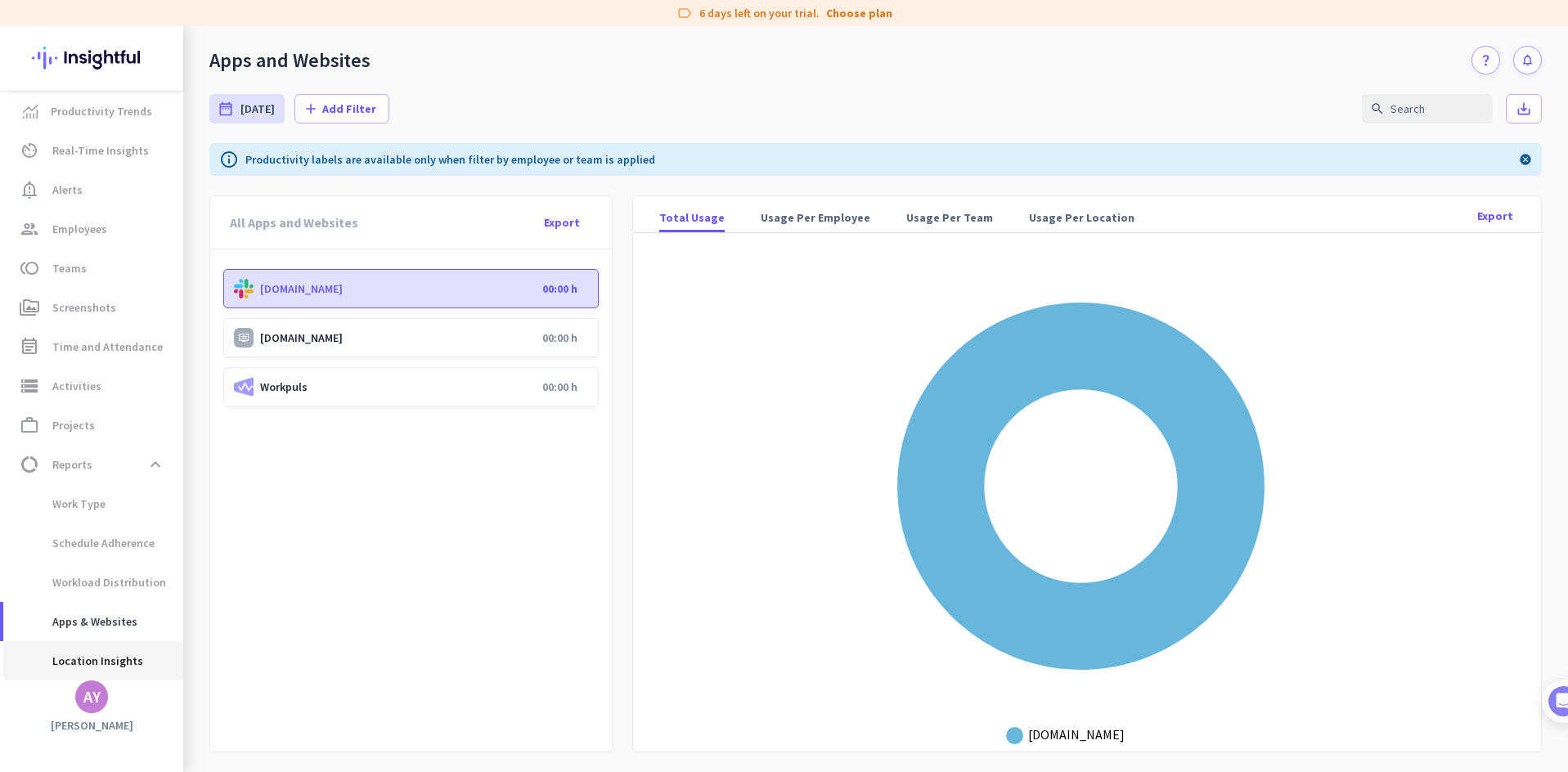
click at [91, 666] on span "Location Insights" at bounding box center [79, 661] width 126 height 39
type input "[DATE] - [DATE]"
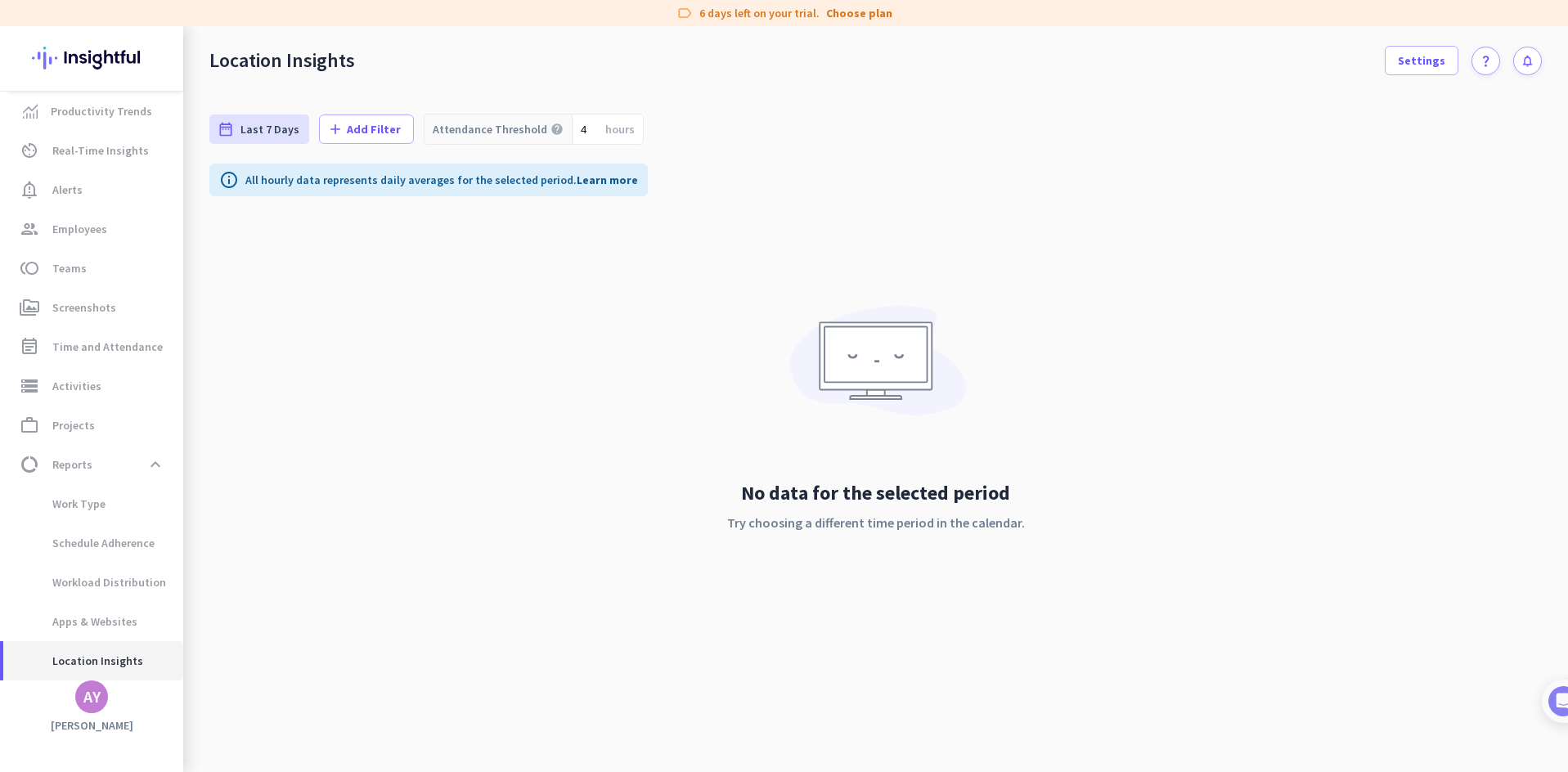
scroll to position [52, 0]
click at [141, 346] on span "storage Activities" at bounding box center [93, 340] width 154 height 20
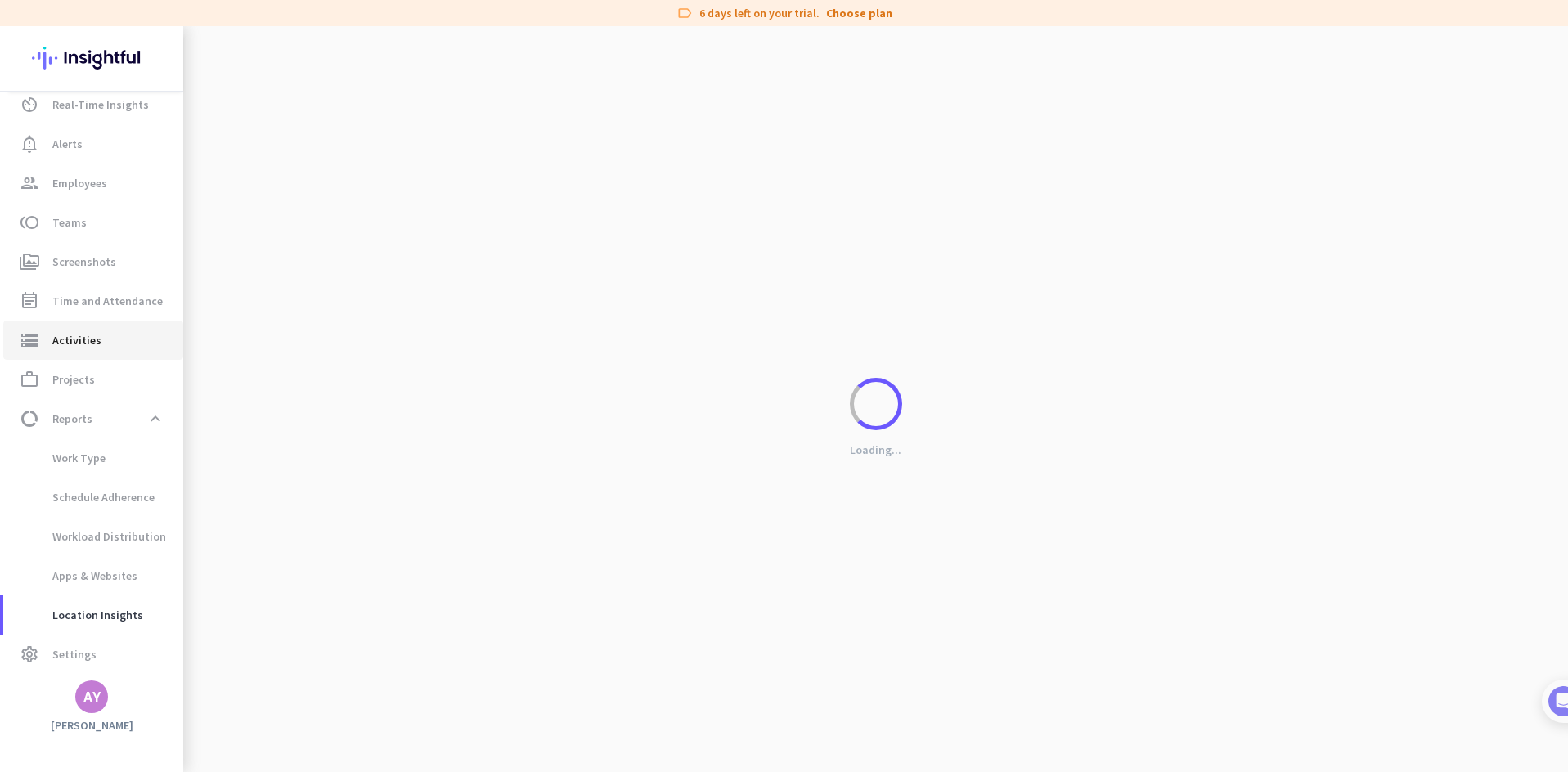
type input "[DATE]"
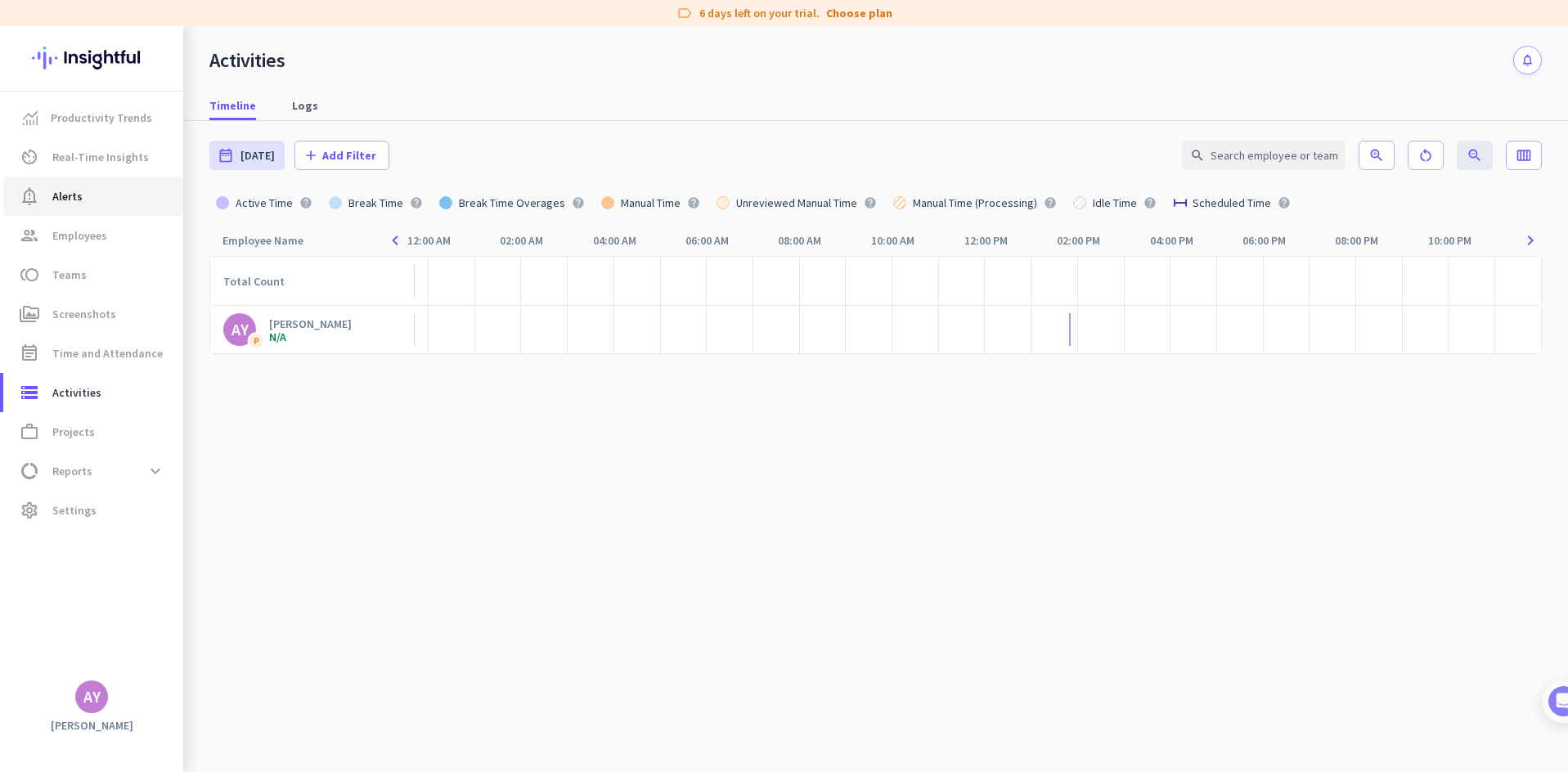
click at [119, 203] on span "notification_important Alerts" at bounding box center [93, 196] width 154 height 20
type input "[DATE] - [DATE]"
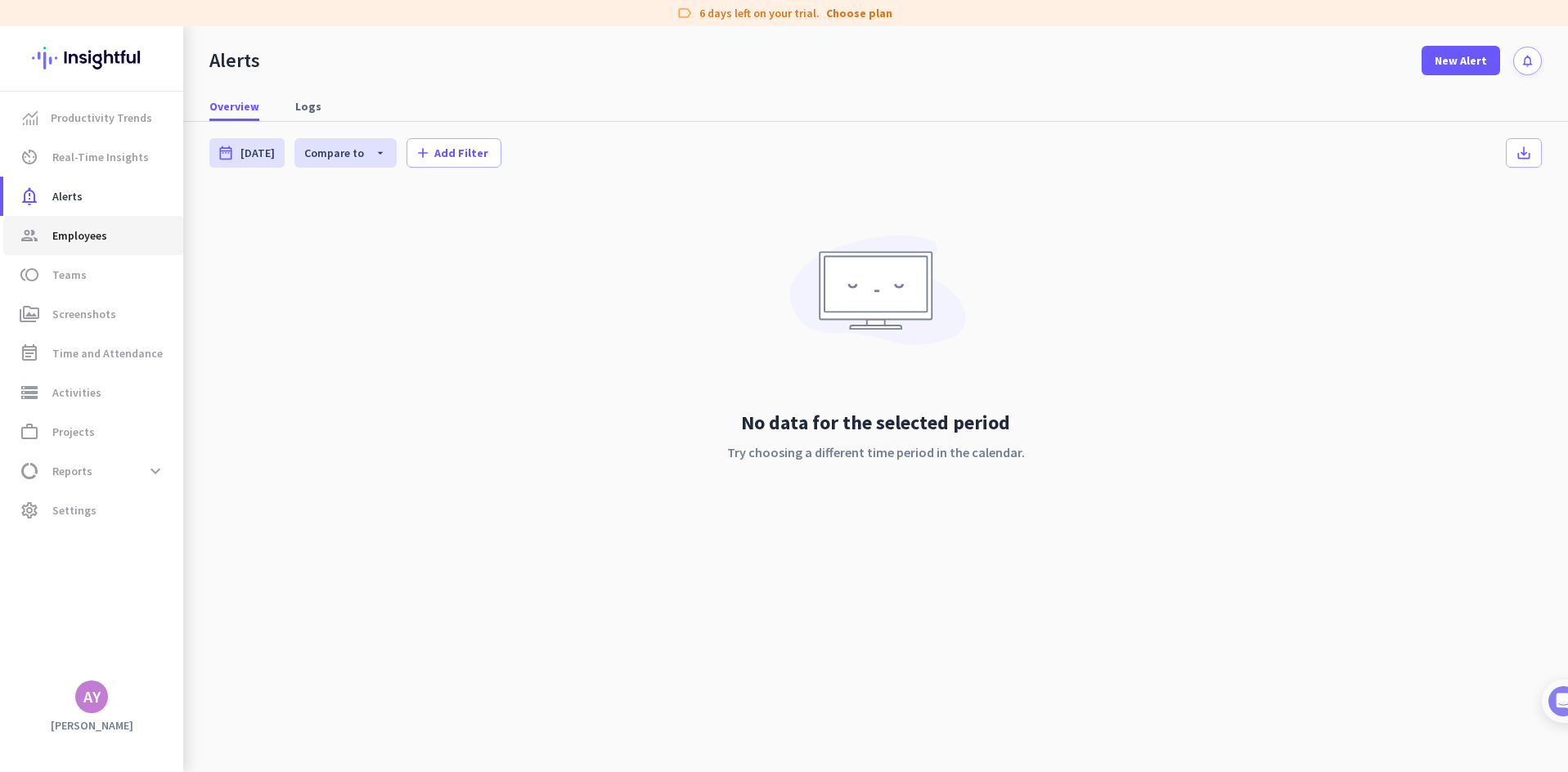
click at [101, 231] on span "Employees" at bounding box center [79, 235] width 55 height 20
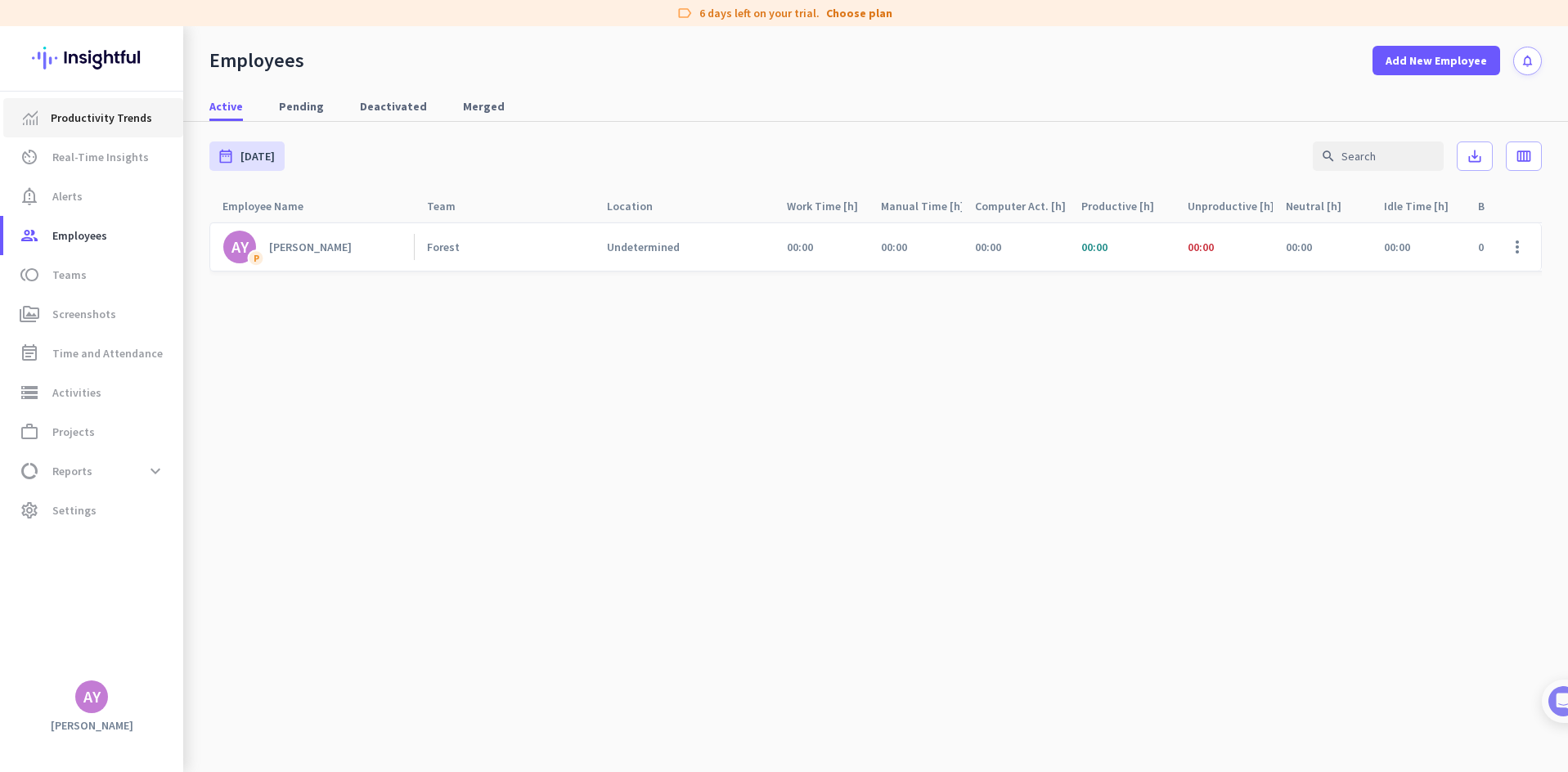
click at [121, 130] on link "Productivity Trends" at bounding box center [92, 118] width 179 height 39
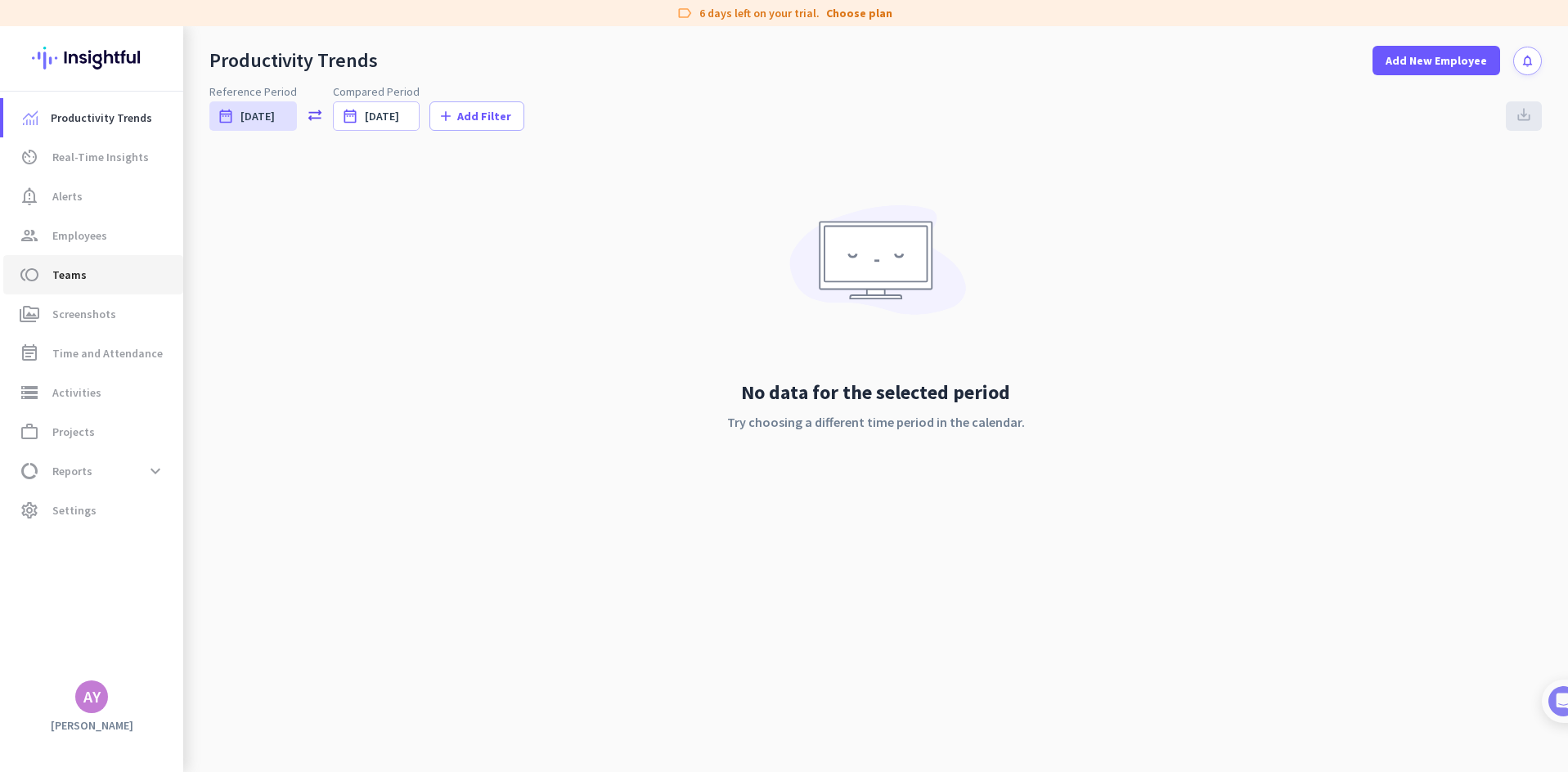
click at [80, 272] on span "Teams" at bounding box center [69, 275] width 34 height 20
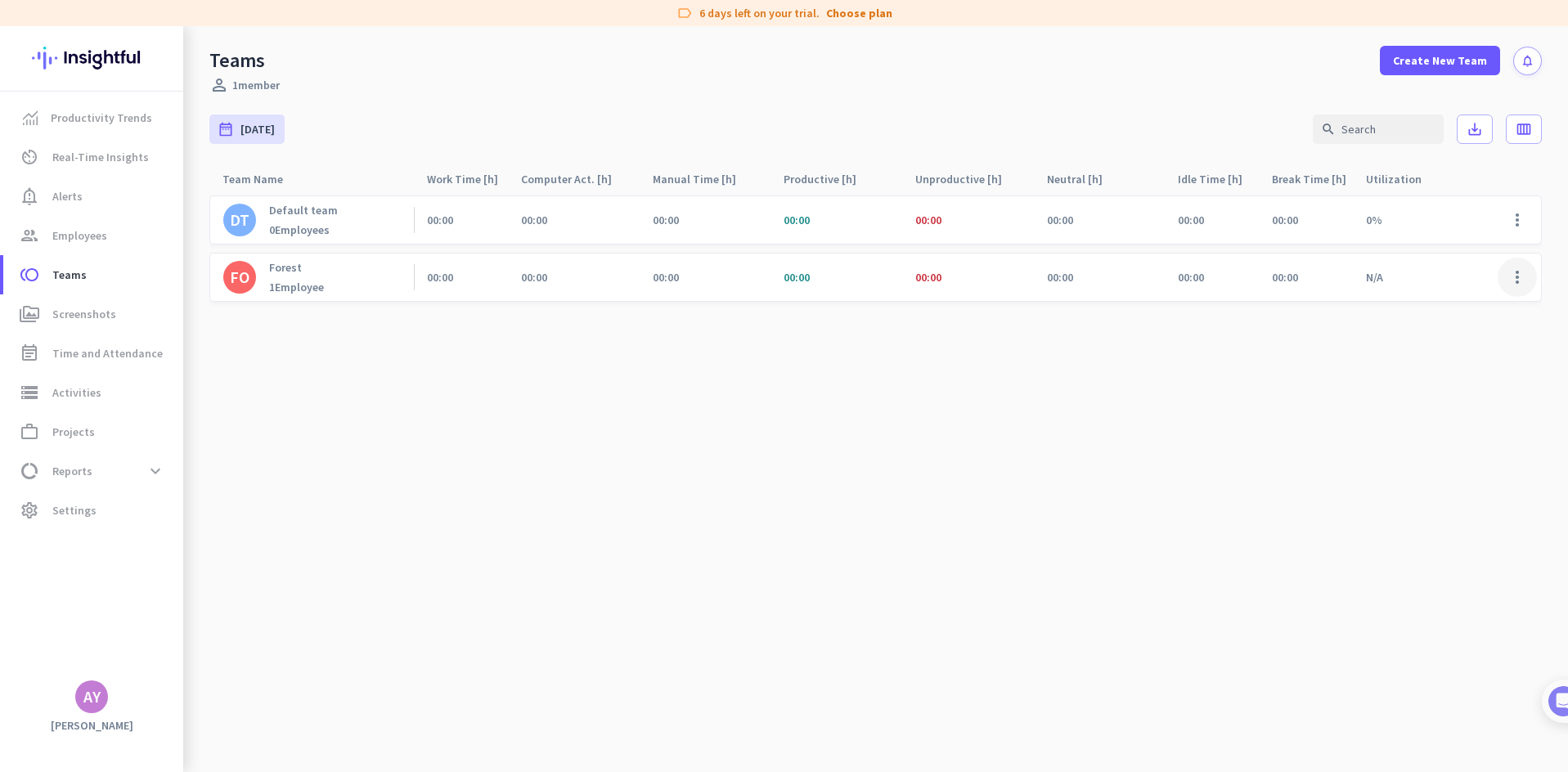
click at [1520, 273] on span at bounding box center [1517, 278] width 39 height 39
click at [1469, 313] on span "Edit" at bounding box center [1472, 311] width 101 height 17
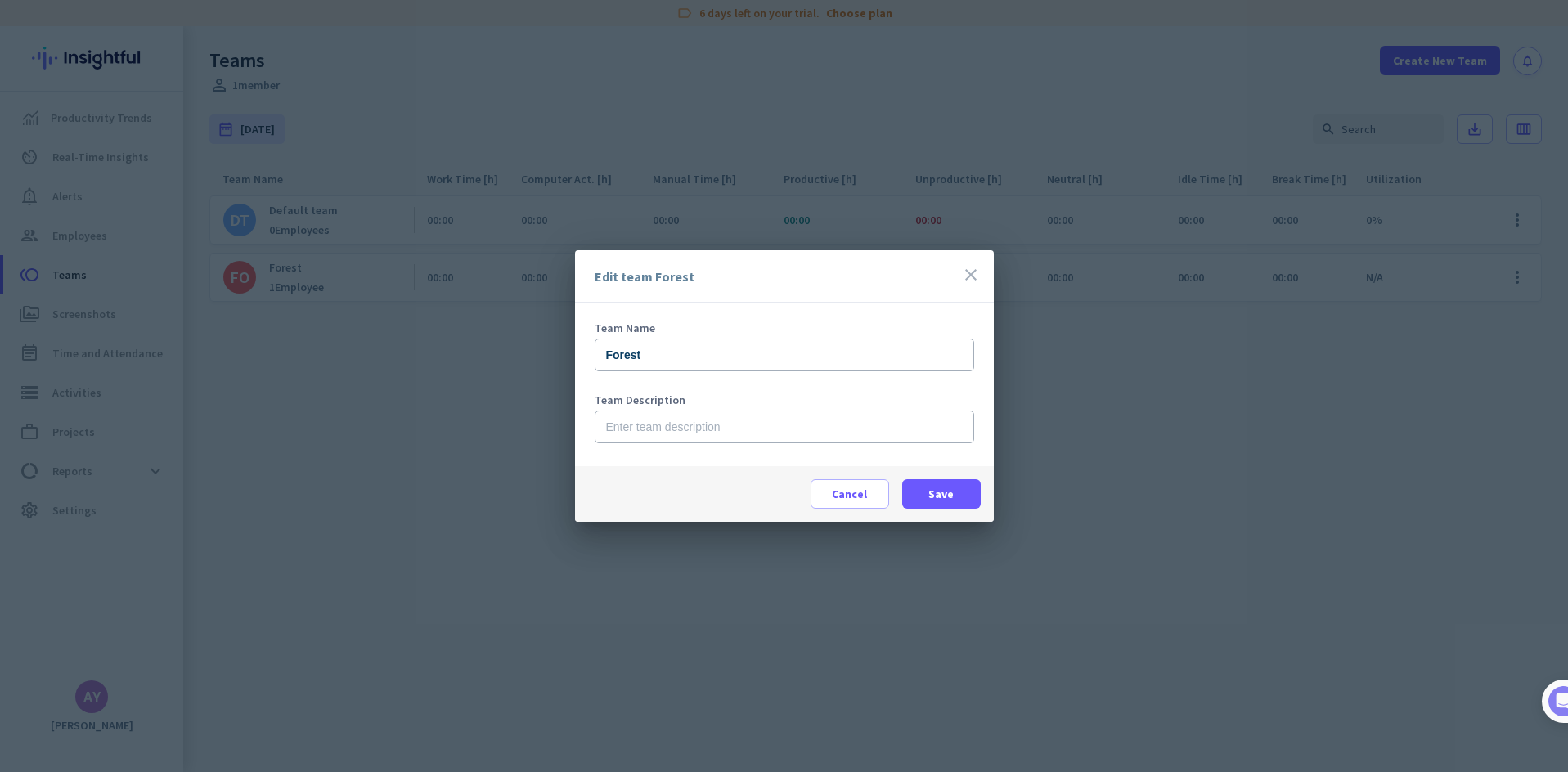
click at [970, 277] on icon "close" at bounding box center [971, 275] width 20 height 20
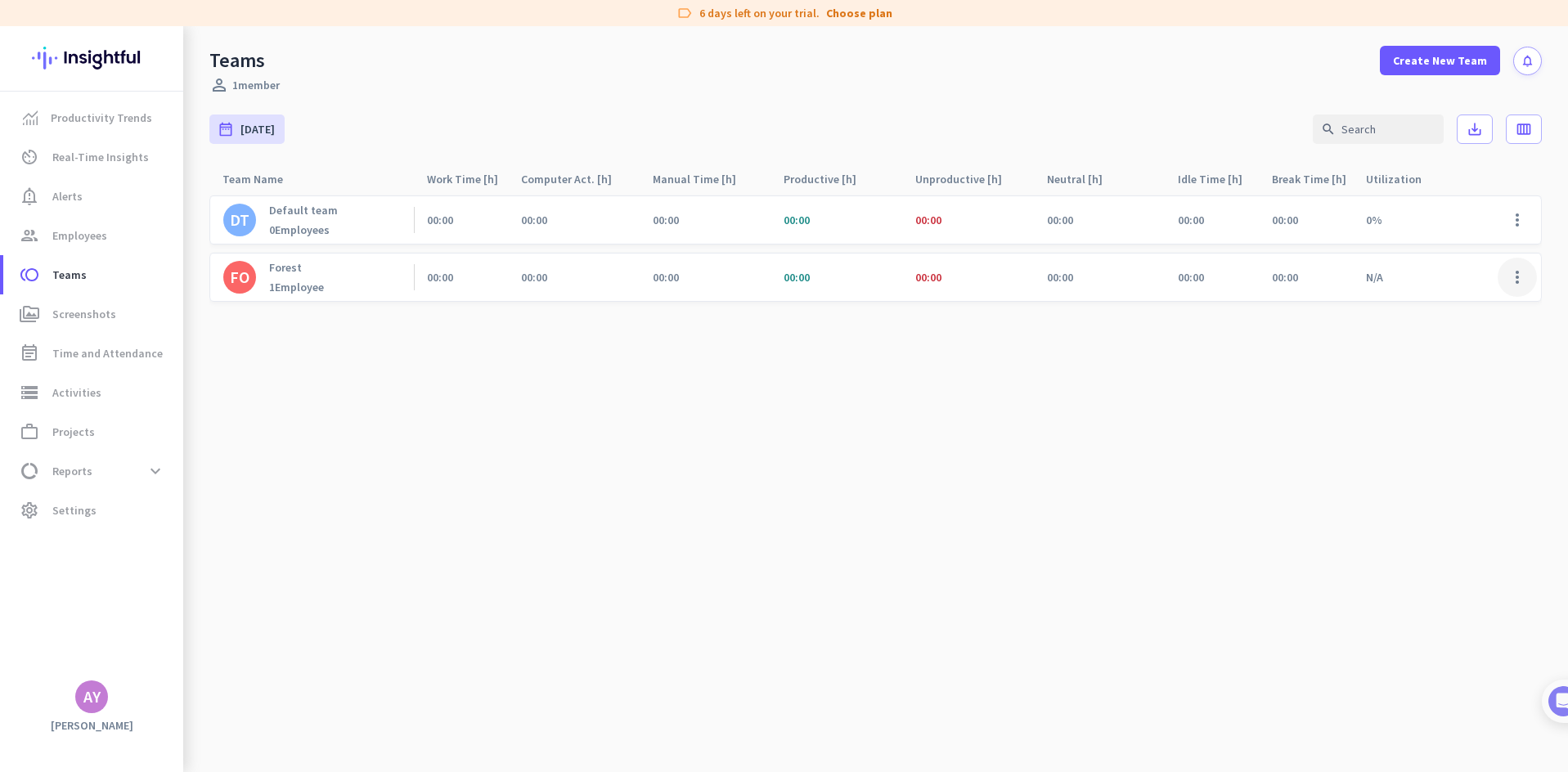
click at [1530, 275] on span at bounding box center [1517, 278] width 39 height 39
click at [1433, 338] on span "Review Productivity" at bounding box center [1472, 340] width 101 height 15
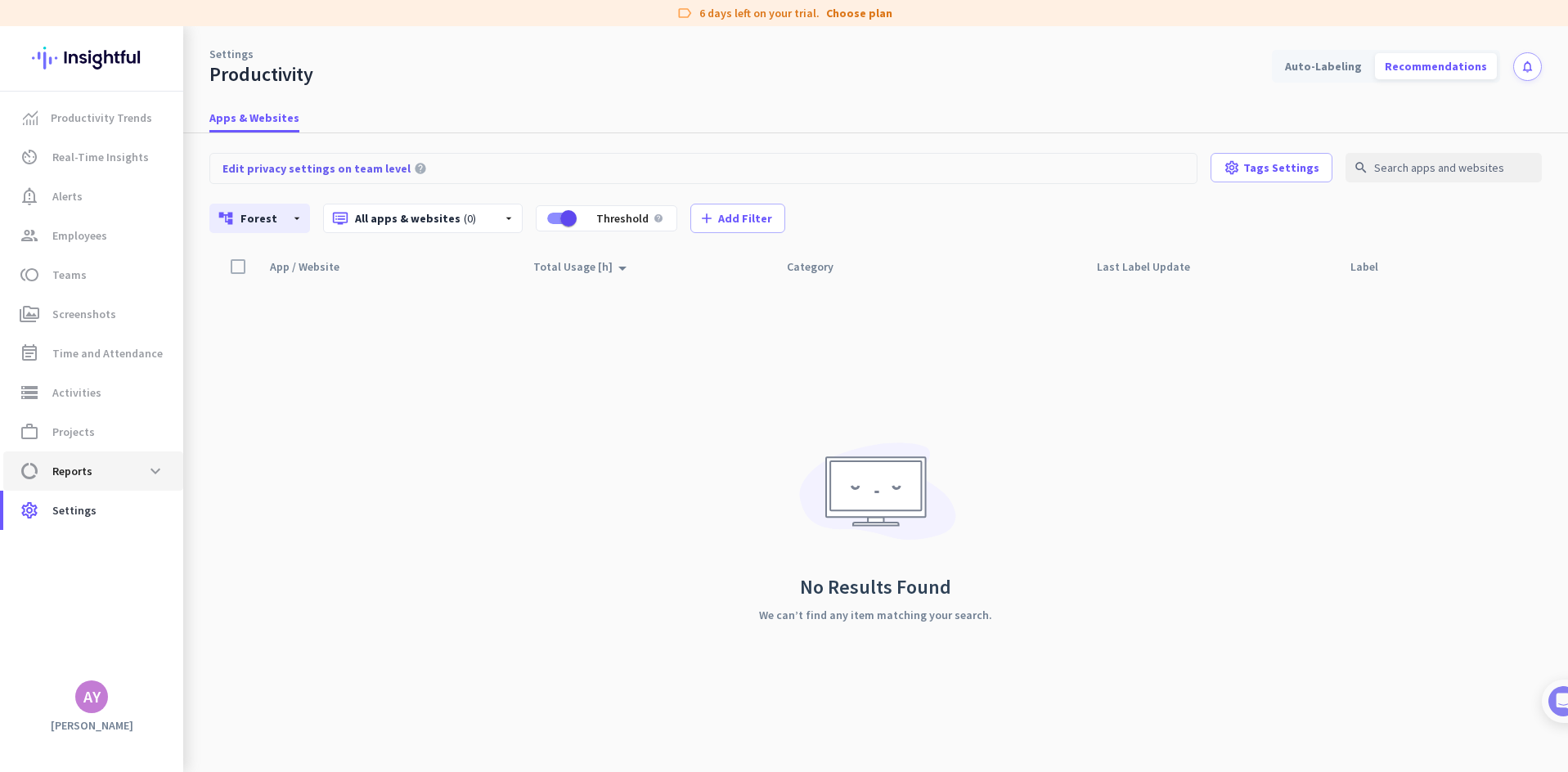
click at [111, 479] on span "data_usage Reports expand_more" at bounding box center [93, 471] width 154 height 29
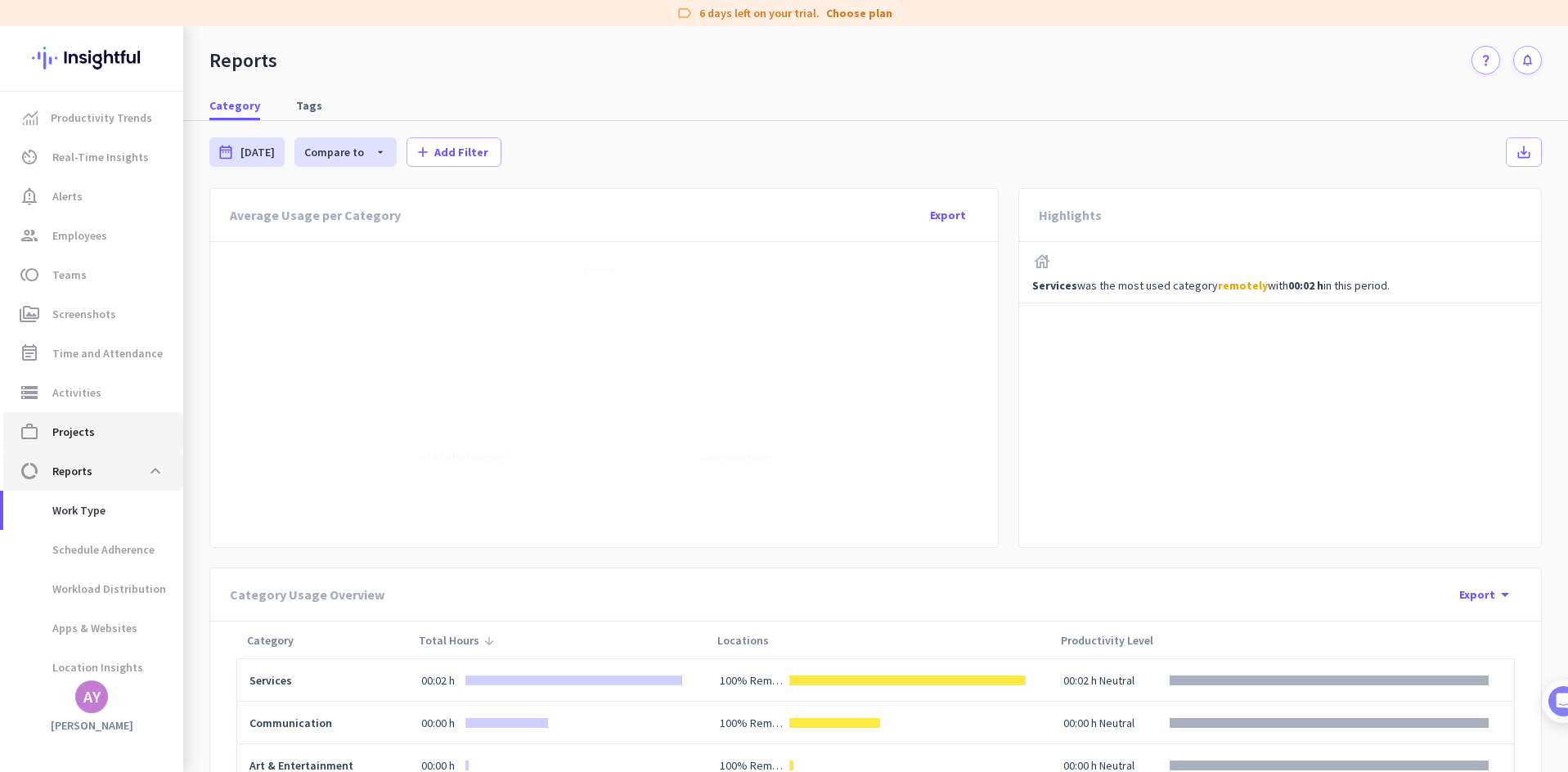
scroll to position [7, 0]
click at [115, 421] on span "work_outline Projects" at bounding box center [93, 426] width 154 height 20
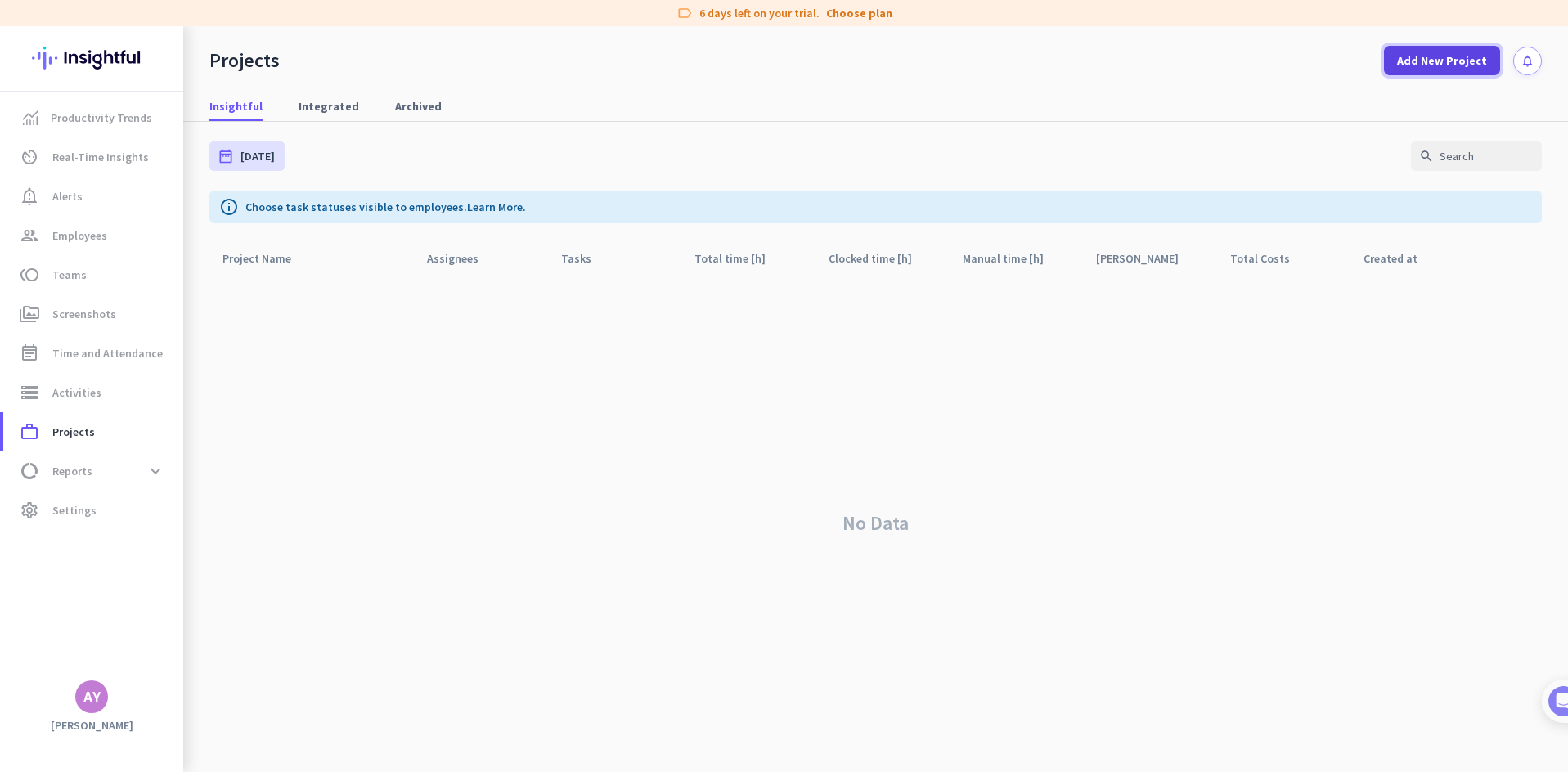
click at [1422, 71] on span at bounding box center [1442, 61] width 116 height 39
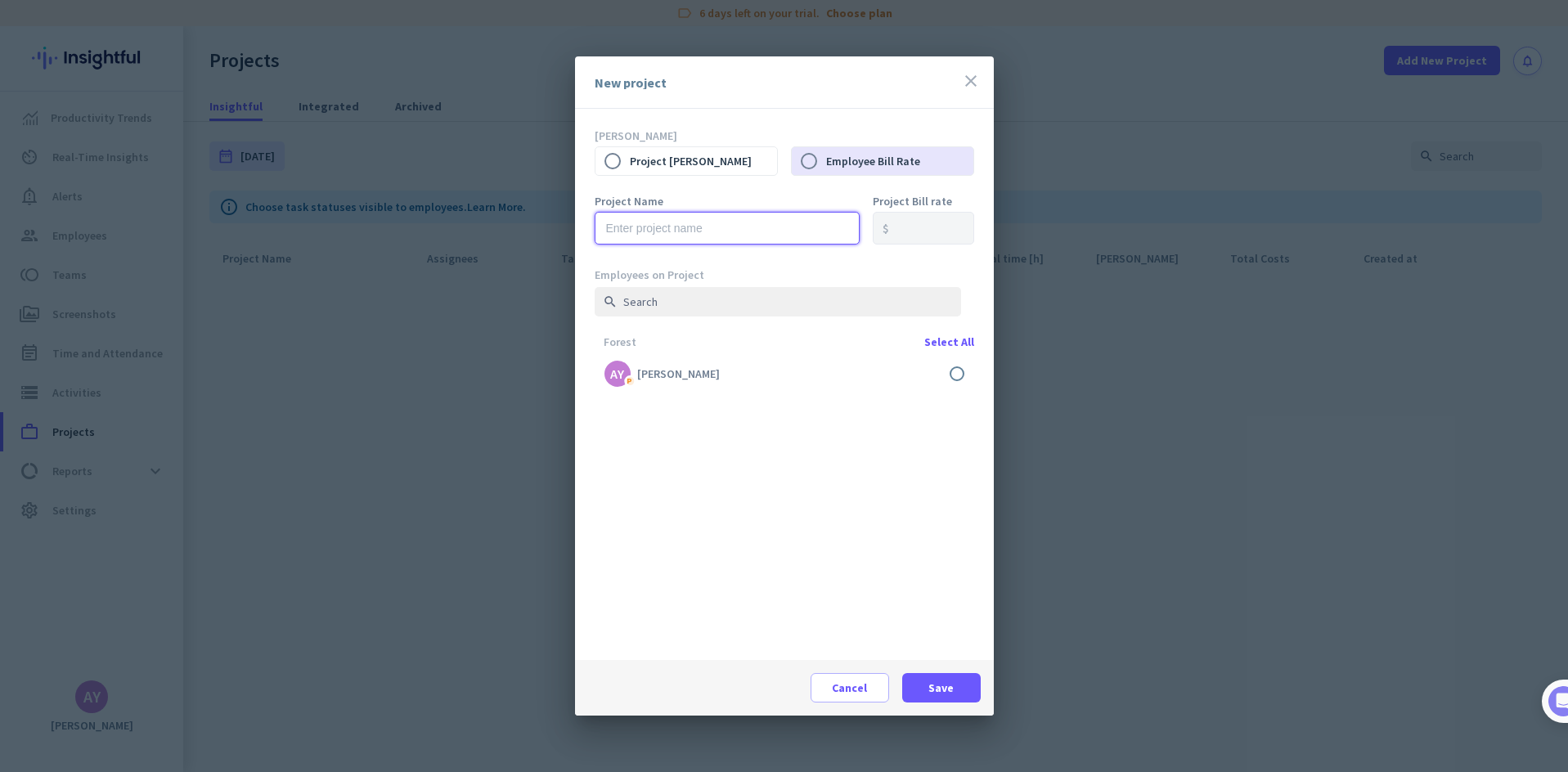
click at [770, 225] on input "text" at bounding box center [727, 228] width 265 height 32
click at [716, 167] on label "Project [PERSON_NAME]" at bounding box center [703, 161] width 147 height 34
click at [630, 167] on input "Project [PERSON_NAME]" at bounding box center [612, 161] width 34 height 34
radio input "true"
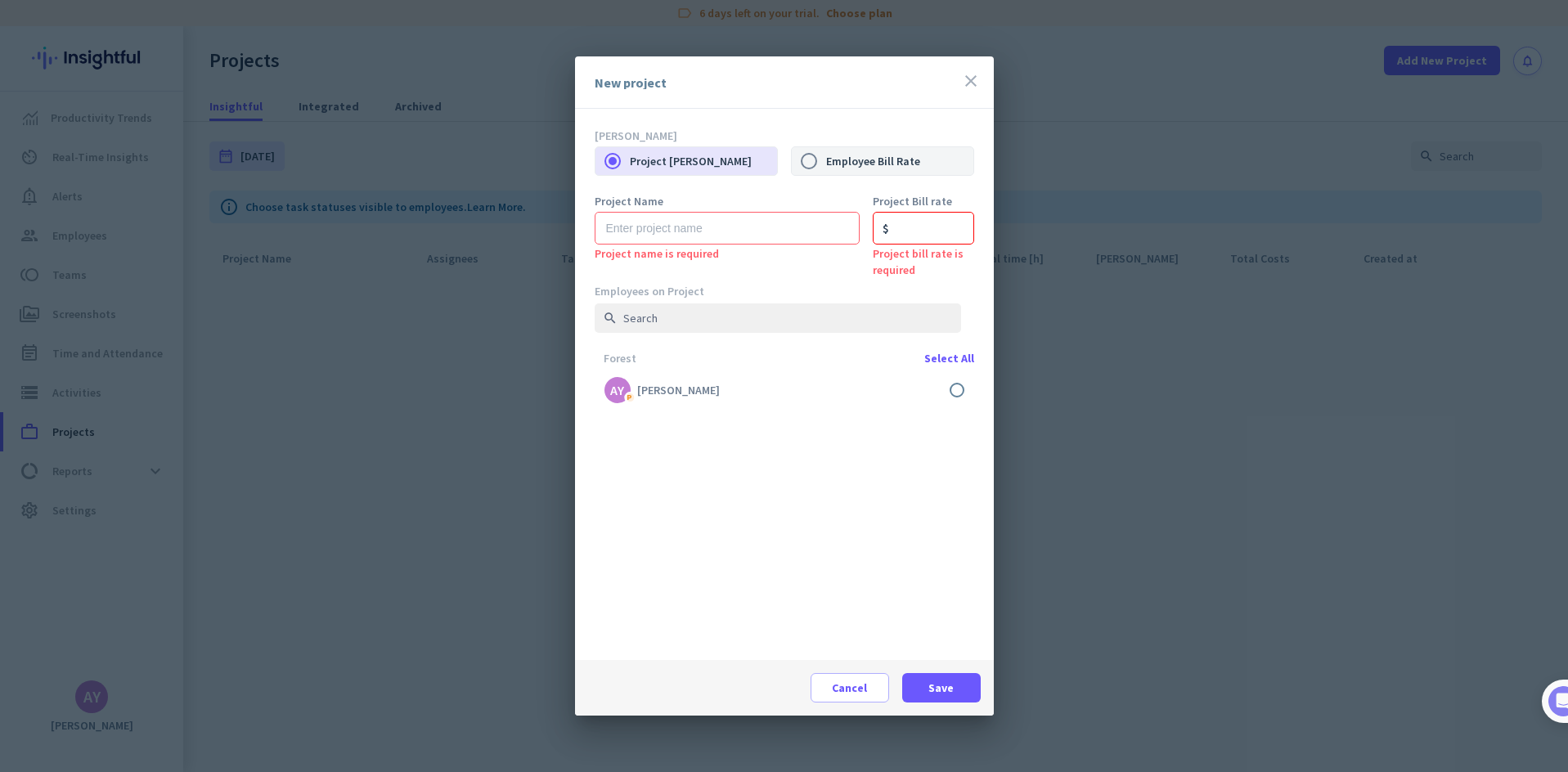
click at [854, 165] on label "Employee Bill Rate" at bounding box center [899, 161] width 147 height 34
click at [826, 165] on input "Employee Bill Rate" at bounding box center [808, 161] width 34 height 34
radio input "true"
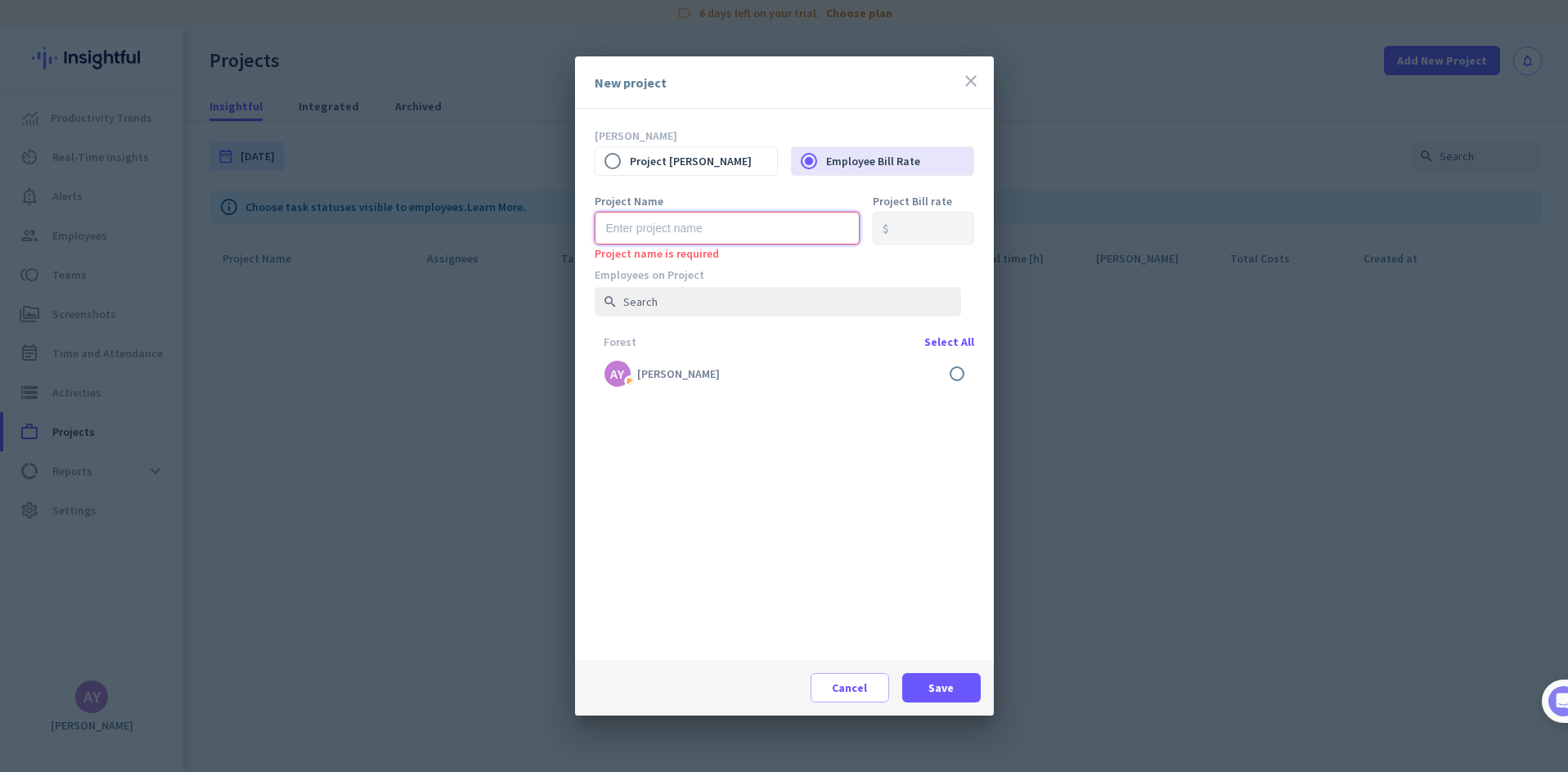
click at [742, 233] on input "text" at bounding box center [727, 228] width 265 height 32
type input "Project Test"
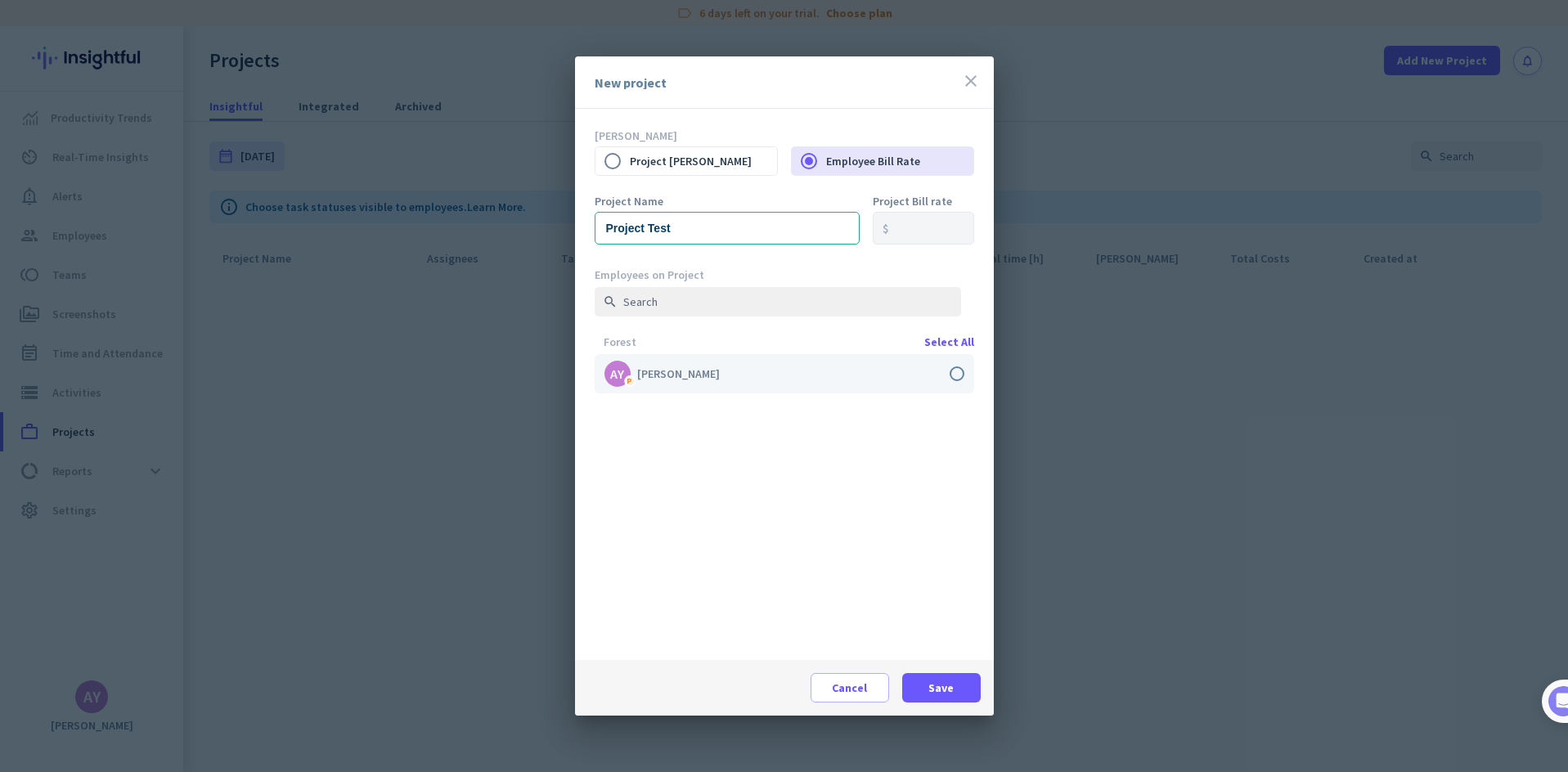
click at [957, 375] on label at bounding box center [784, 374] width 379 height 39
click at [0, 0] on input "checkbox" at bounding box center [0, 0] width 0 height 0
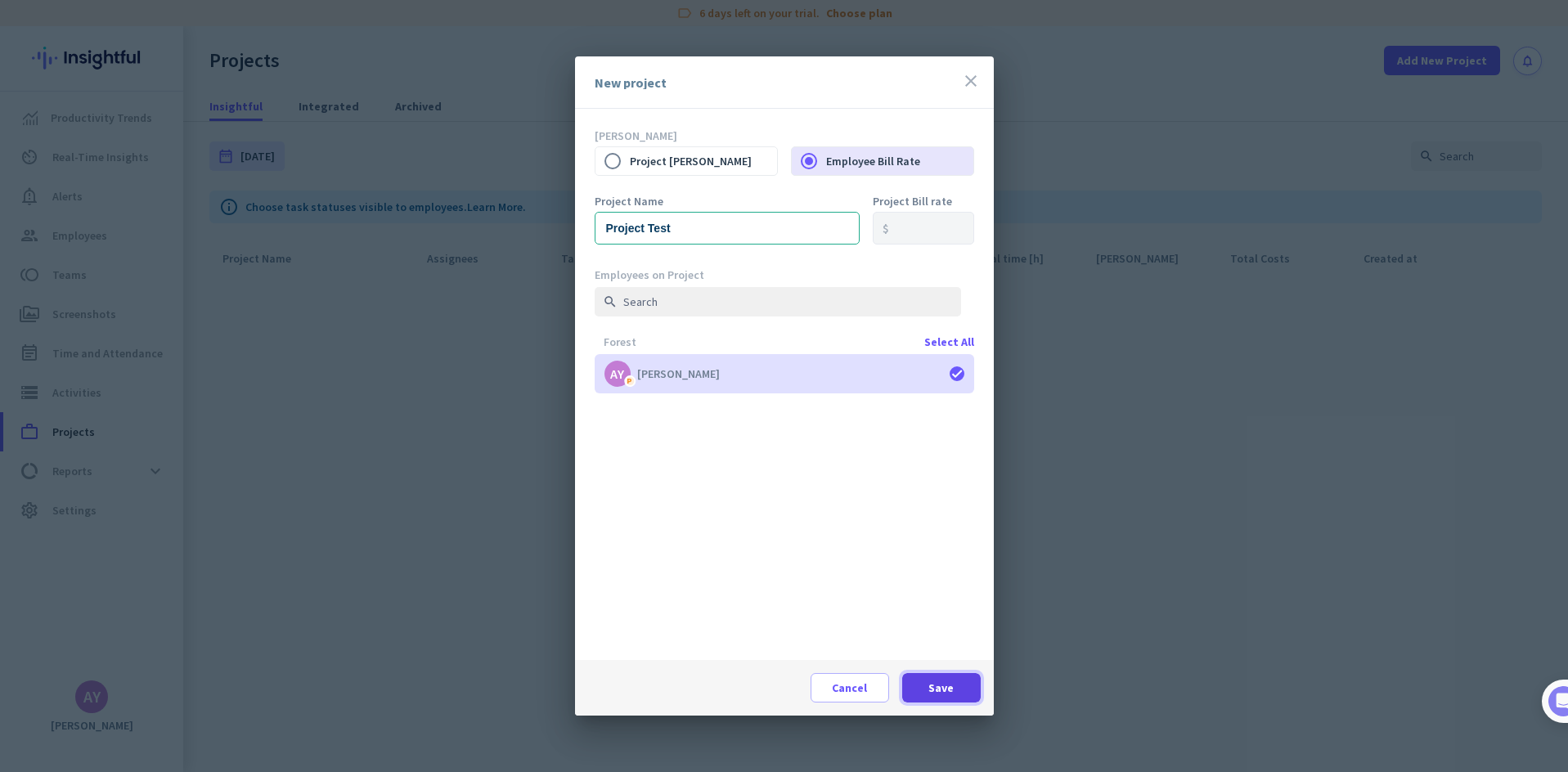
click at [947, 677] on span at bounding box center [941, 688] width 78 height 39
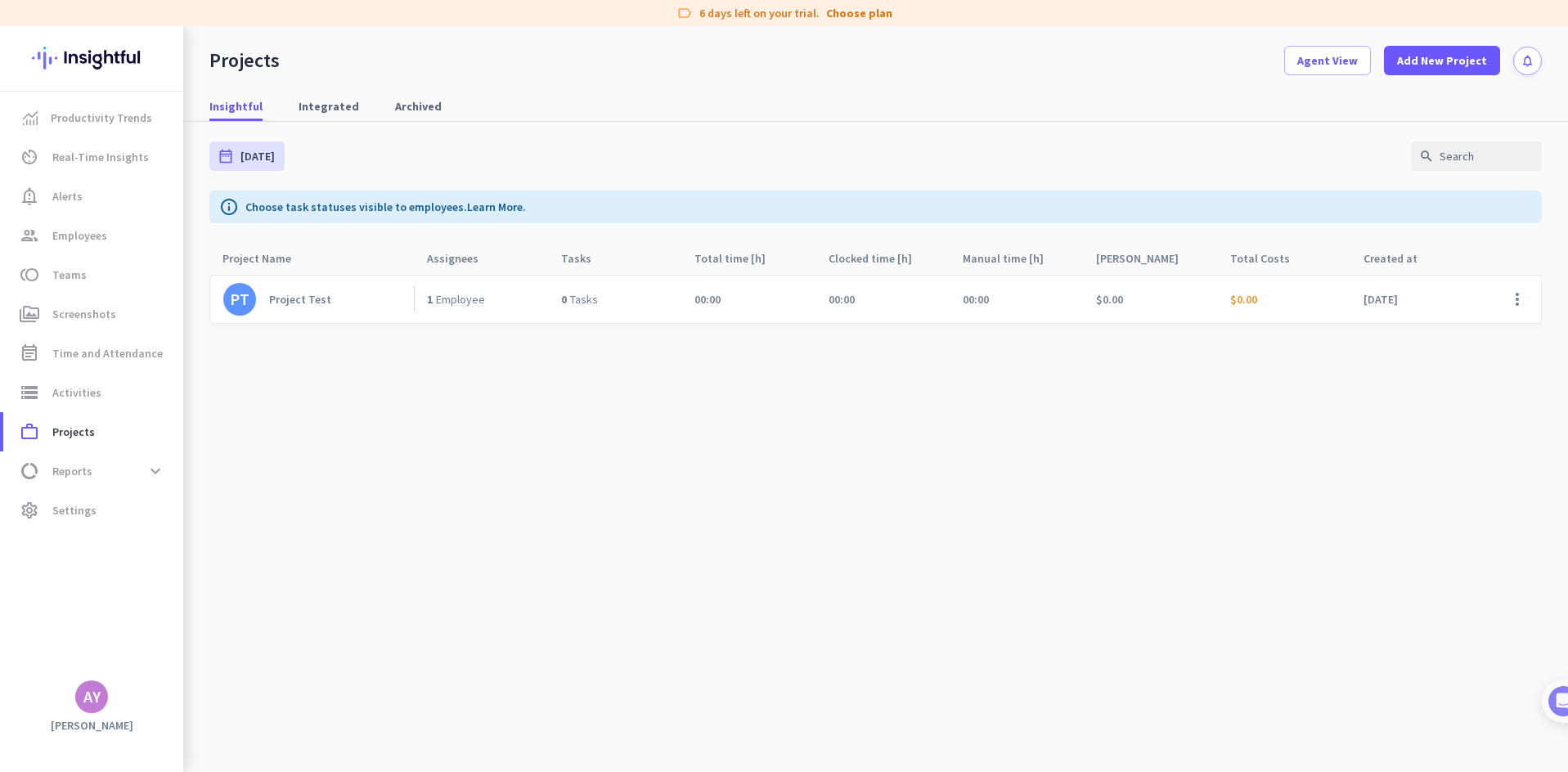
click at [1490, 299] on div "more_vert" at bounding box center [1512, 299] width 57 height 47
click at [1518, 300] on span at bounding box center [1517, 299] width 39 height 39
click at [1458, 392] on span "Delete Project" at bounding box center [1480, 393] width 72 height 15
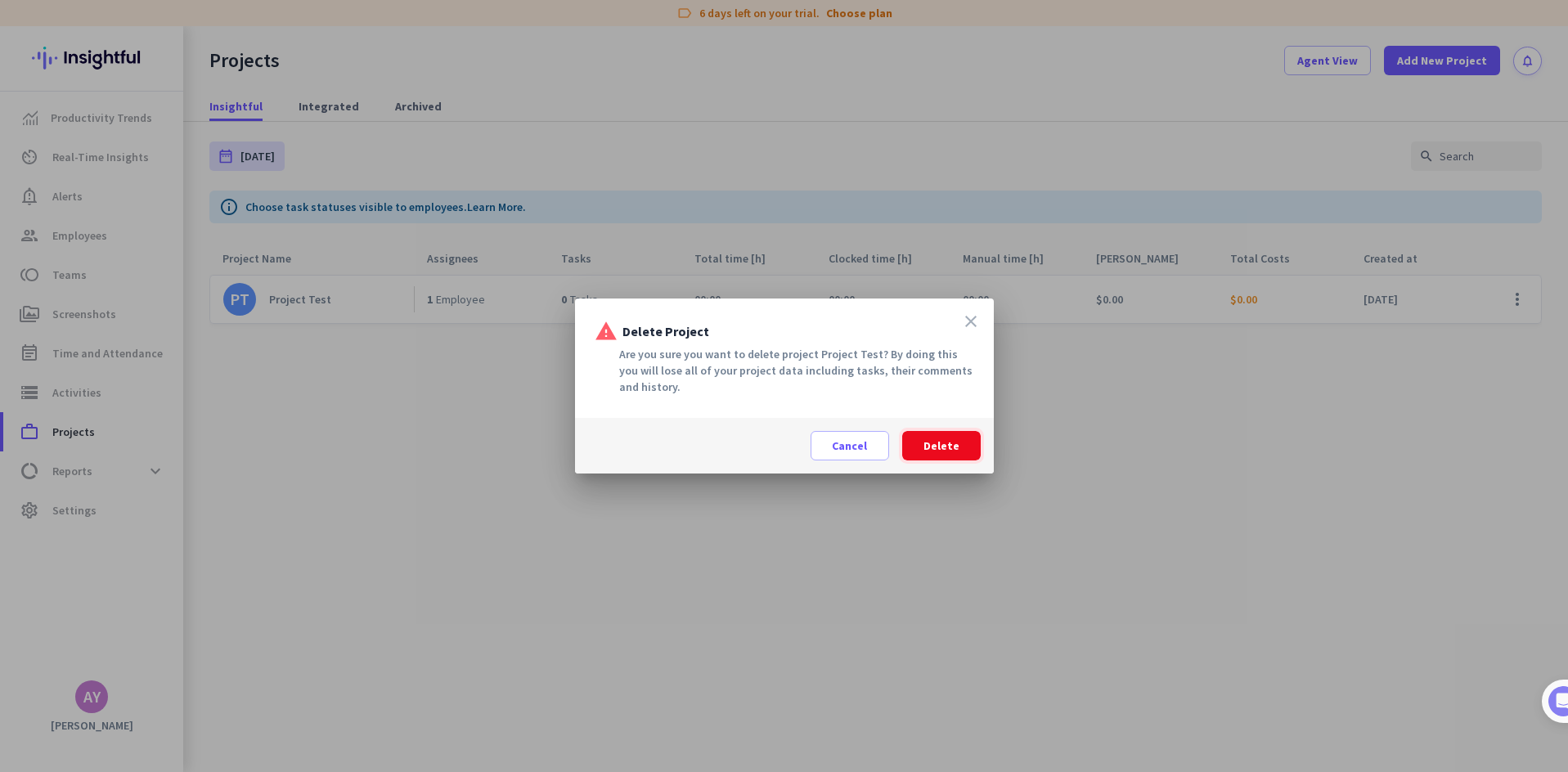
click at [936, 452] on span "Delete" at bounding box center [940, 445] width 36 height 17
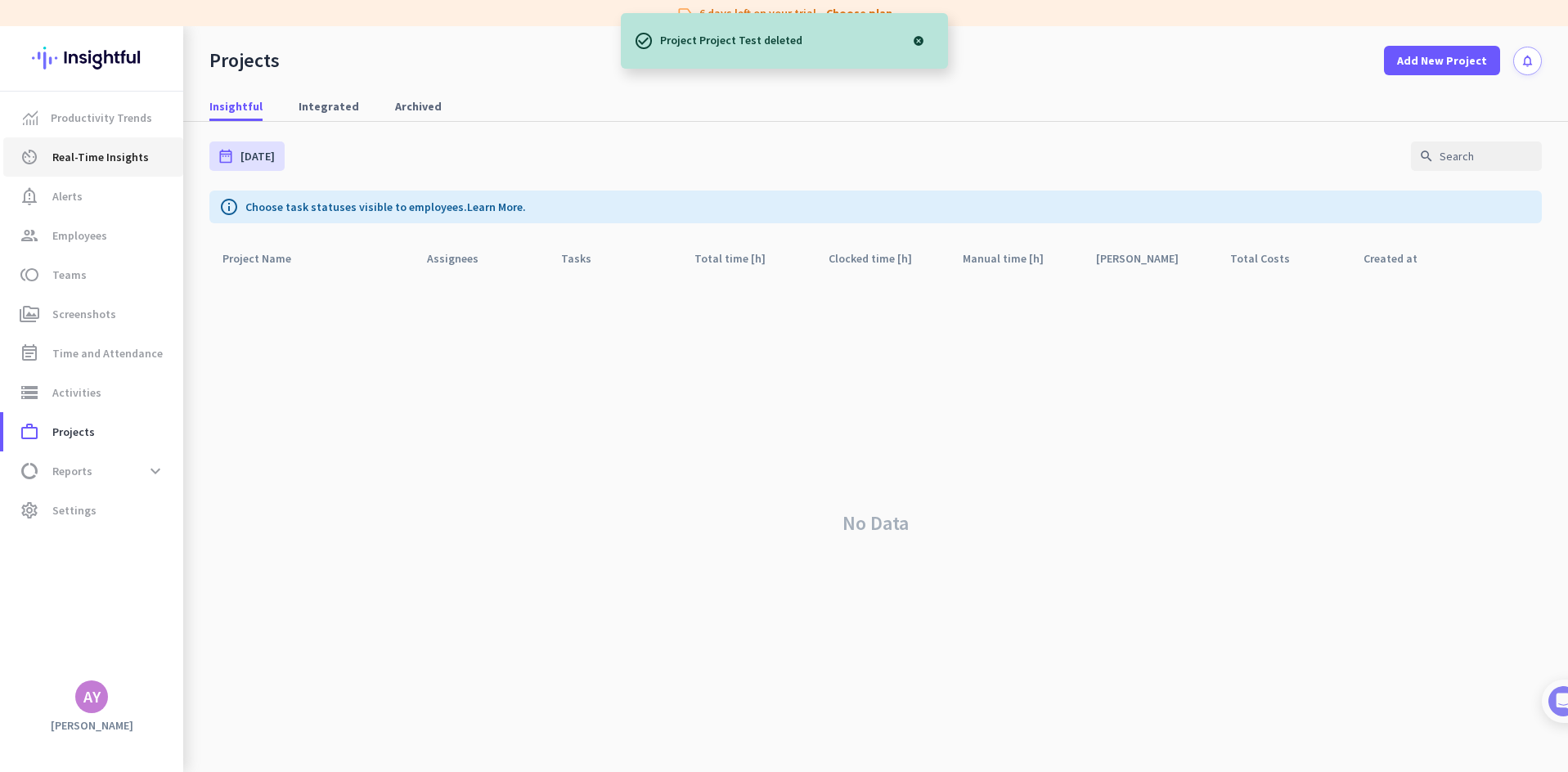
click at [83, 160] on span "Real-Time Insights" at bounding box center [100, 157] width 96 height 20
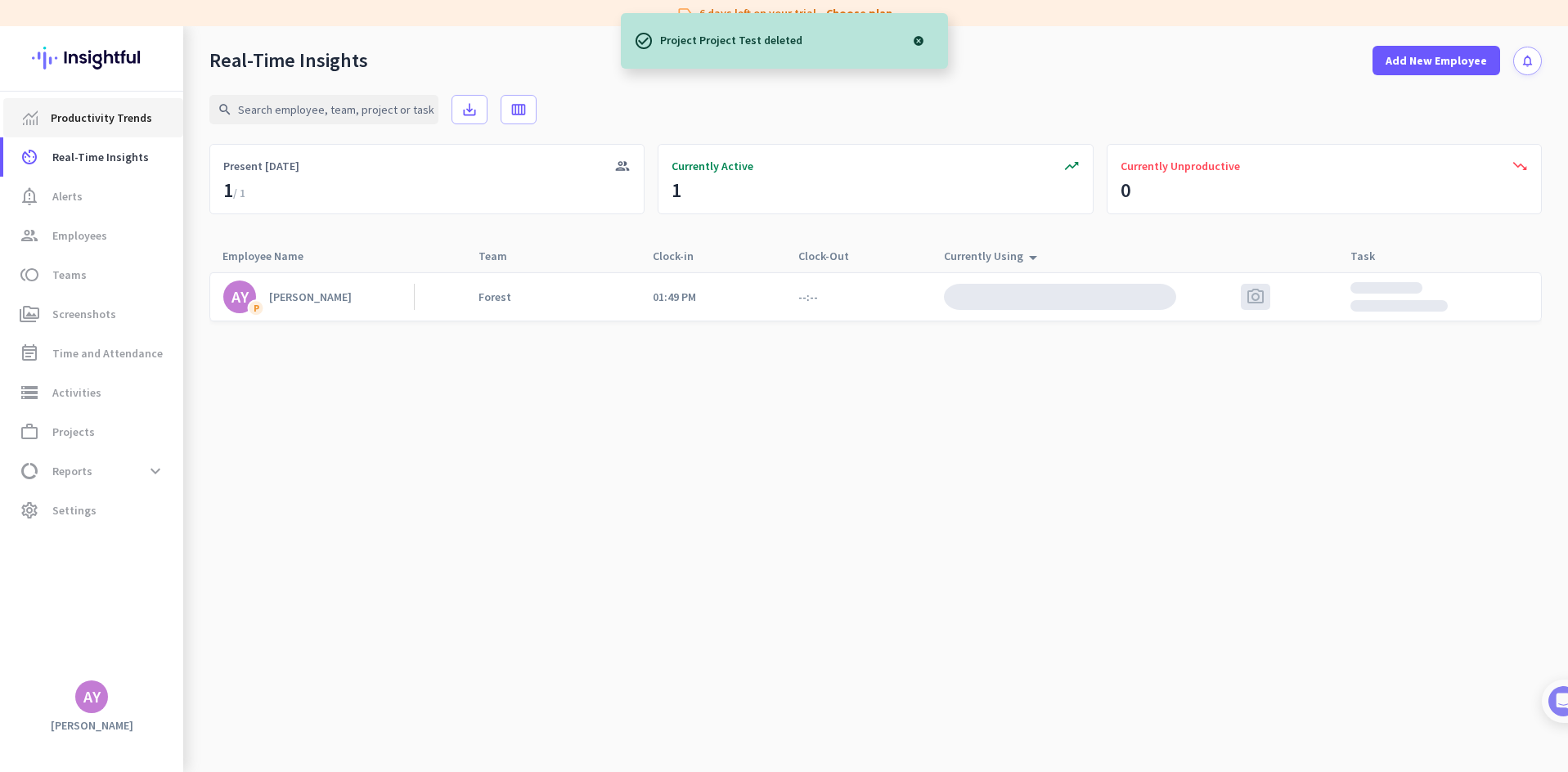
click at [111, 131] on link "Productivity Trends" at bounding box center [92, 118] width 179 height 39
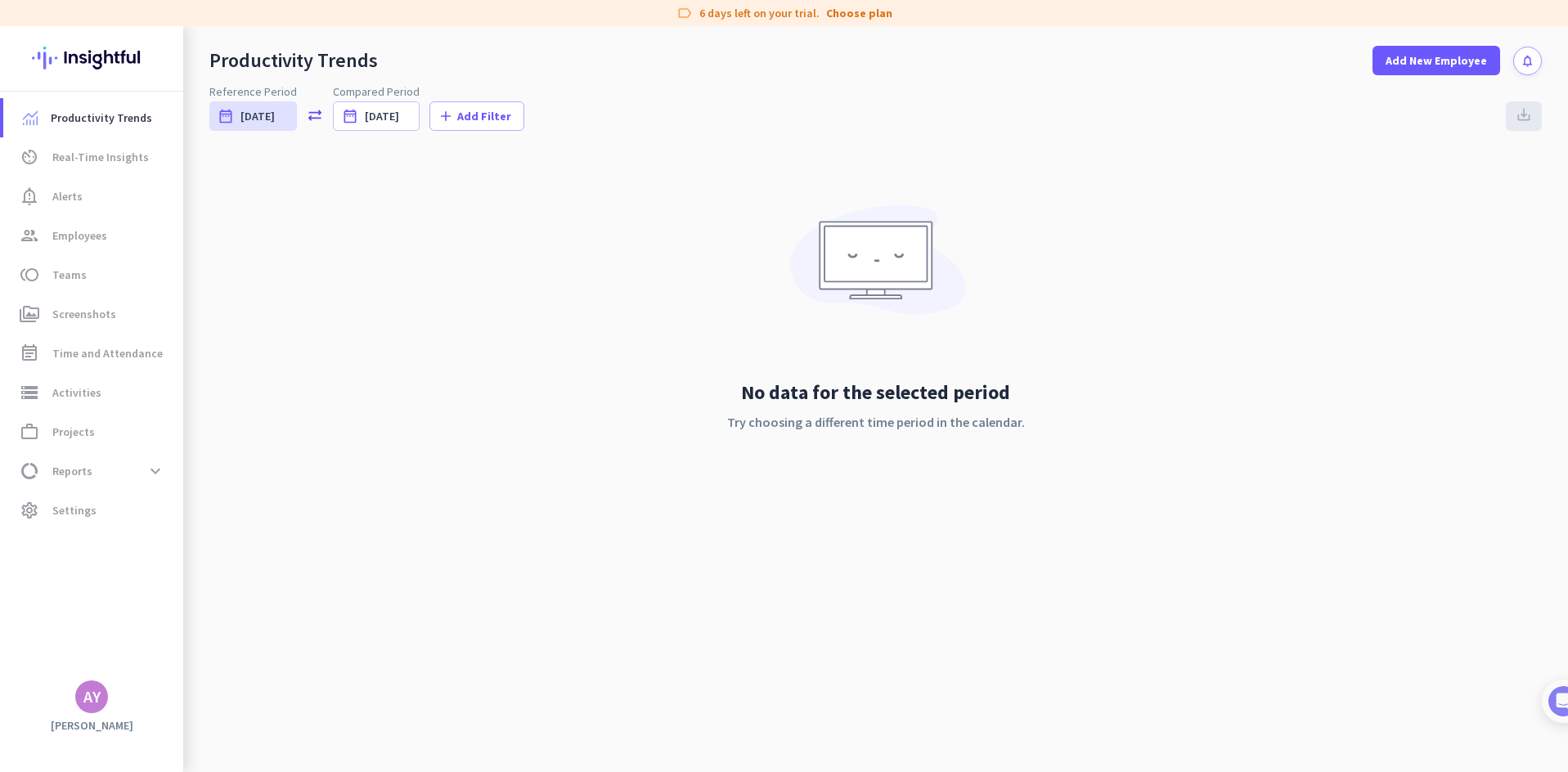
click at [1095, 245] on div "No data for the selected period Try choosing a different time period in the cal…" at bounding box center [875, 333] width 1332 height 362
